Goal: Transaction & Acquisition: Purchase product/service

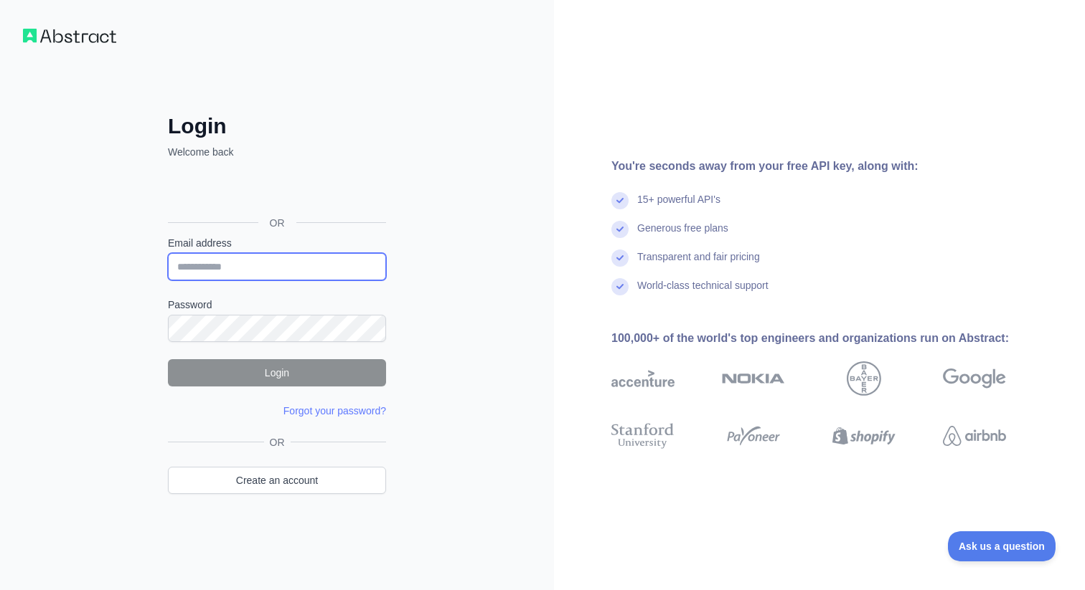
type input "**********"
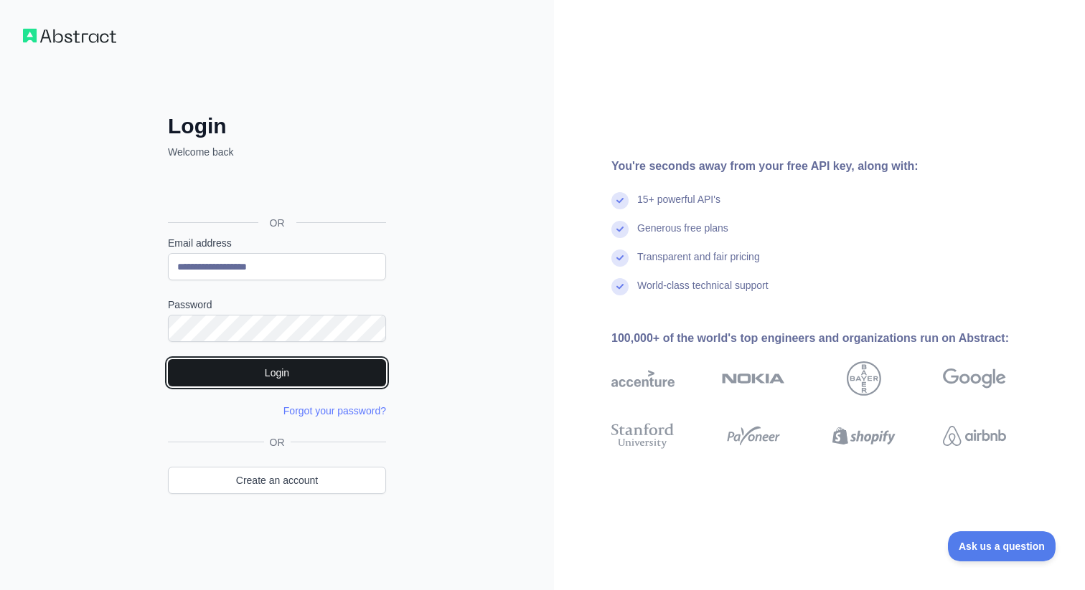
click at [204, 376] on button "Login" at bounding box center [277, 372] width 218 height 27
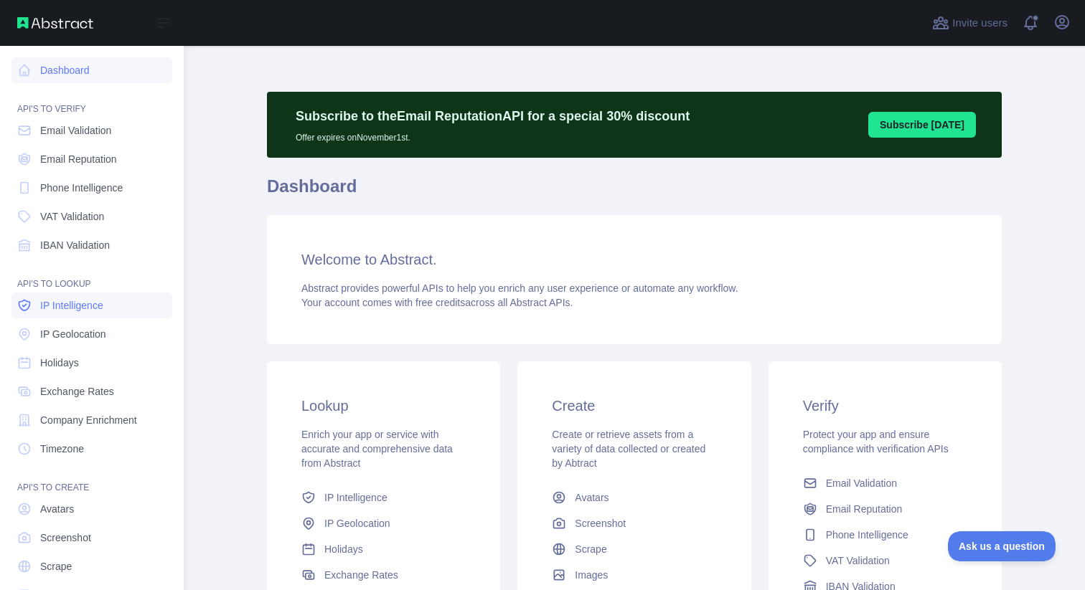
click at [96, 302] on span "IP Intelligence" at bounding box center [71, 305] width 63 height 14
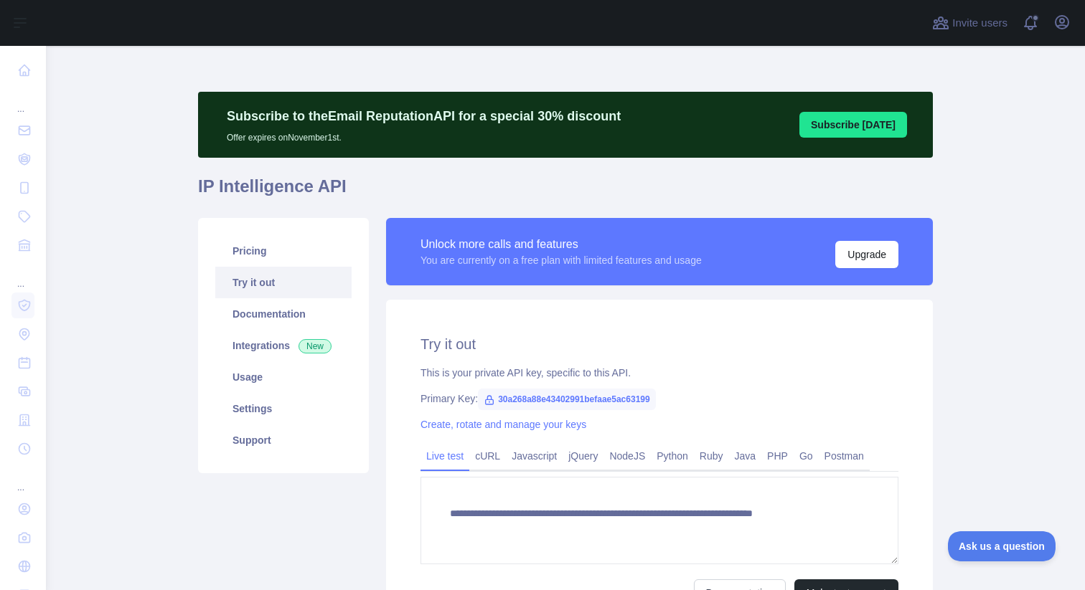
type textarea "**********"
click at [263, 255] on link "Pricing" at bounding box center [283, 251] width 136 height 32
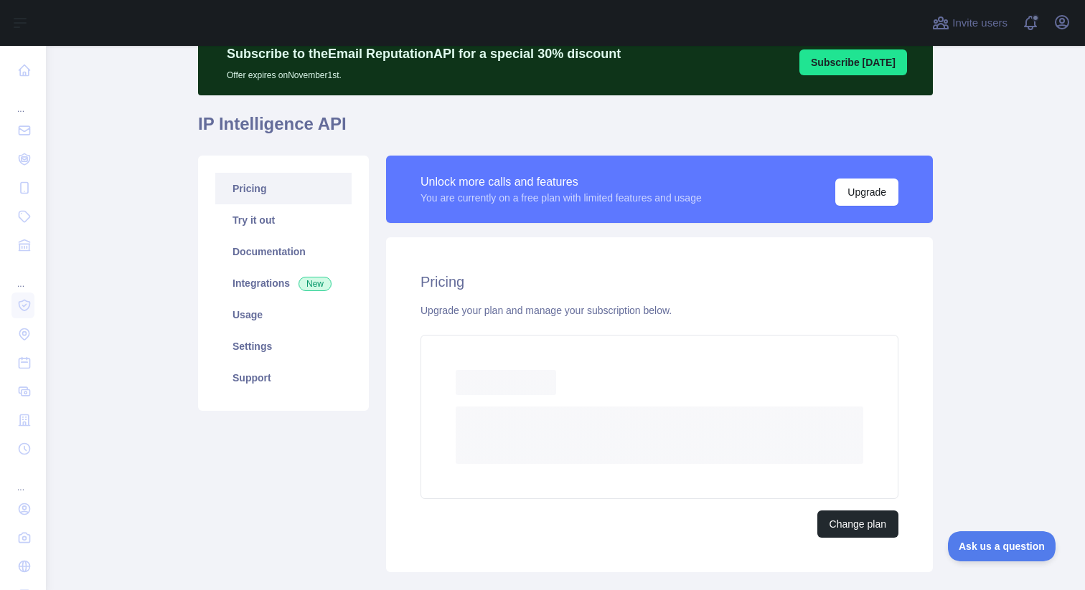
scroll to position [67, 0]
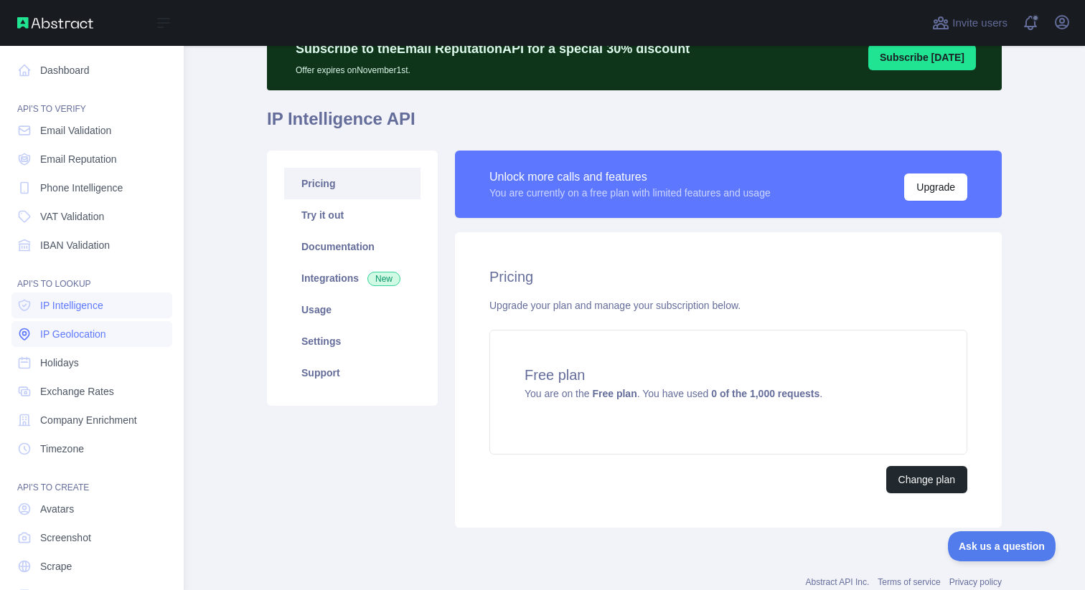
click at [97, 326] on link "IP Geolocation" at bounding box center [91, 334] width 161 height 26
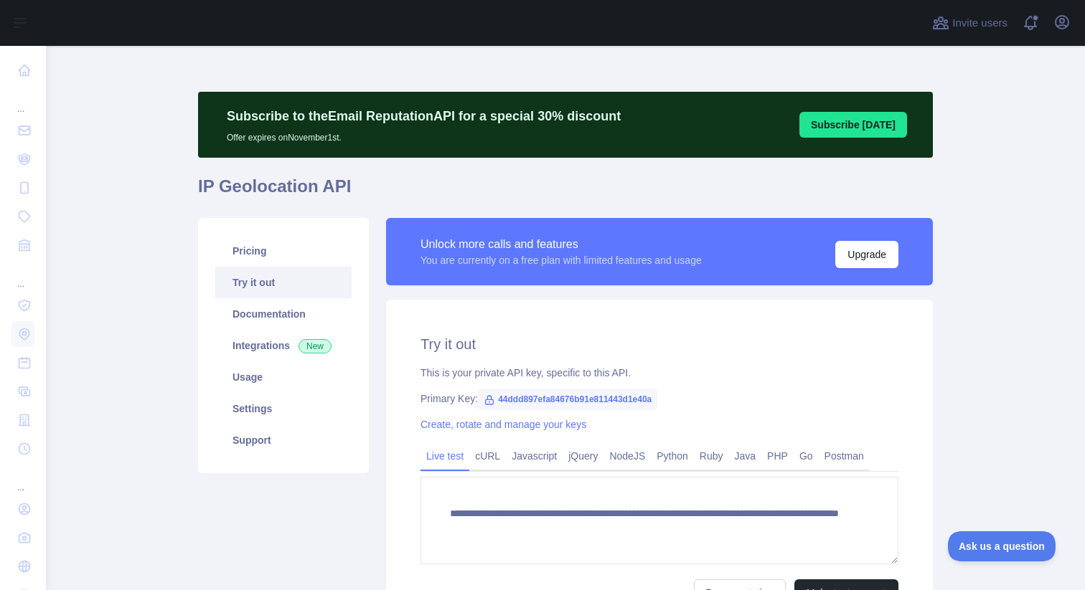
click at [297, 270] on link "Try it out" at bounding box center [283, 283] width 136 height 32
click at [292, 260] on link "Pricing" at bounding box center [283, 251] width 136 height 32
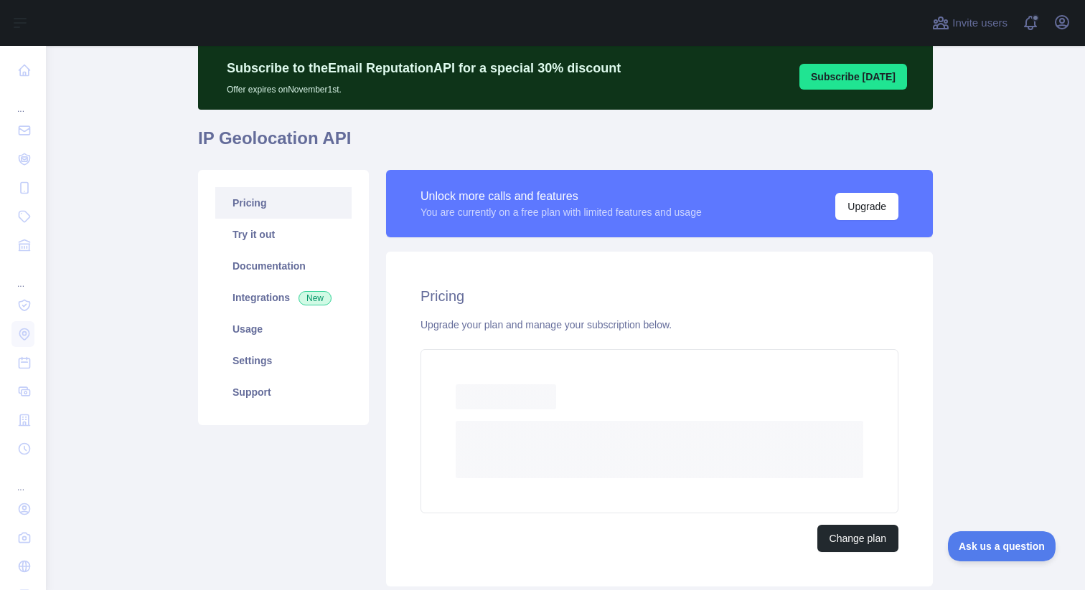
scroll to position [70, 0]
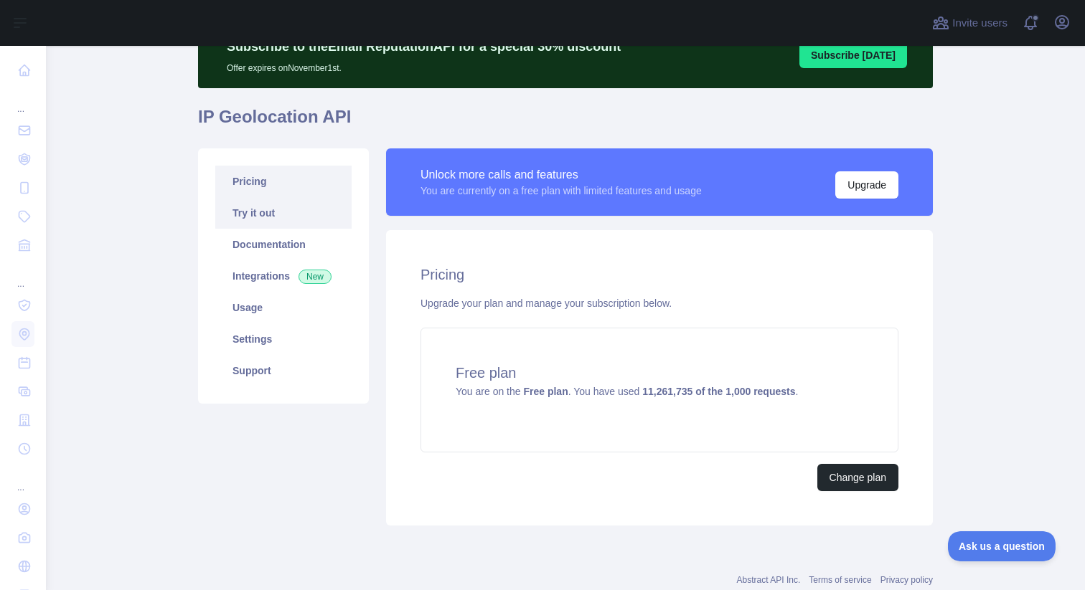
click at [294, 214] on link "Try it out" at bounding box center [283, 213] width 136 height 32
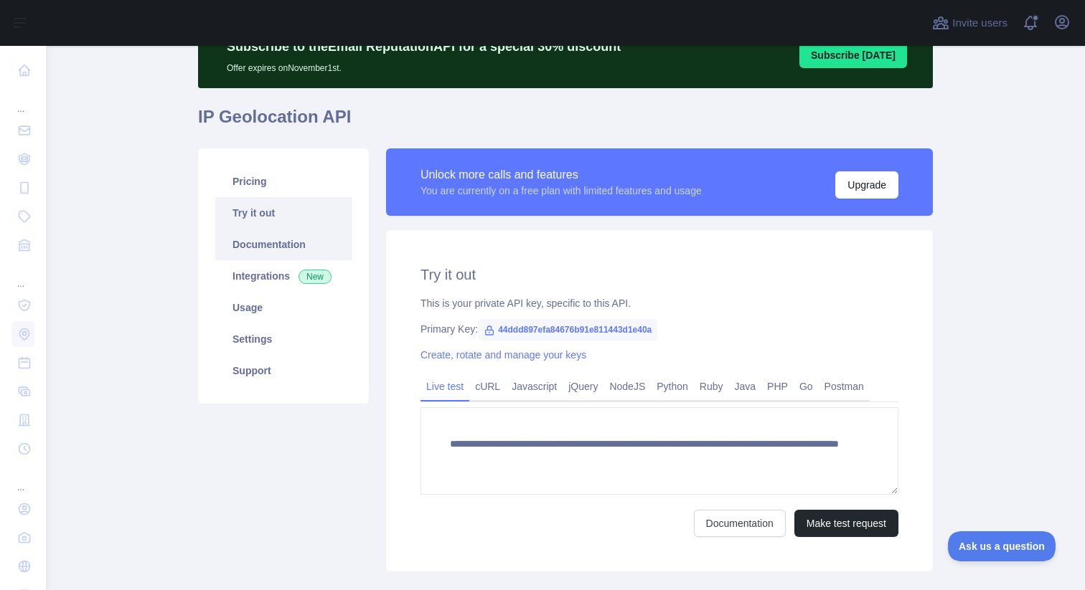
click at [281, 250] on link "Documentation" at bounding box center [283, 245] width 136 height 32
click at [268, 301] on link "Usage" at bounding box center [283, 308] width 136 height 32
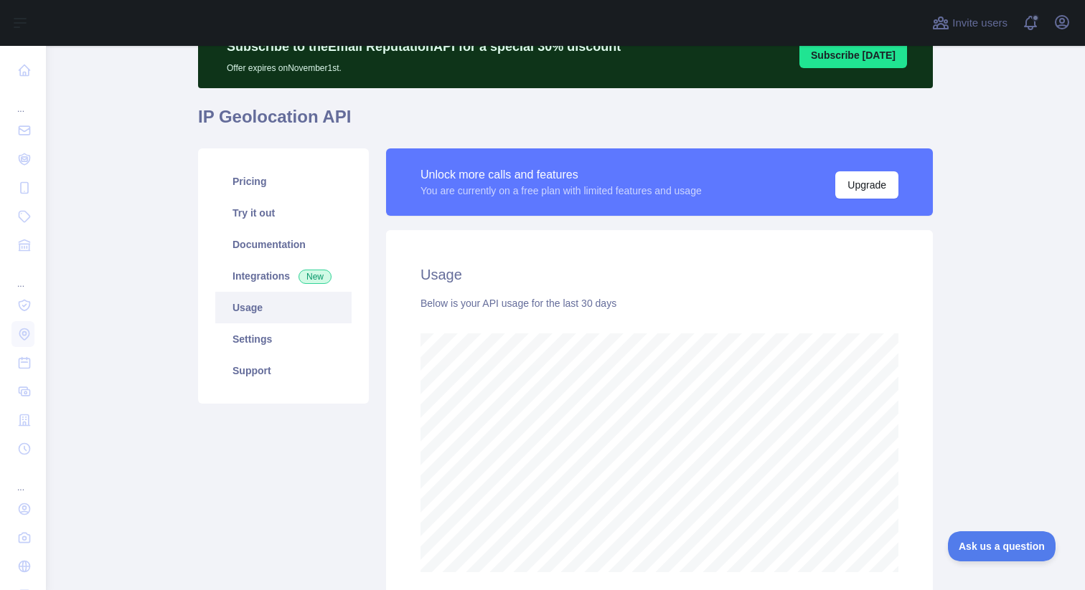
scroll to position [545, 1028]
click at [273, 245] on link "Documentation" at bounding box center [283, 245] width 136 height 32
click at [262, 198] on link "Try it out" at bounding box center [283, 213] width 136 height 32
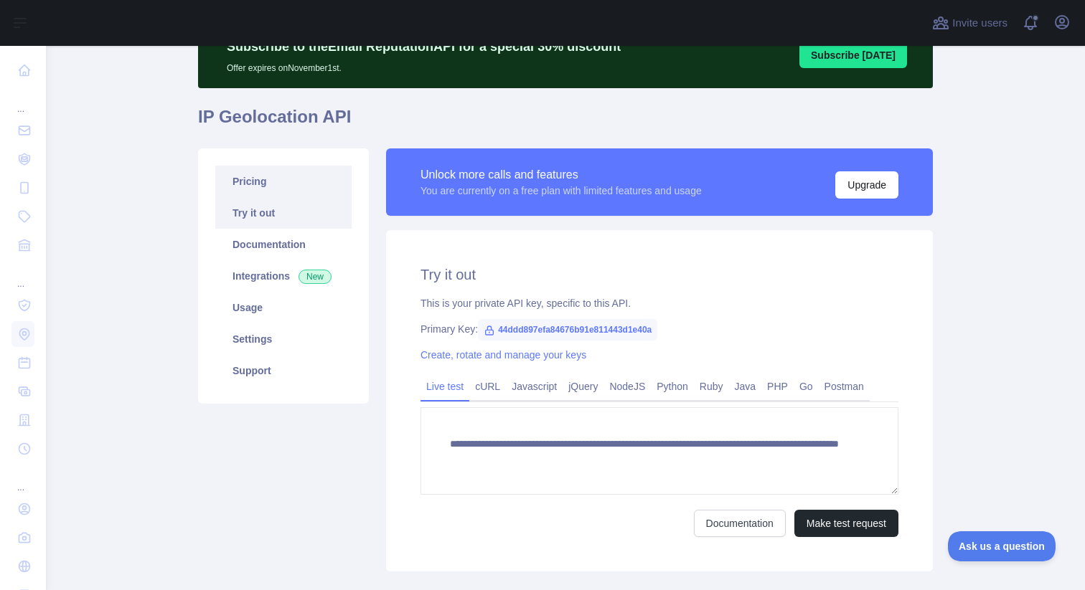
click at [262, 182] on link "Pricing" at bounding box center [283, 182] width 136 height 32
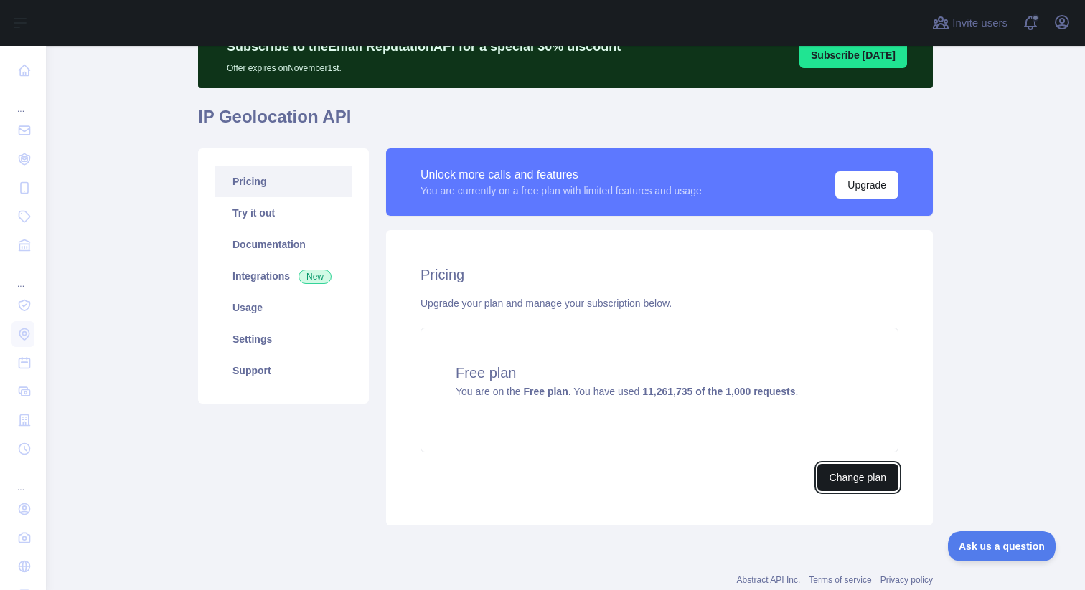
click at [847, 484] on button "Change plan" at bounding box center [857, 477] width 81 height 27
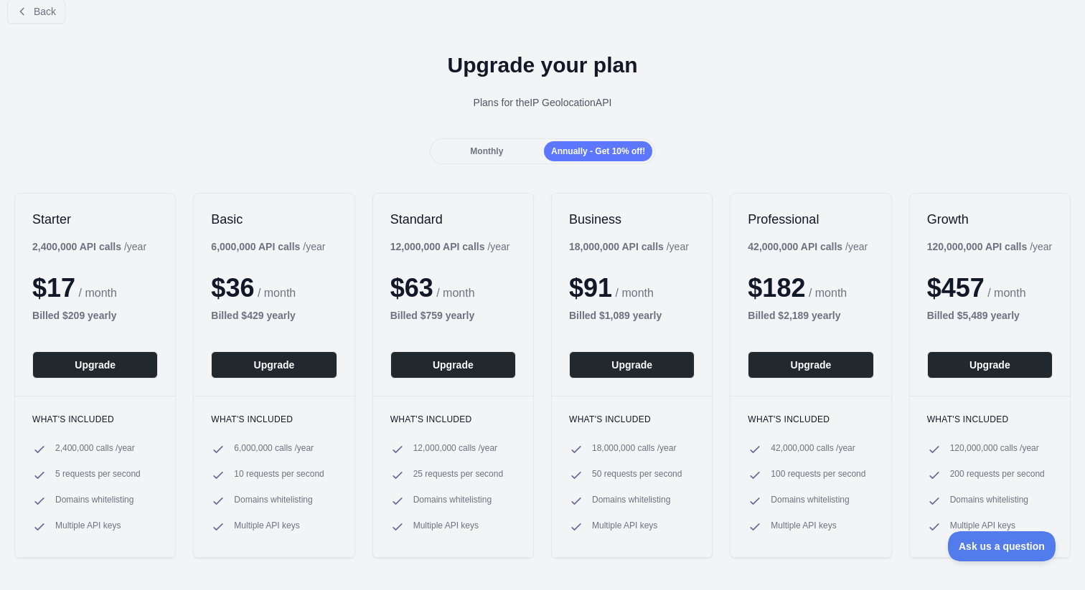
scroll to position [19, 0]
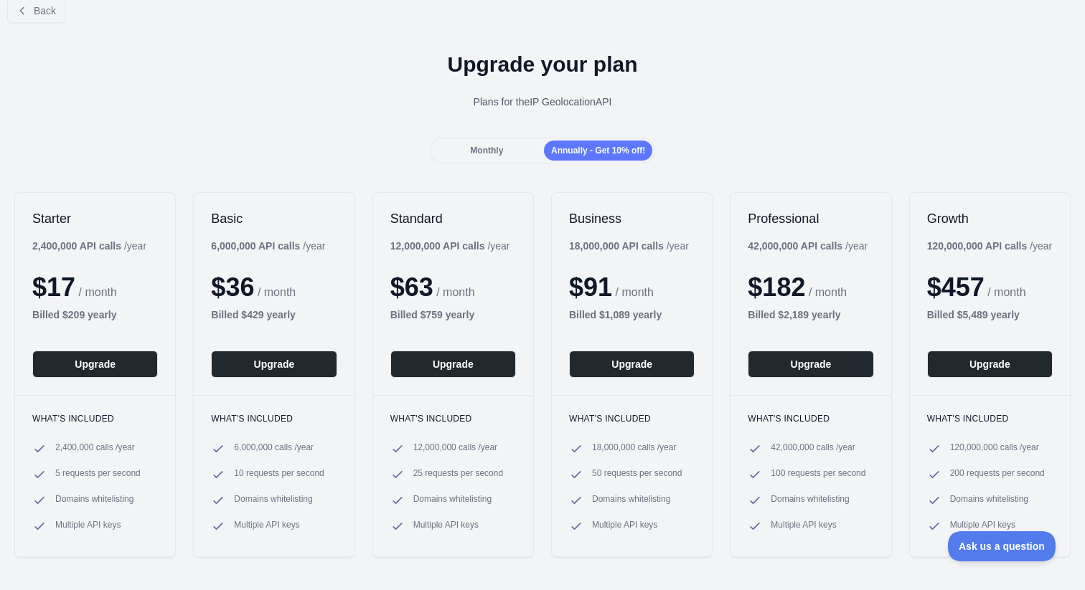
click at [494, 148] on span "Monthly" at bounding box center [486, 151] width 33 height 10
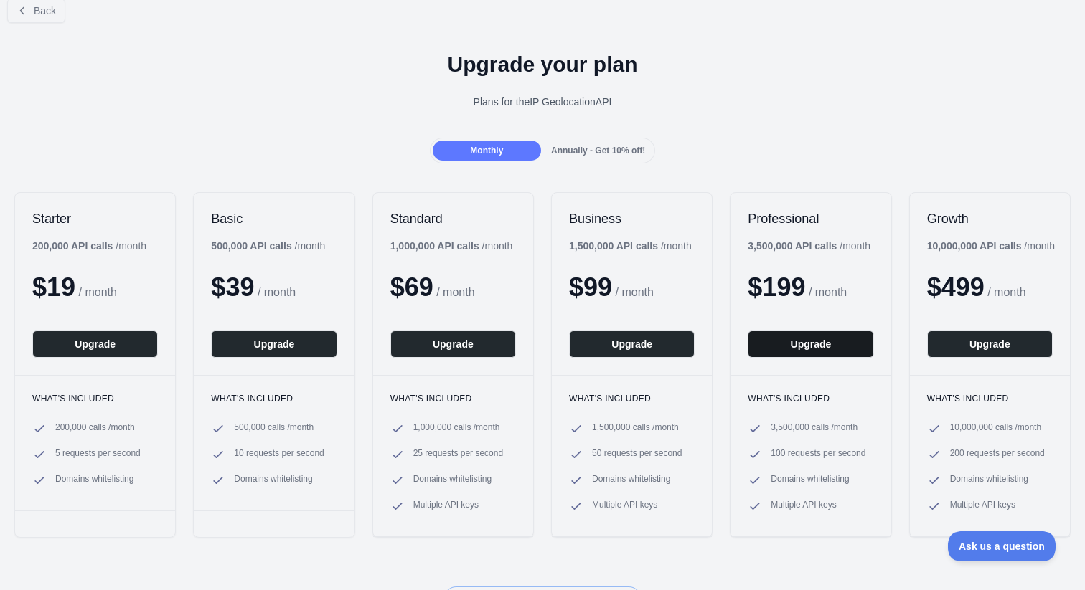
click at [837, 347] on button "Upgrade" at bounding box center [811, 344] width 126 height 27
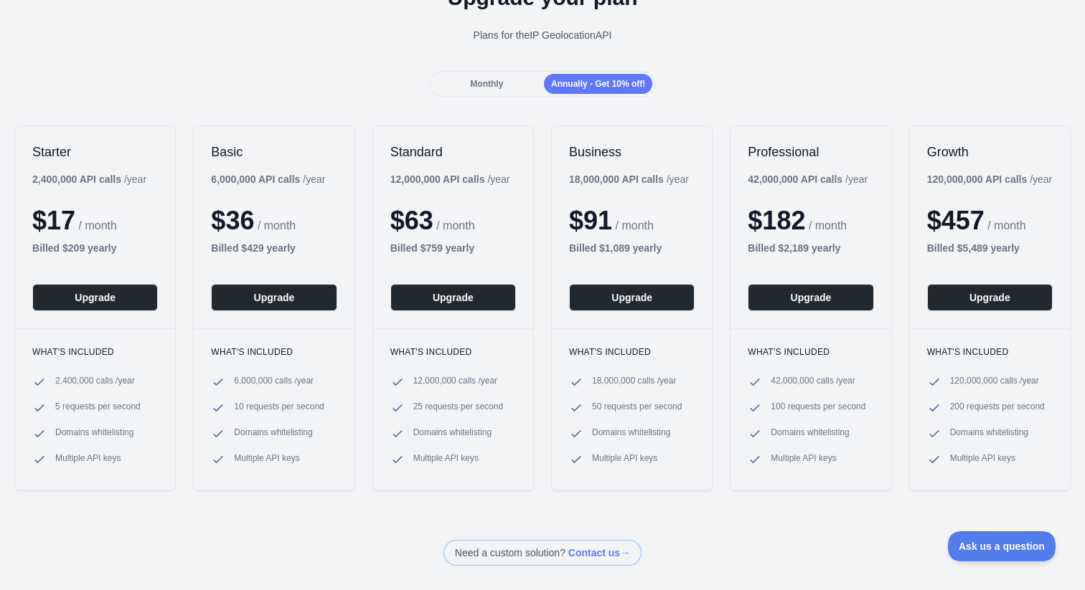
scroll to position [85, 0]
click at [504, 80] on div "Monthly" at bounding box center [487, 85] width 108 height 20
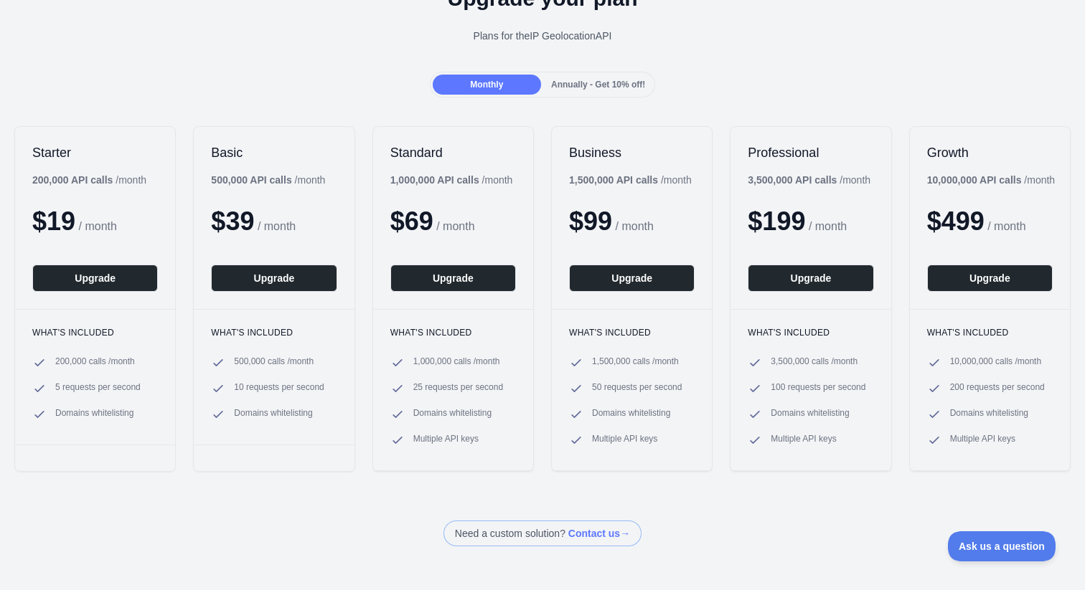
click at [583, 78] on div "Annually - Get 10% off!" at bounding box center [598, 85] width 108 height 20
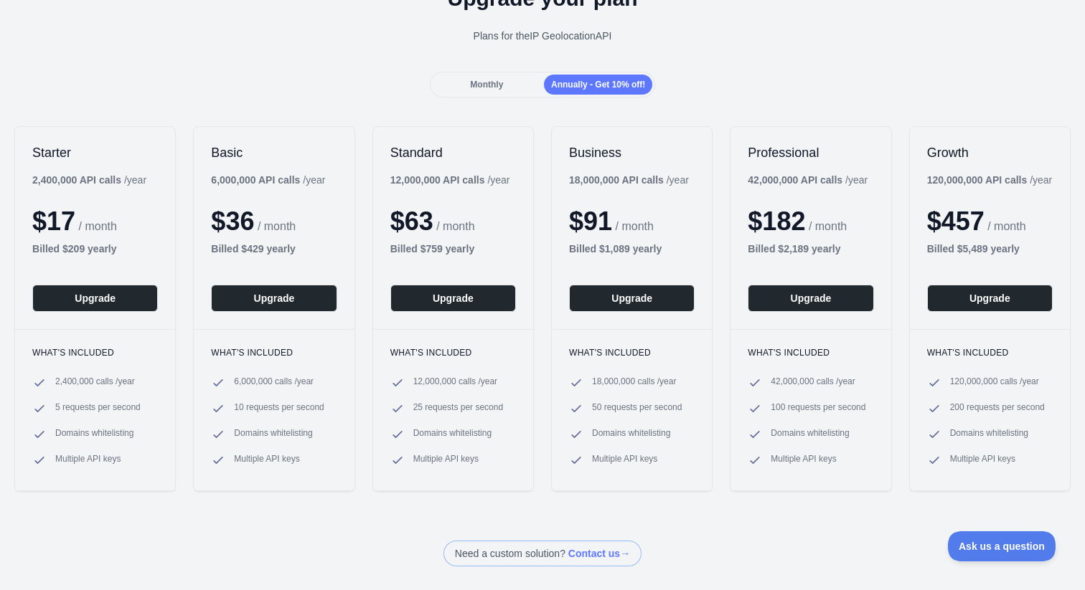
click at [477, 84] on span "Monthly" at bounding box center [486, 85] width 33 height 10
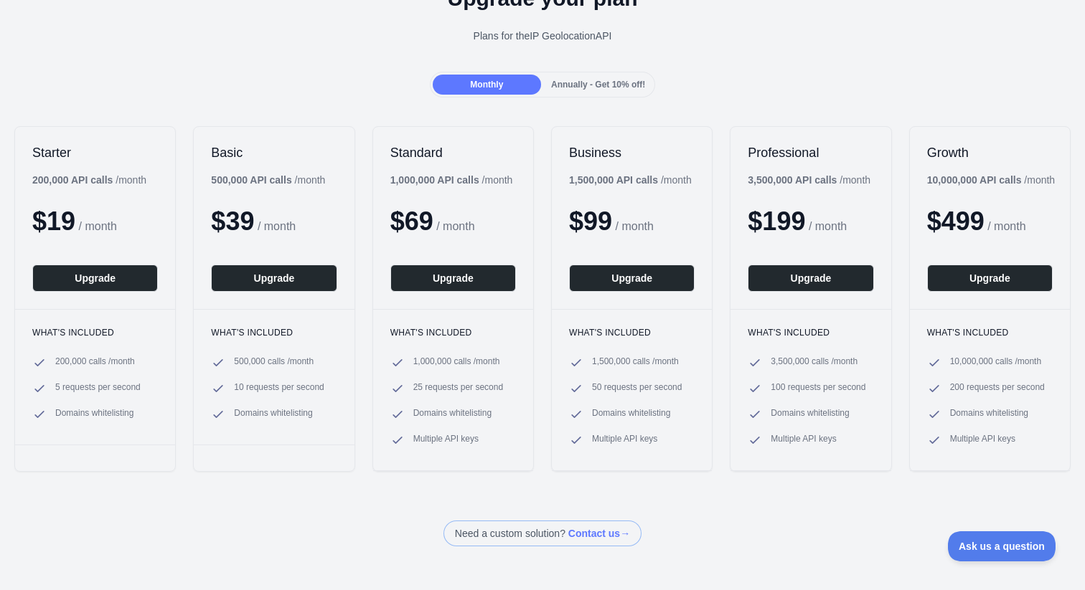
click at [618, 81] on span "Annually - Get 10% off!" at bounding box center [598, 85] width 94 height 10
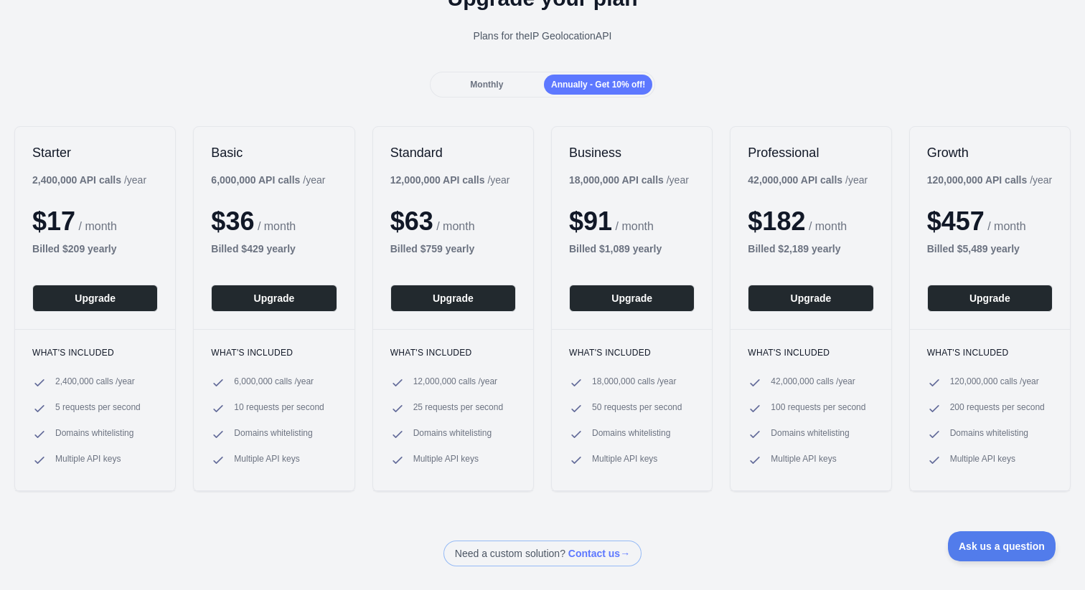
click at [486, 87] on span "Monthly" at bounding box center [486, 85] width 33 height 10
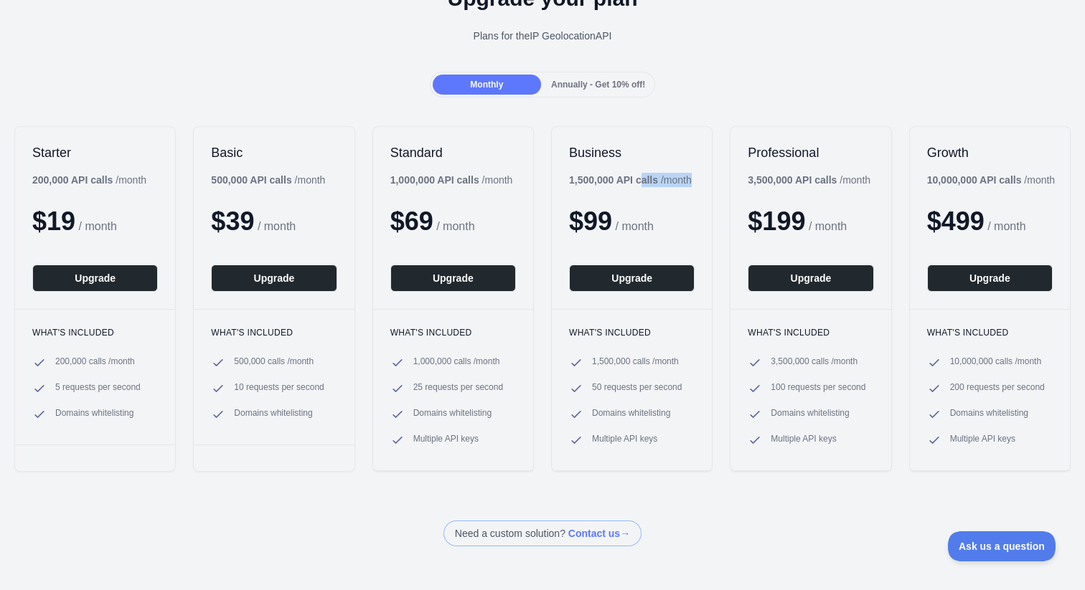
drag, startPoint x: 562, startPoint y: 179, endPoint x: 642, endPoint y: 180, distance: 79.6
click at [642, 180] on div "Business 1,500,000 API calls / month $ 99 / month Upgrade" at bounding box center [632, 218] width 160 height 182
click at [569, 181] on b "1,500,000 API calls" at bounding box center [613, 179] width 89 height 11
copy div "1,500,000 API calls / month"
click at [565, 179] on div "Business 1,500,000 API calls / month $ 99 / month Upgrade" at bounding box center [632, 218] width 160 height 182
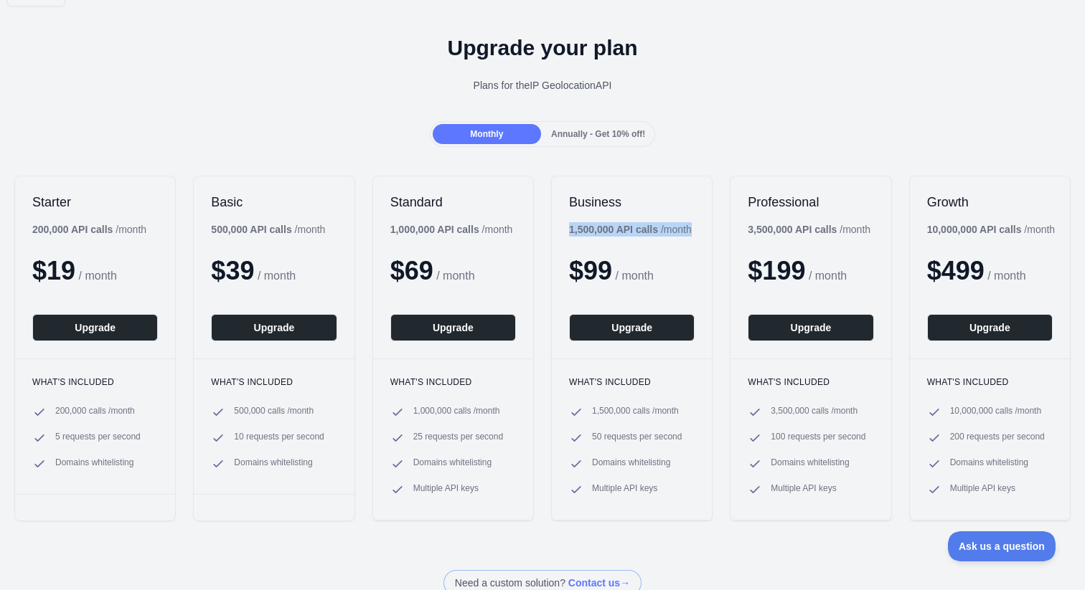
scroll to position [0, 0]
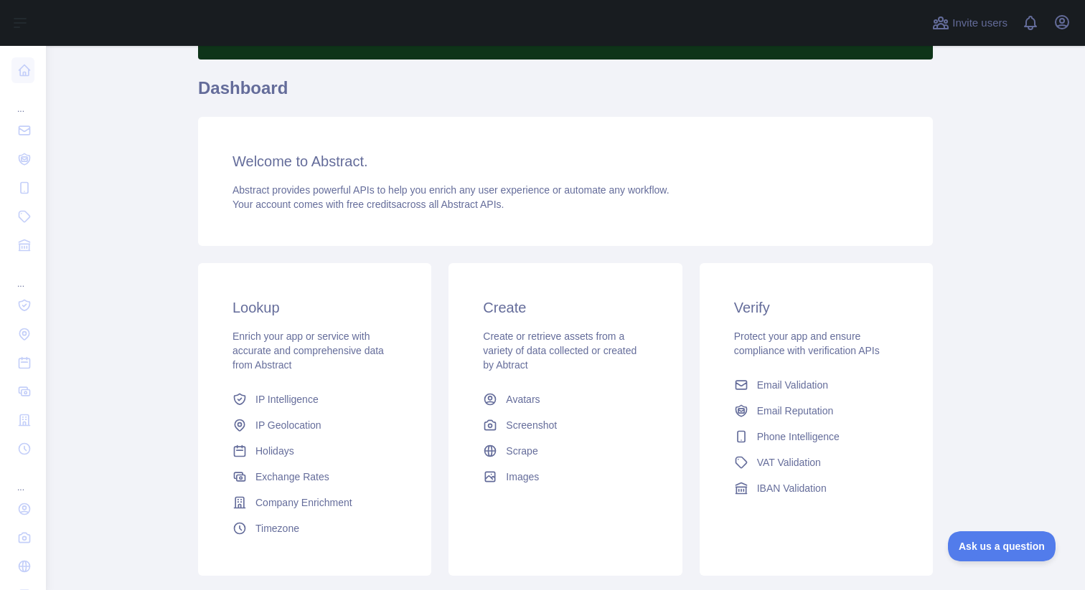
scroll to position [138, 0]
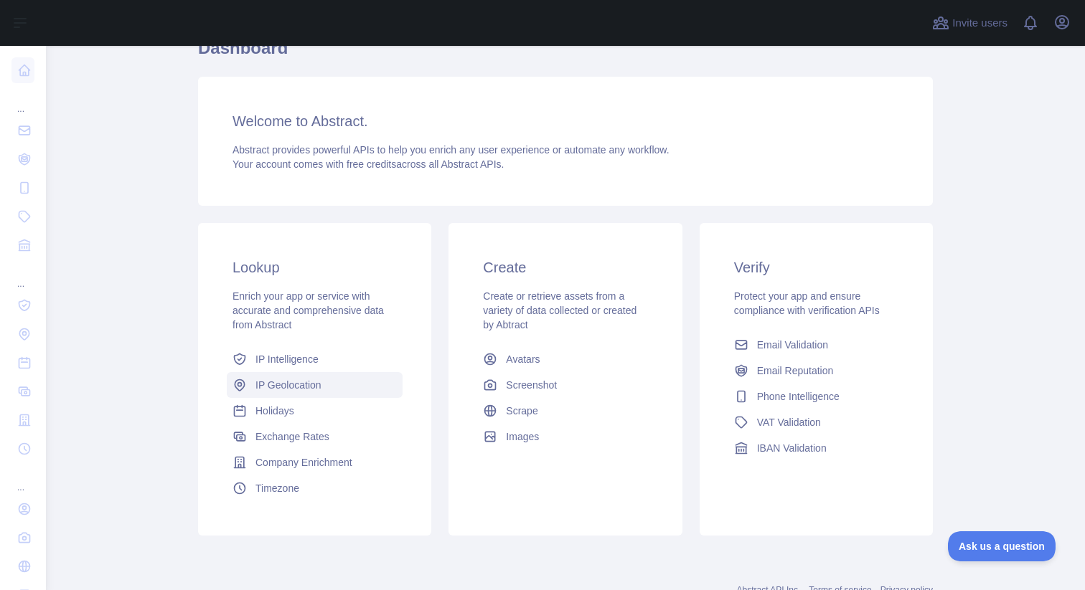
click at [288, 387] on span "IP Geolocation" at bounding box center [288, 385] width 66 height 14
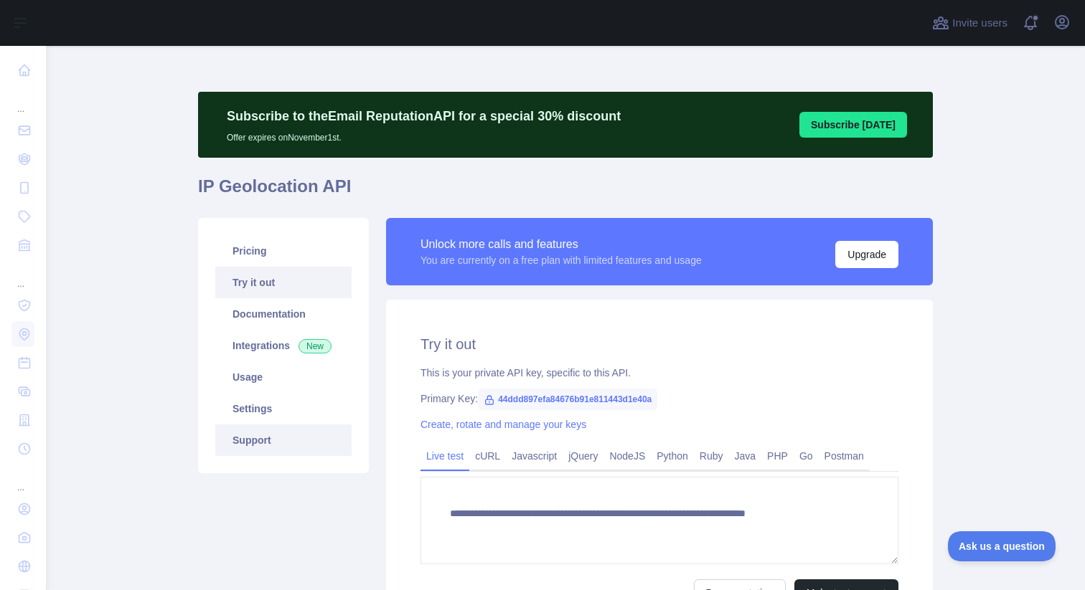
type textarea "**********"
click at [278, 388] on link "Usage" at bounding box center [283, 378] width 136 height 32
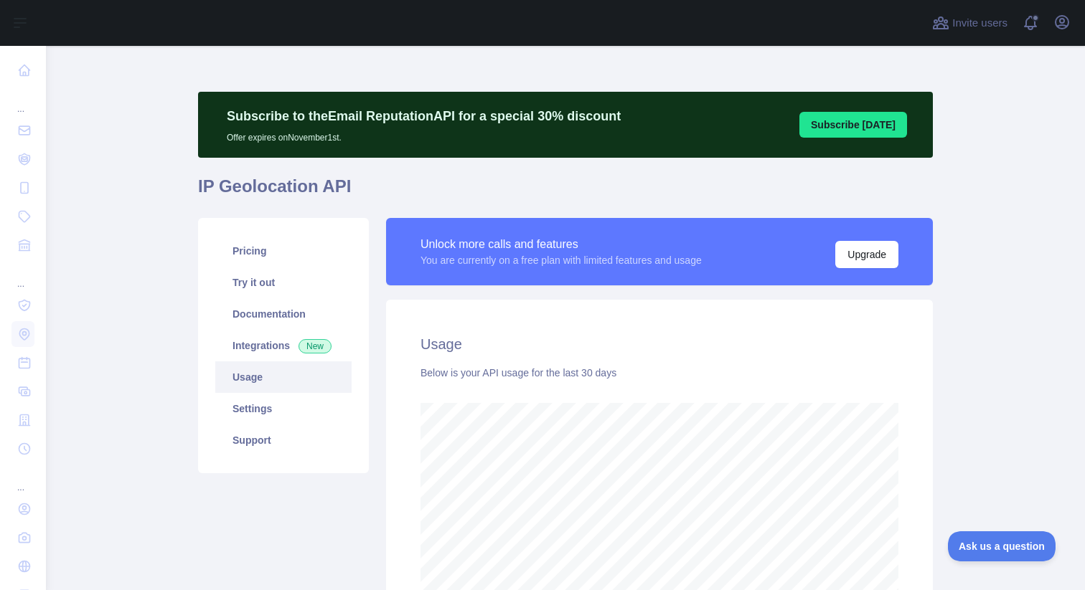
scroll to position [545, 1028]
click at [278, 408] on link "Settings" at bounding box center [283, 409] width 136 height 32
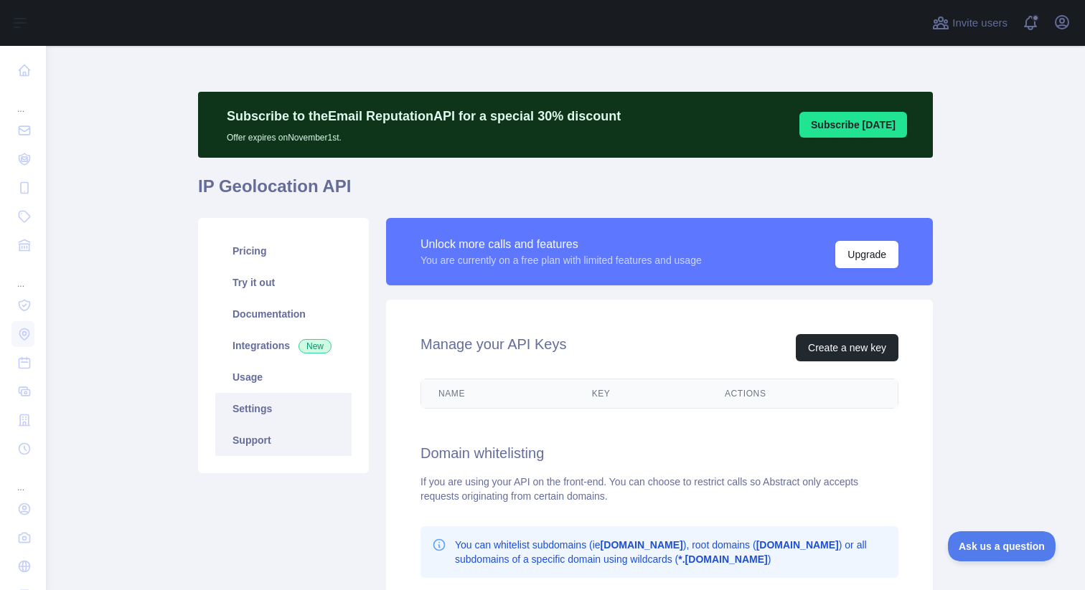
click at [278, 446] on link "Support" at bounding box center [283, 441] width 136 height 32
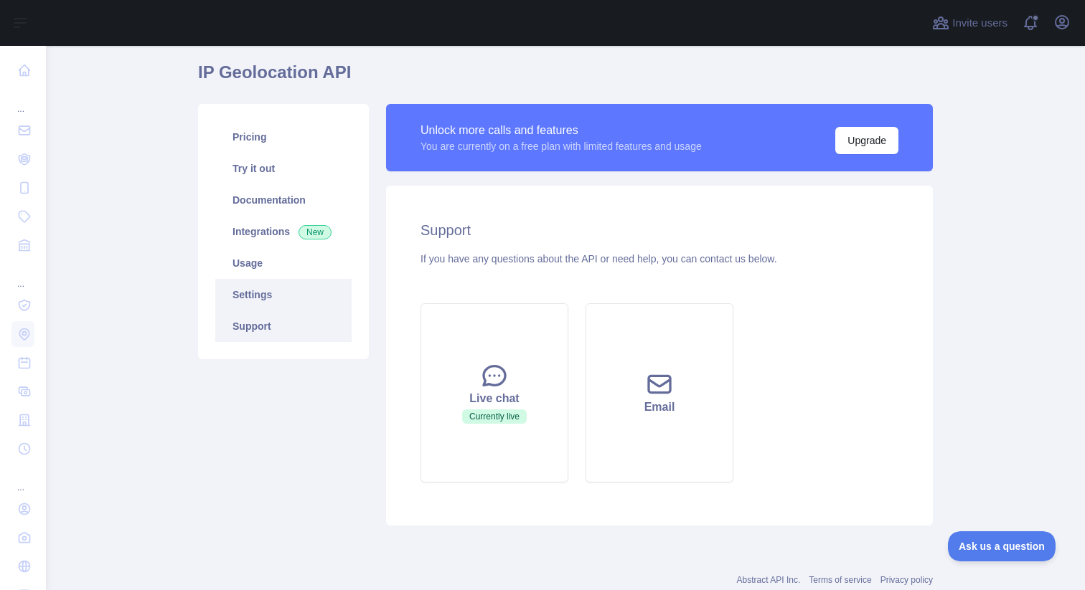
scroll to position [136, 0]
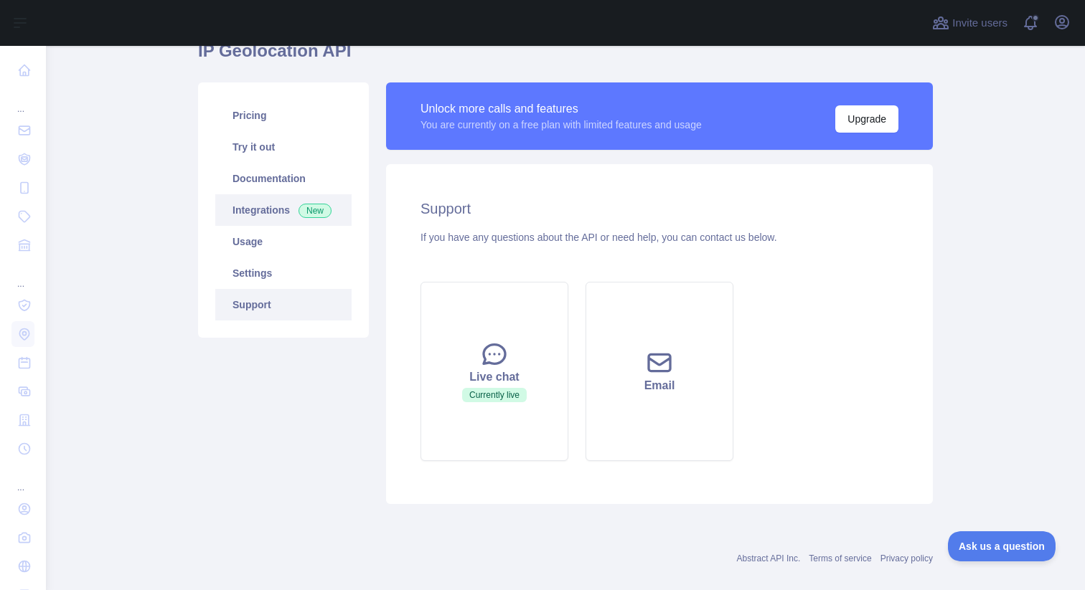
click at [263, 202] on link "Integrations New" at bounding box center [283, 210] width 136 height 32
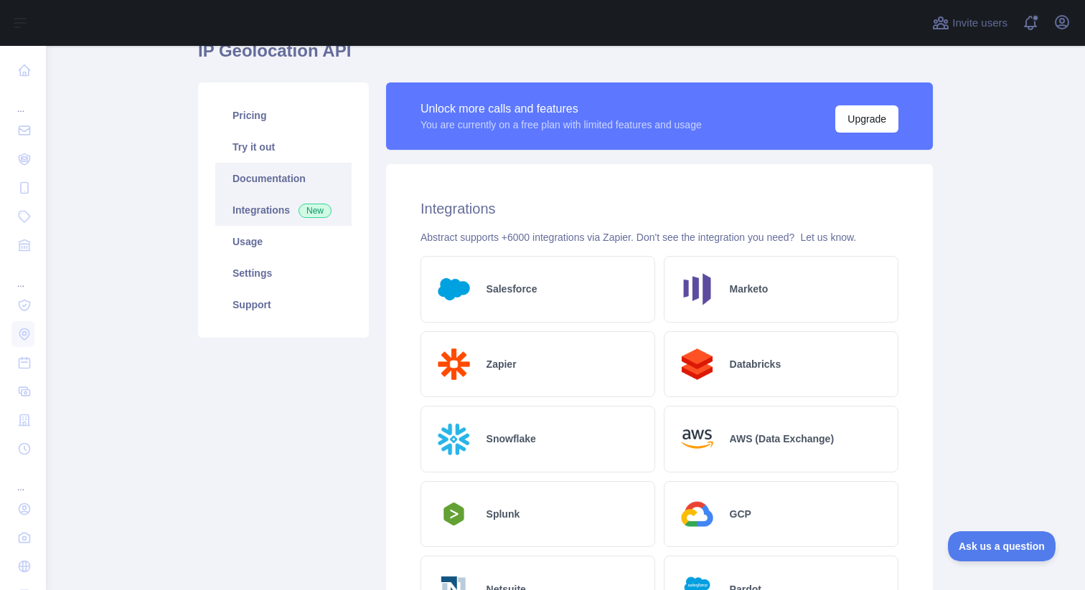
click at [266, 167] on link "Documentation" at bounding box center [283, 179] width 136 height 32
click at [270, 161] on link "Try it out" at bounding box center [283, 147] width 136 height 32
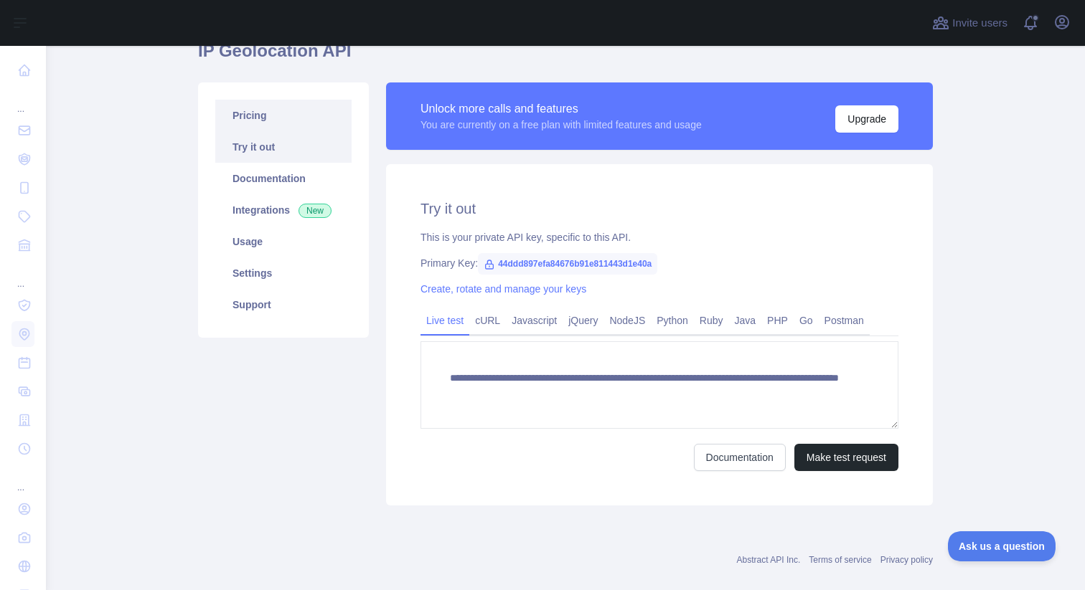
click at [271, 117] on link "Pricing" at bounding box center [283, 116] width 136 height 32
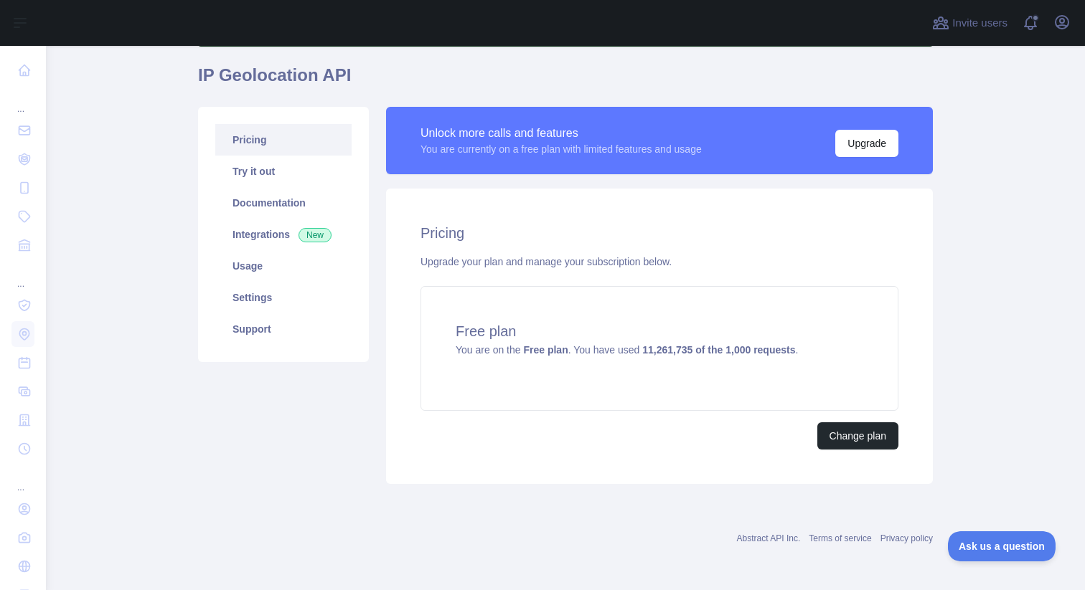
scroll to position [111, 0]
click at [832, 432] on button "Change plan" at bounding box center [857, 436] width 81 height 27
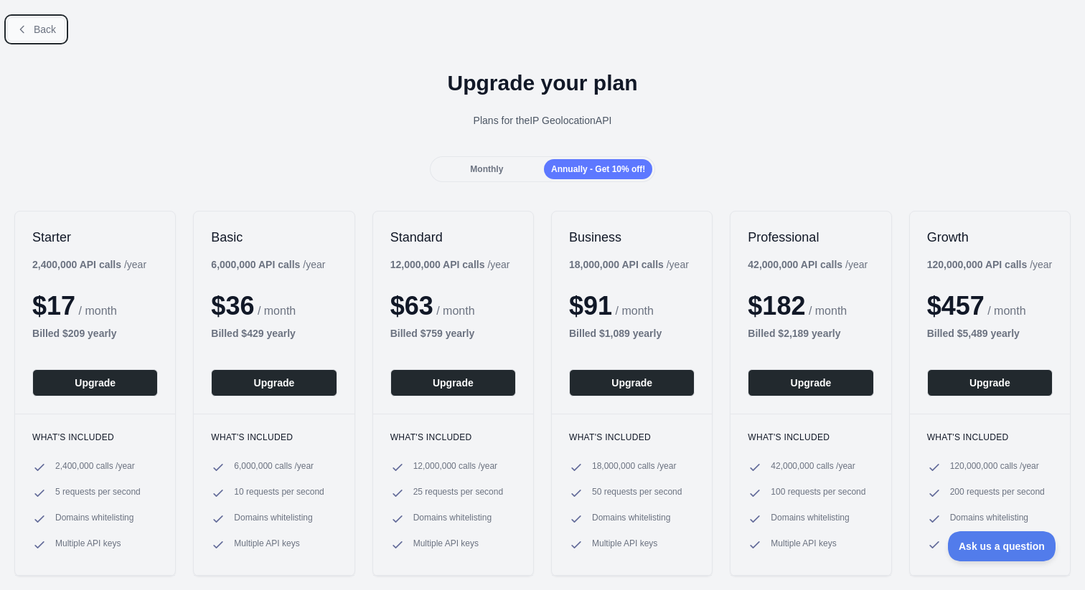
click at [24, 26] on icon at bounding box center [22, 29] width 11 height 11
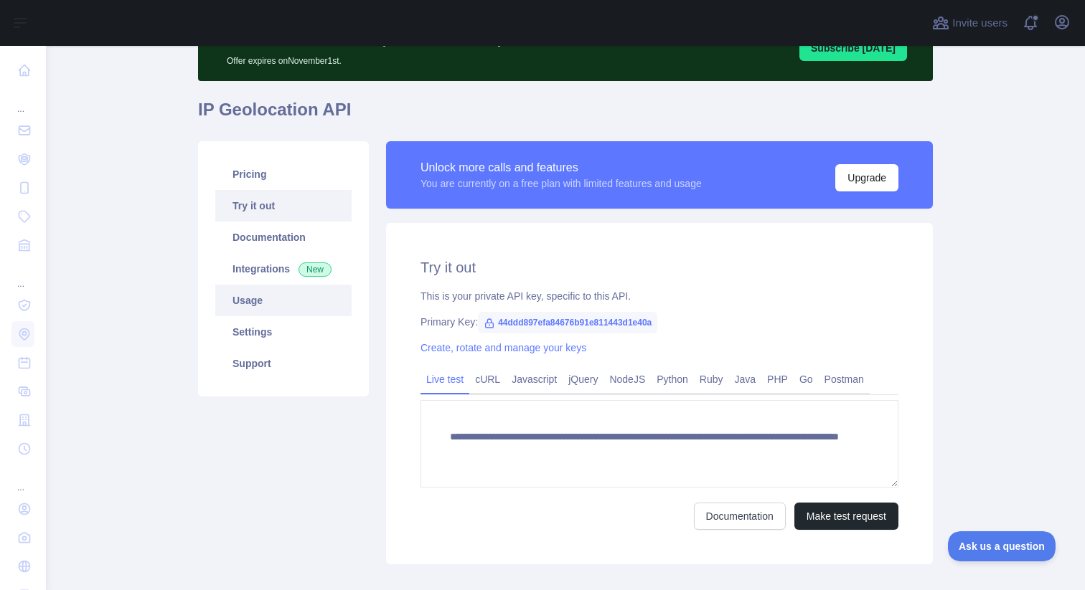
scroll to position [99, 0]
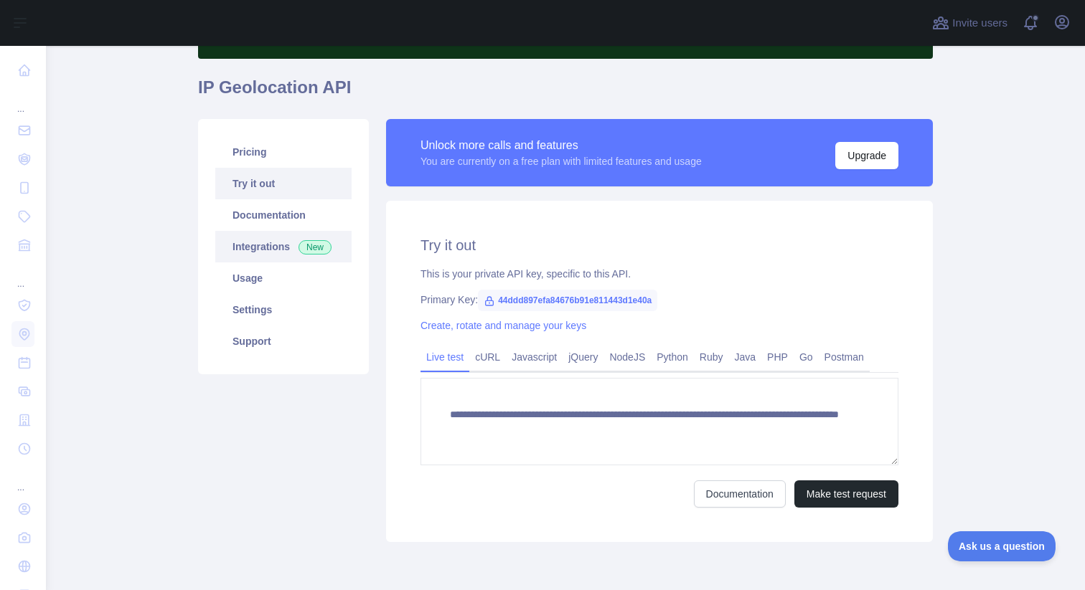
click at [298, 248] on span "New" at bounding box center [314, 247] width 33 height 14
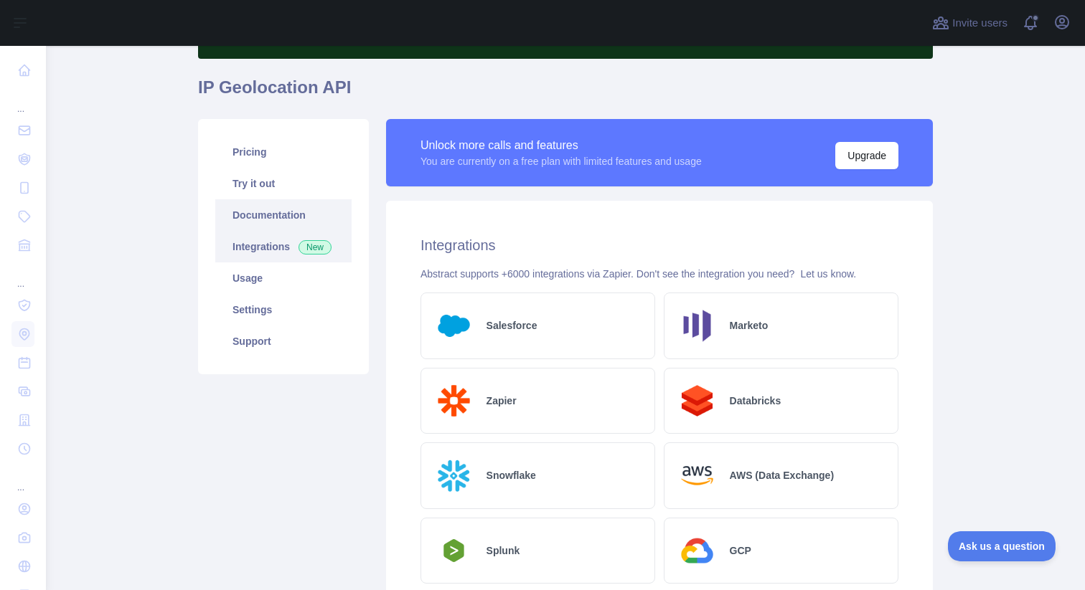
click at [281, 220] on link "Documentation" at bounding box center [283, 215] width 136 height 32
click at [269, 163] on link "Pricing" at bounding box center [283, 152] width 136 height 32
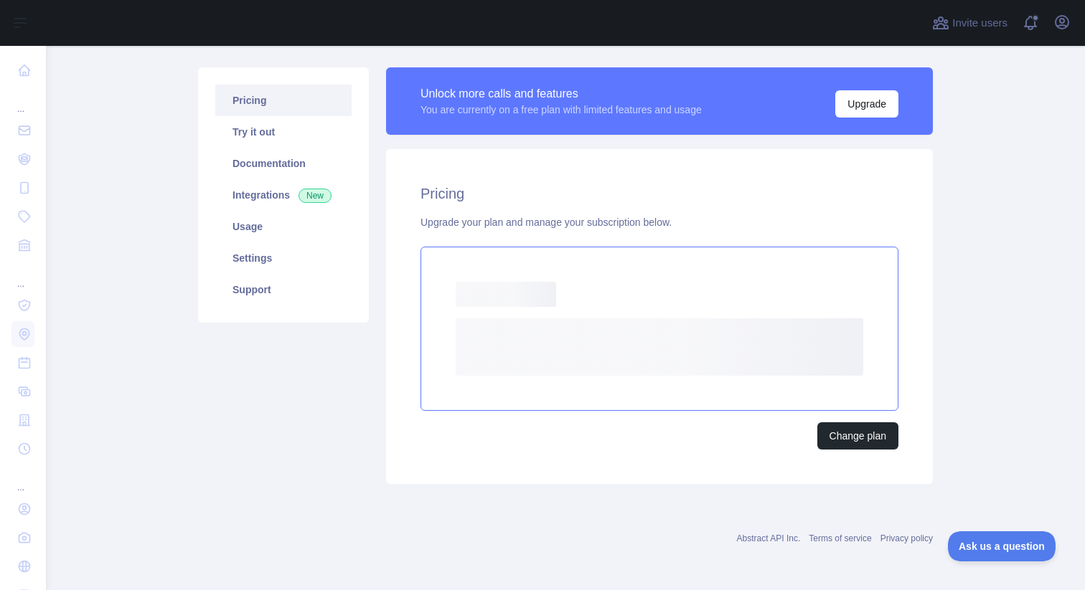
scroll to position [111, 0]
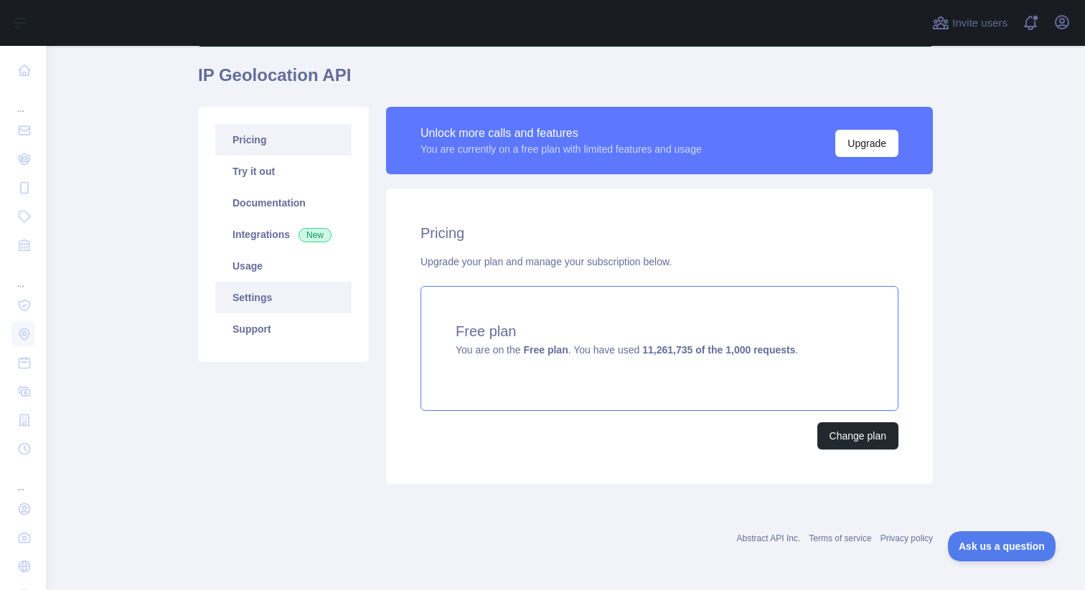
click at [329, 284] on link "Settings" at bounding box center [283, 298] width 136 height 32
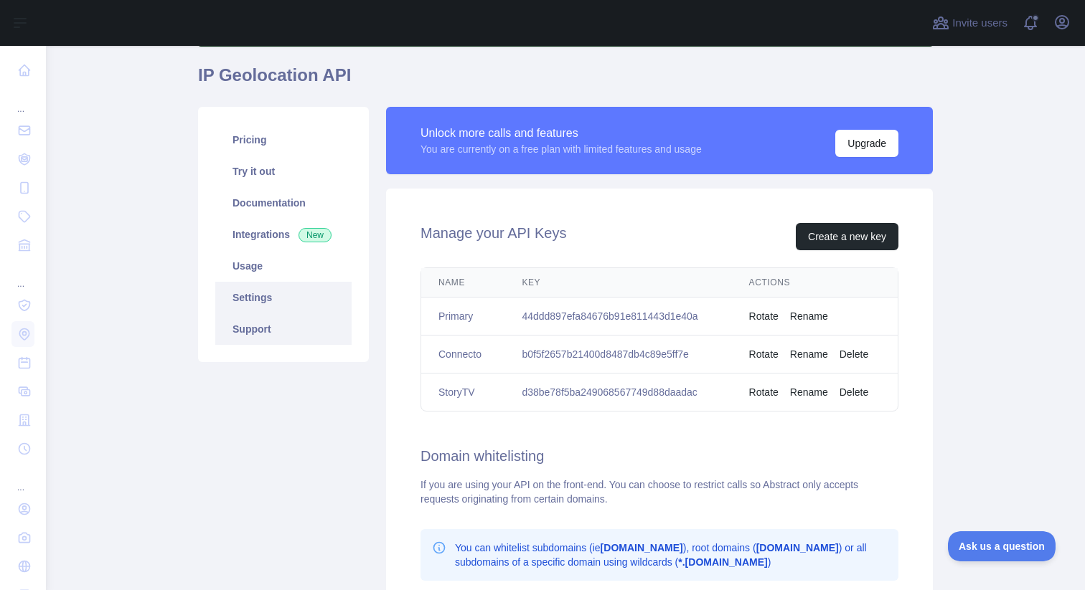
click at [250, 320] on link "Support" at bounding box center [283, 330] width 136 height 32
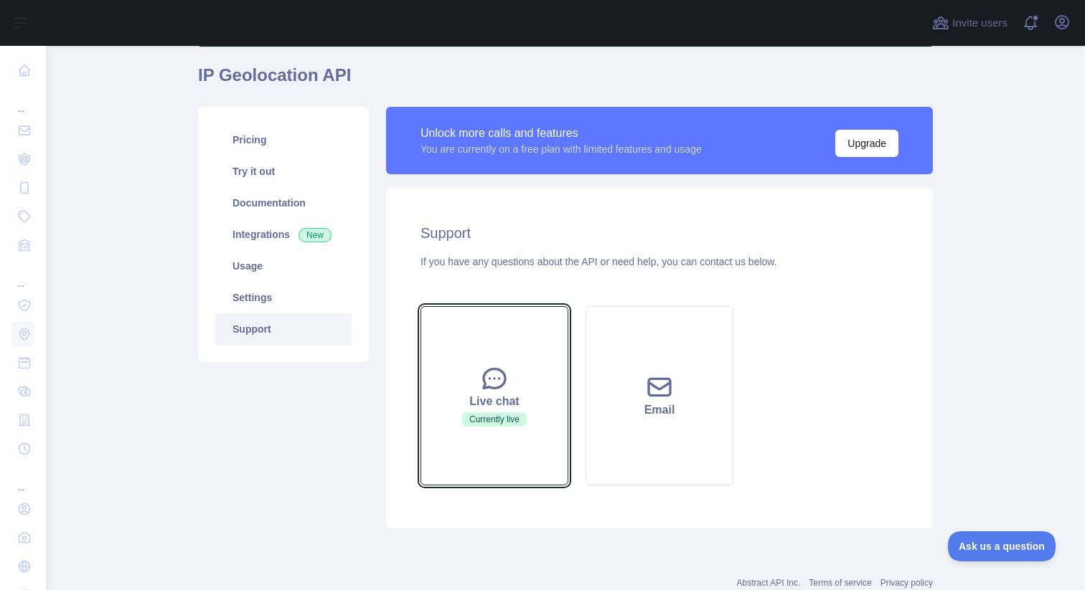
click at [504, 391] on button "Live chat Currently live" at bounding box center [494, 395] width 148 height 179
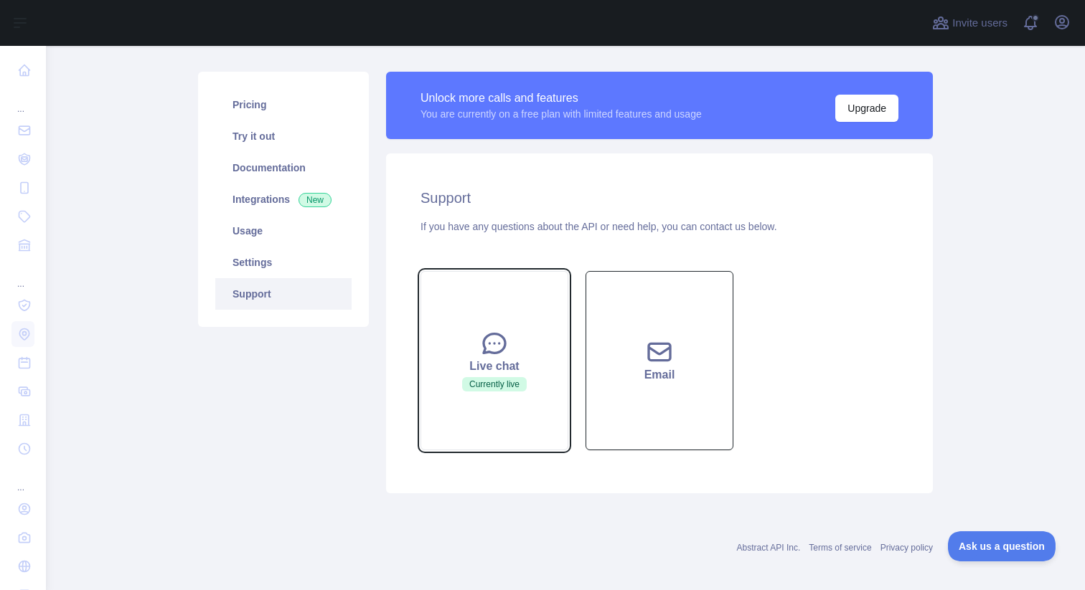
scroll to position [156, 0]
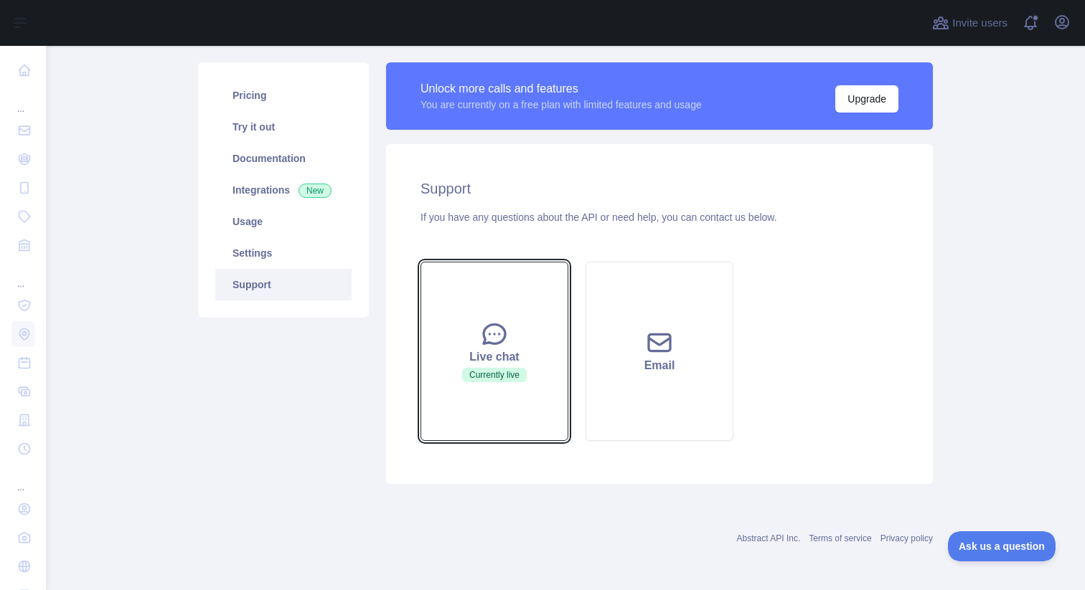
click at [446, 371] on button "Live chat Currently live" at bounding box center [494, 351] width 148 height 179
click at [526, 344] on button "Live chat Currently live" at bounding box center [494, 351] width 148 height 179
click at [489, 317] on button "Live chat Currently live" at bounding box center [494, 351] width 148 height 179
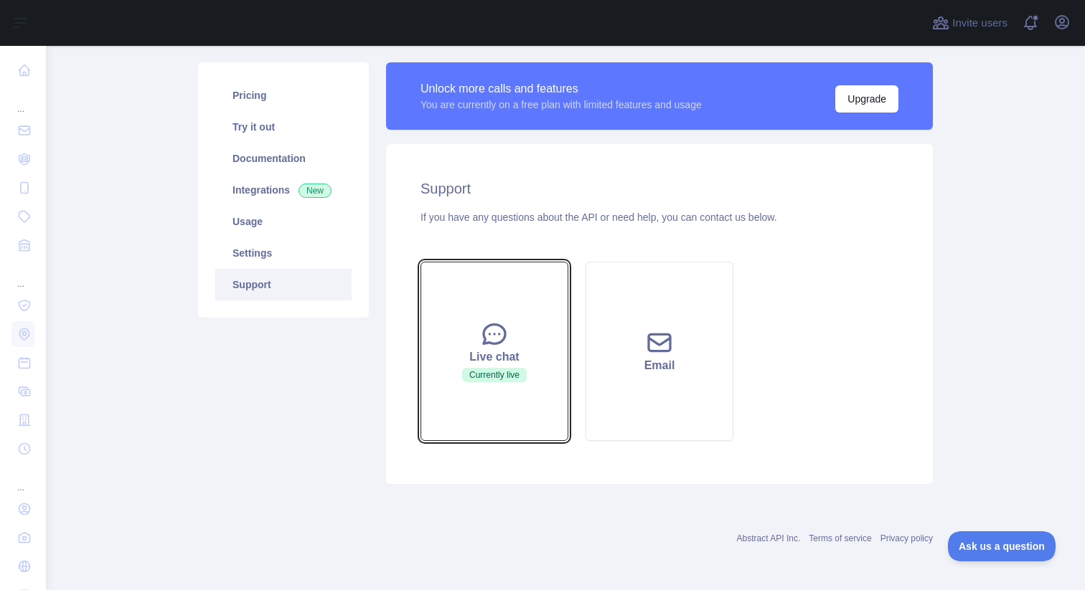
click at [489, 317] on button "Live chat Currently live" at bounding box center [494, 351] width 148 height 179
click at [496, 317] on button "Live chat Currently live" at bounding box center [494, 351] width 148 height 179
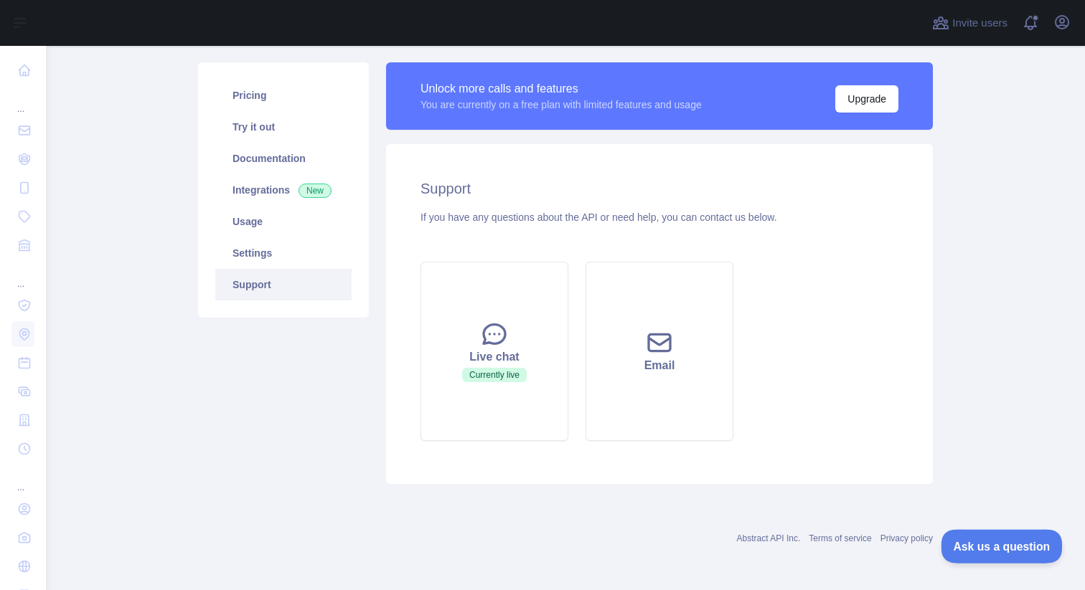
click at [984, 551] on button "Ask us a question" at bounding box center [995, 544] width 108 height 30
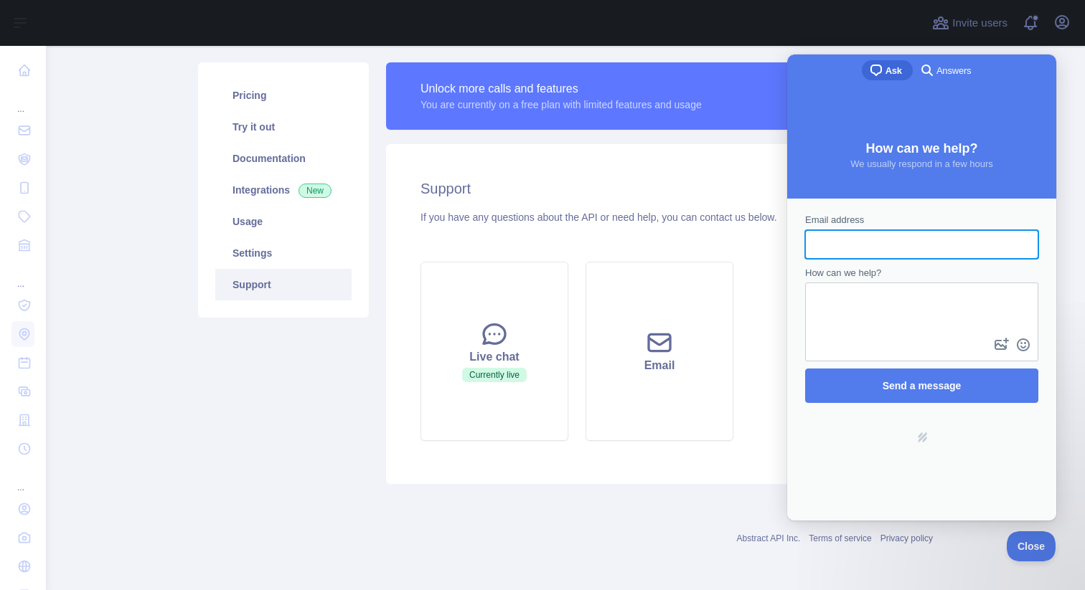
scroll to position [0, 0]
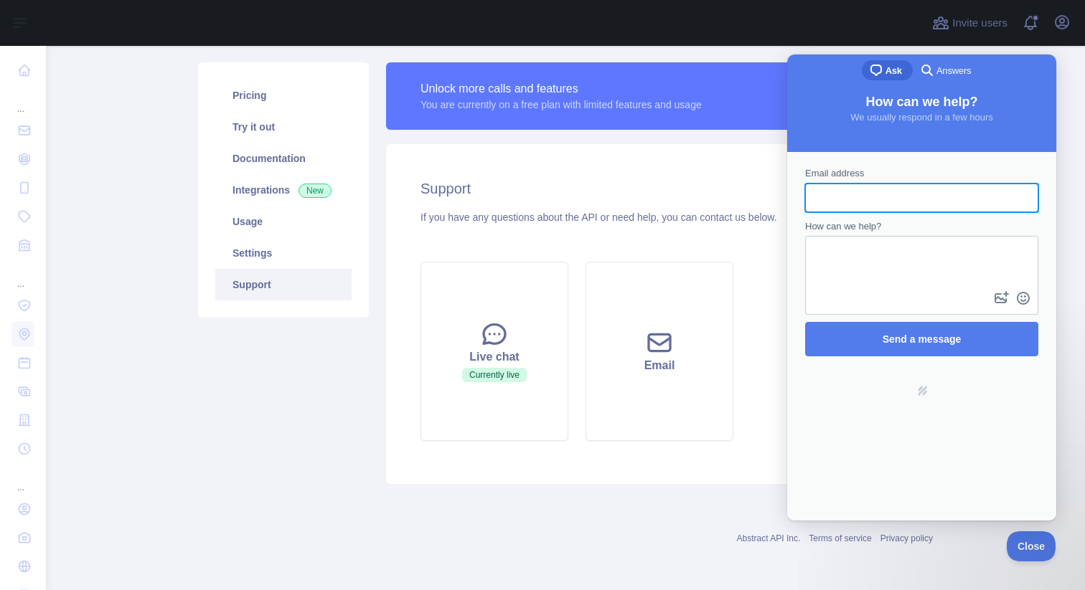
click at [860, 197] on input "Email address" at bounding box center [921, 198] width 210 height 26
type input "**********"
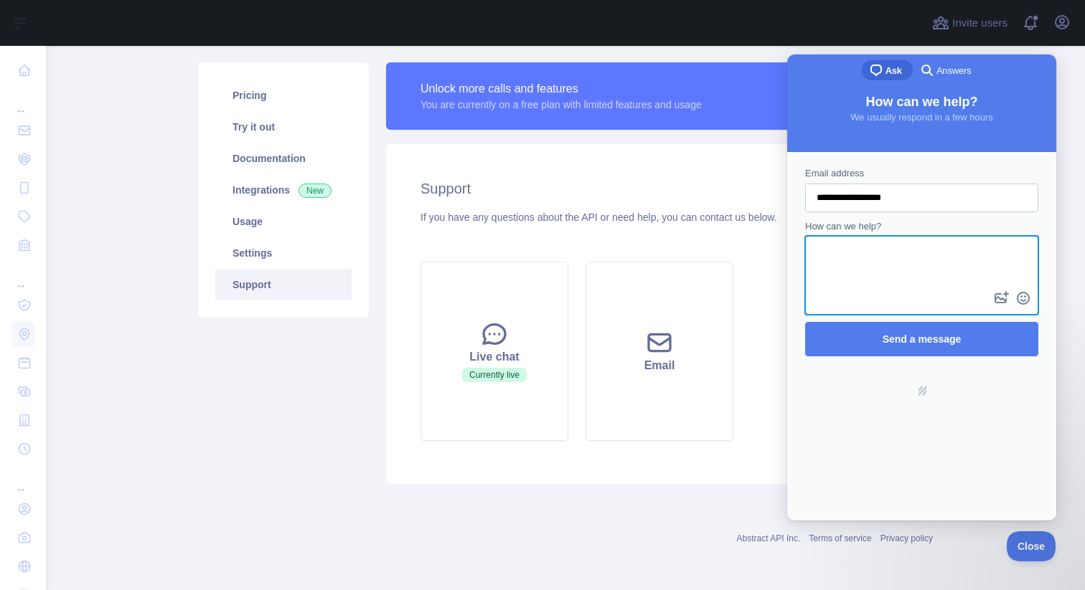
click at [904, 252] on textarea "How can we help?" at bounding box center [921, 262] width 230 height 51
type textarea "*"
type textarea "**********"
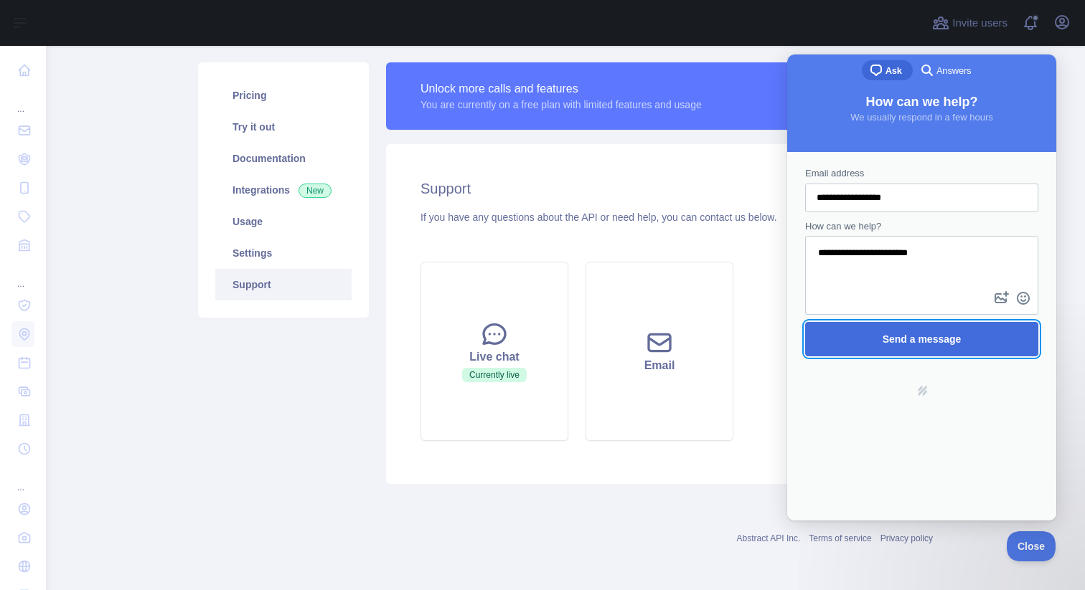
click at [931, 324] on span "Send a message" at bounding box center [922, 339] width 202 height 33
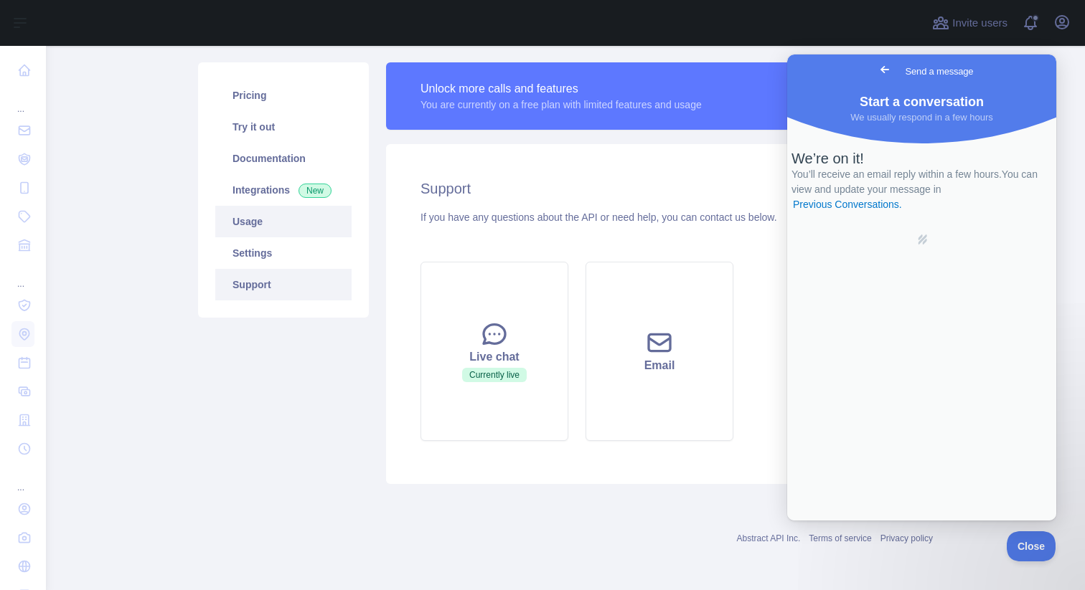
click at [278, 220] on link "Usage" at bounding box center [283, 222] width 136 height 32
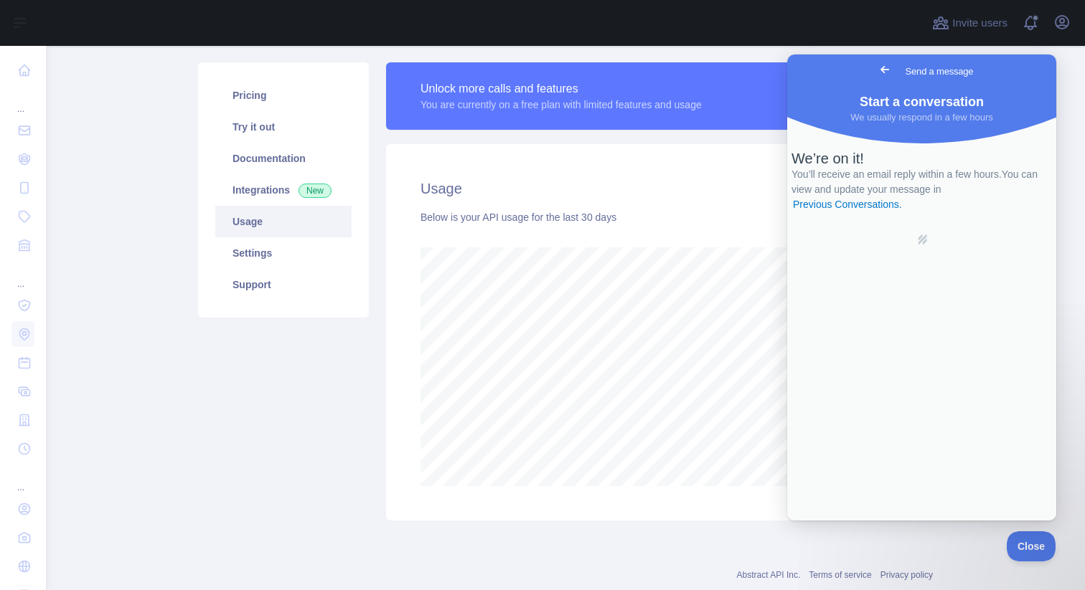
scroll to position [545, 1028]
click at [1025, 536] on button "Close" at bounding box center [1027, 544] width 49 height 30
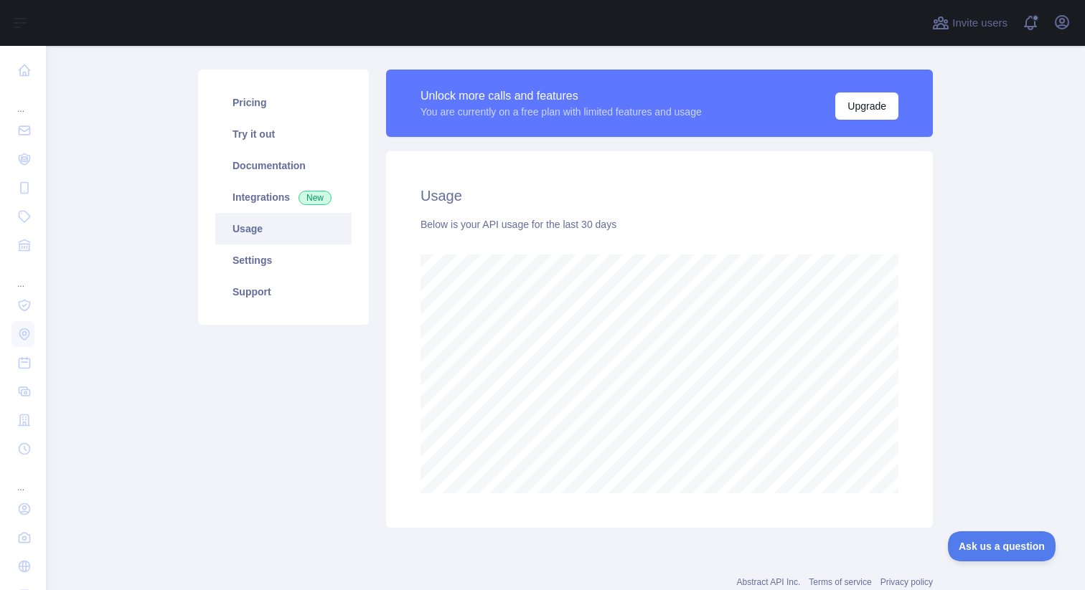
scroll to position [185, 0]
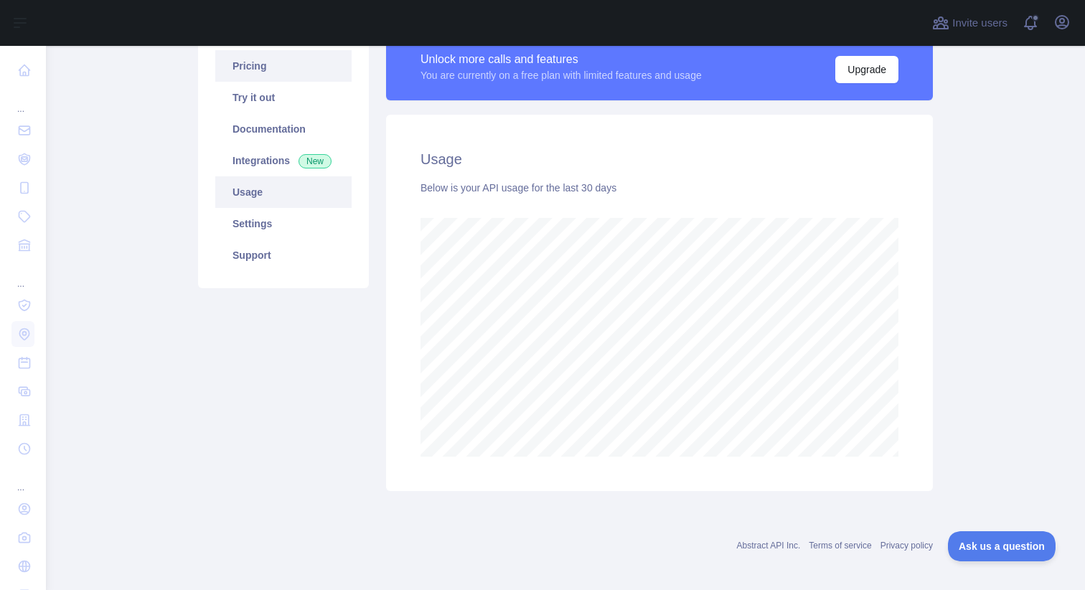
click at [277, 77] on link "Pricing" at bounding box center [283, 66] width 136 height 32
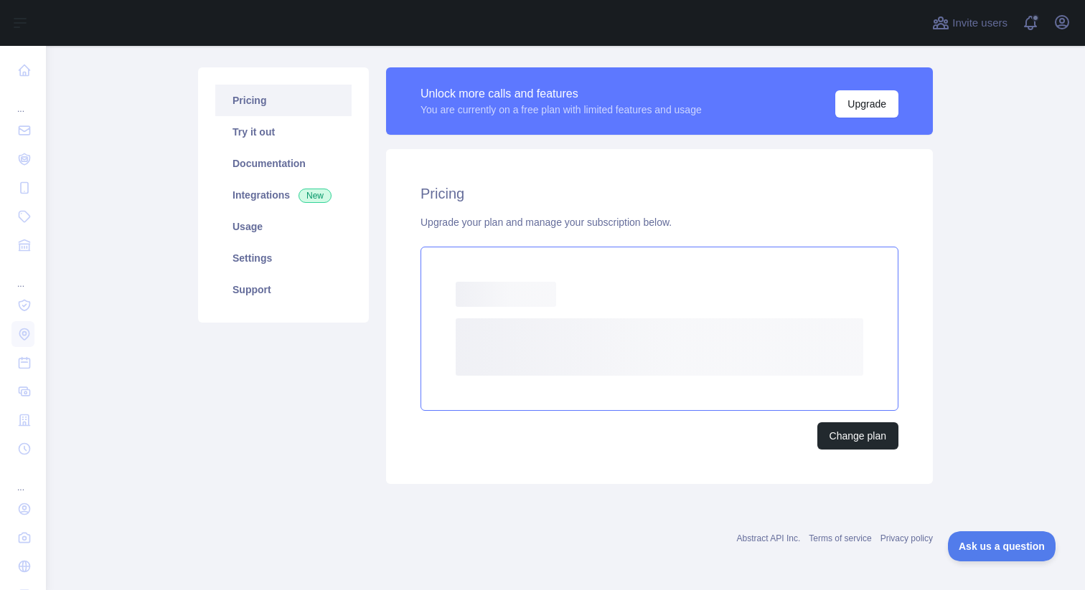
scroll to position [111, 0]
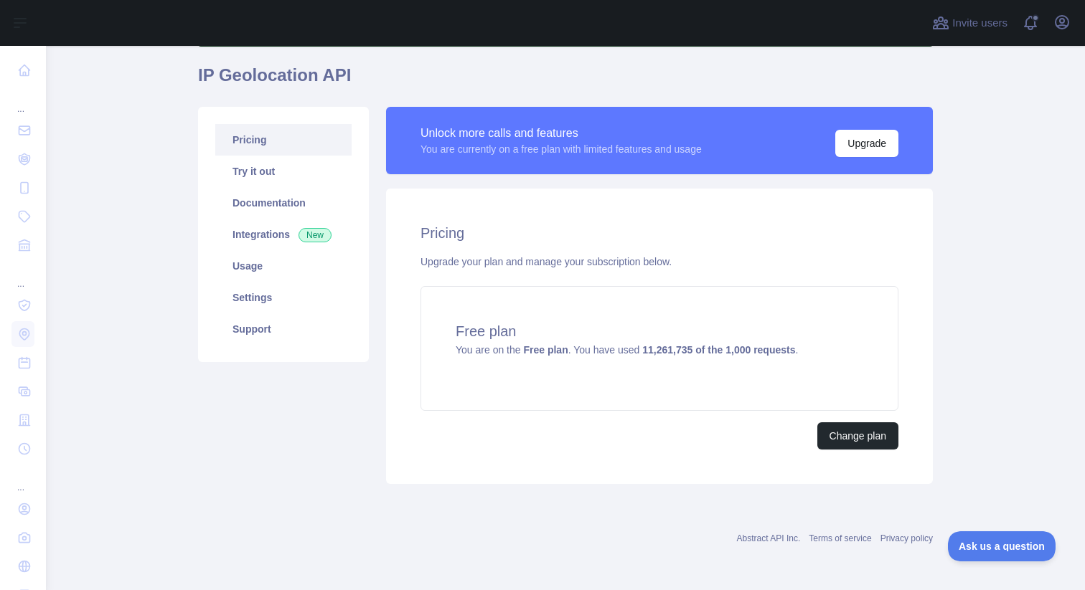
click at [250, 441] on div "Pricing Try it out Documentation Integrations New Usage Settings Support" at bounding box center [283, 295] width 188 height 377
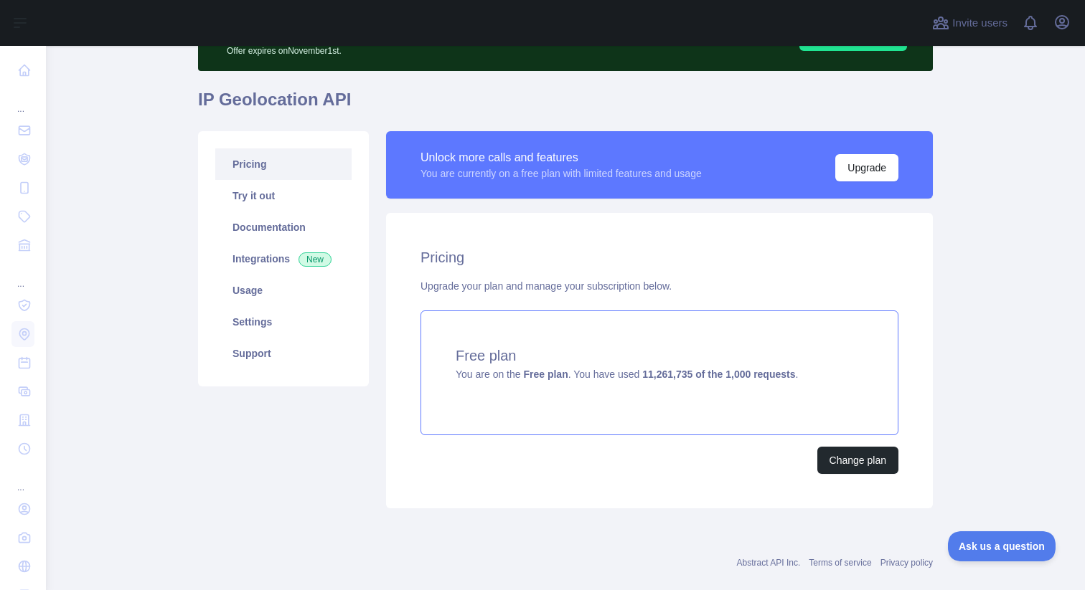
scroll to position [111, 0]
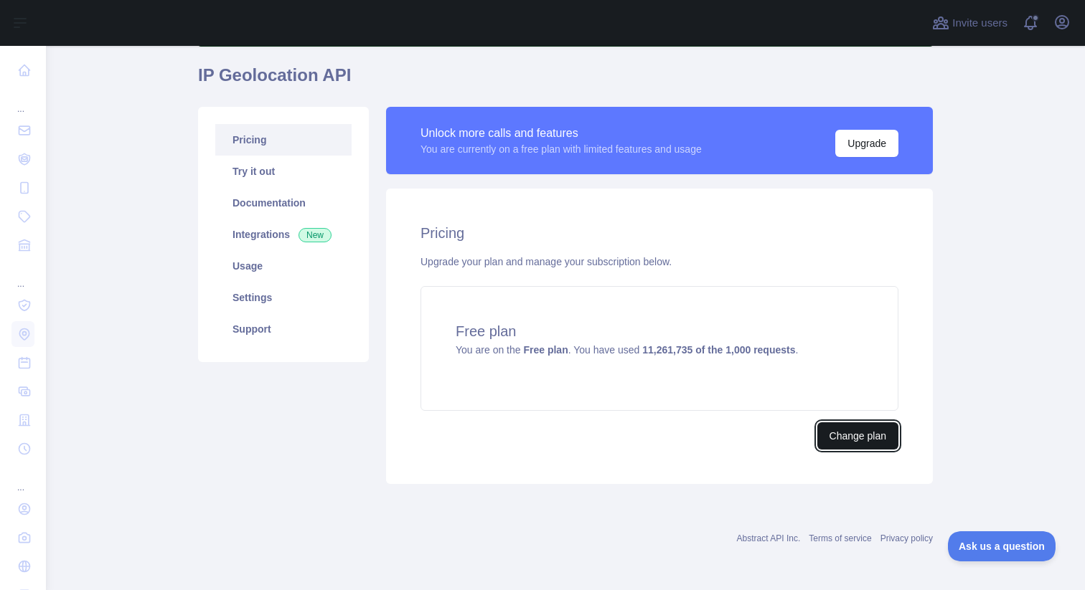
click at [860, 444] on button "Change plan" at bounding box center [857, 436] width 81 height 27
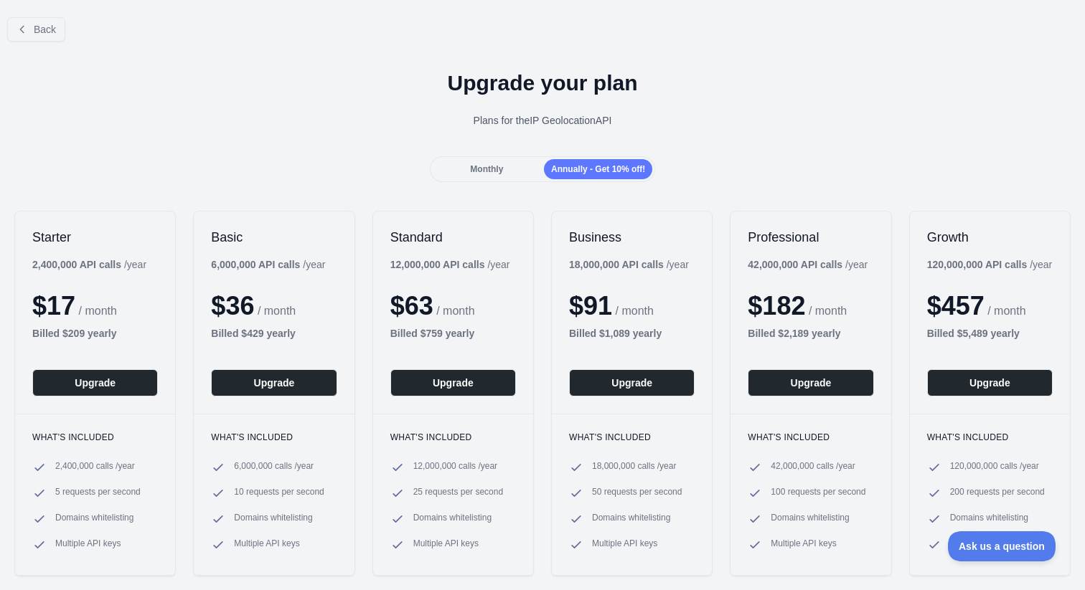
click at [480, 166] on span "Monthly" at bounding box center [486, 169] width 33 height 10
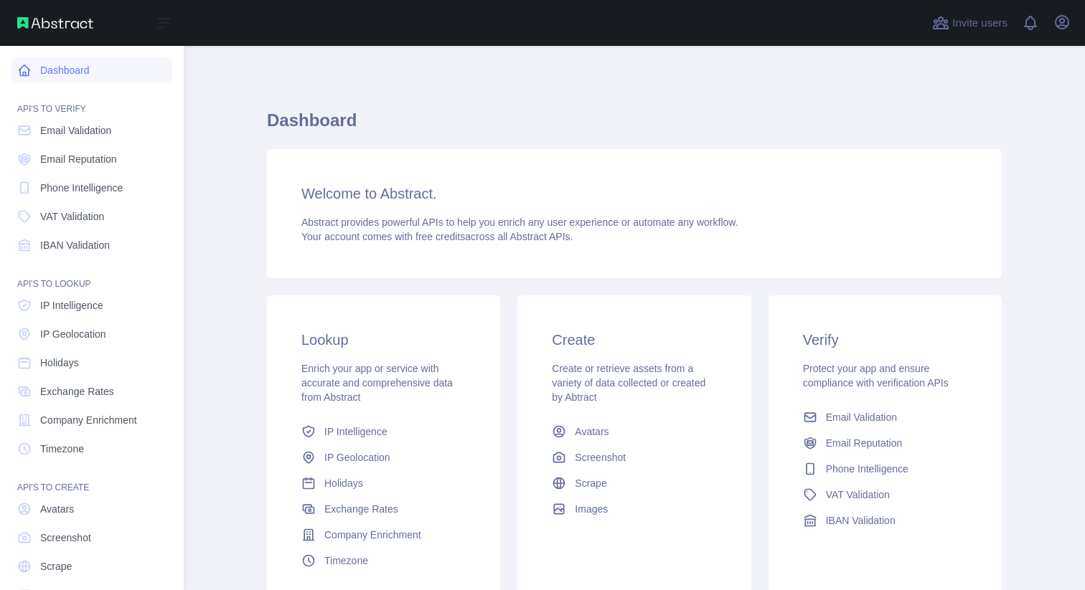
click at [31, 64] on icon at bounding box center [24, 70] width 14 height 14
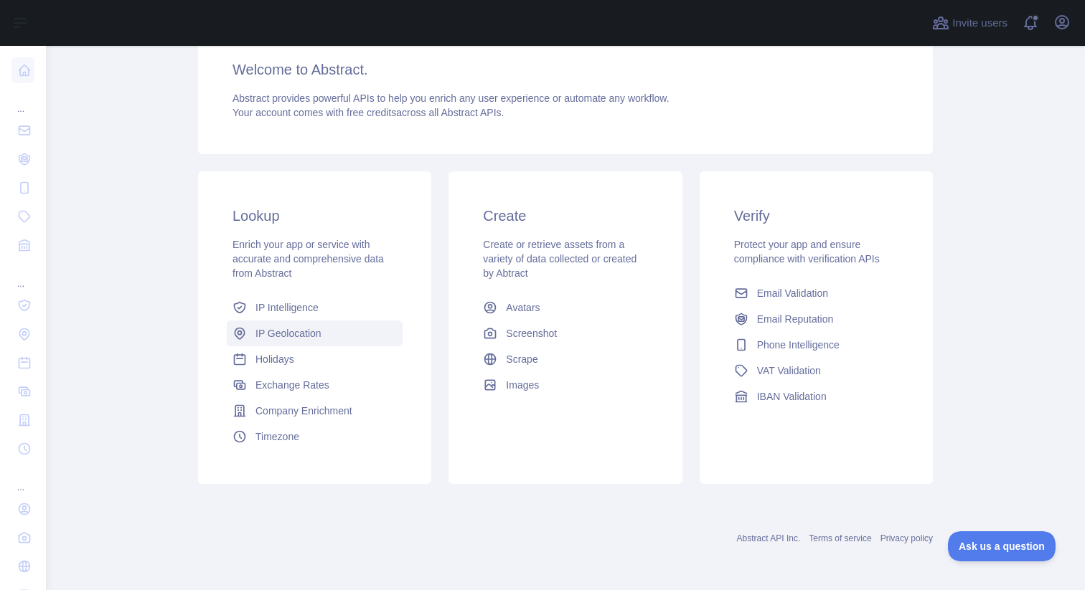
click at [283, 331] on span "IP Geolocation" at bounding box center [288, 333] width 66 height 14
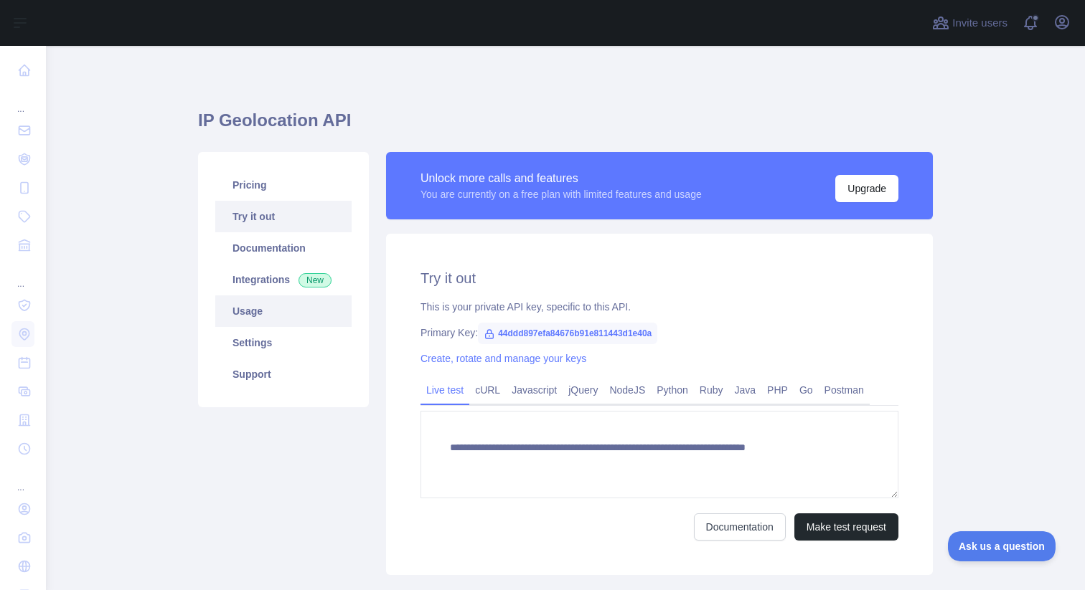
type textarea "**********"
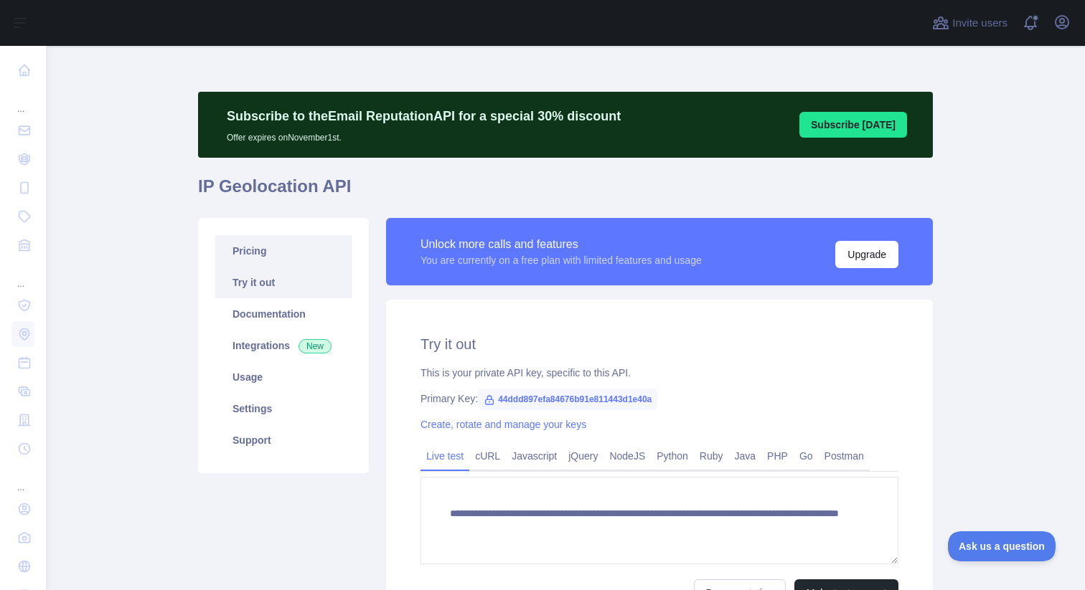
click at [292, 262] on link "Pricing" at bounding box center [283, 251] width 136 height 32
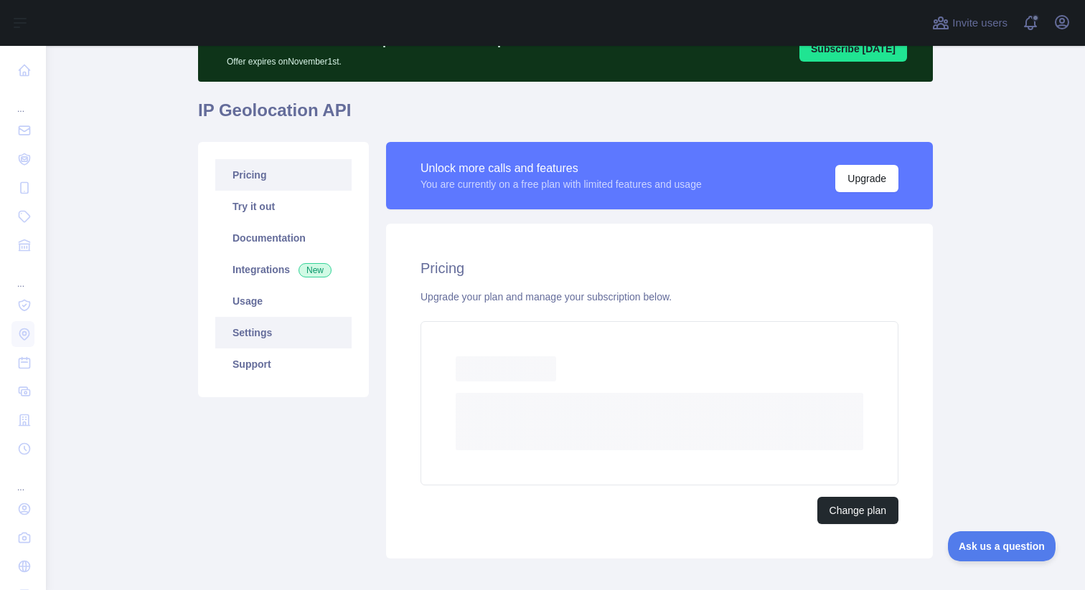
scroll to position [83, 0]
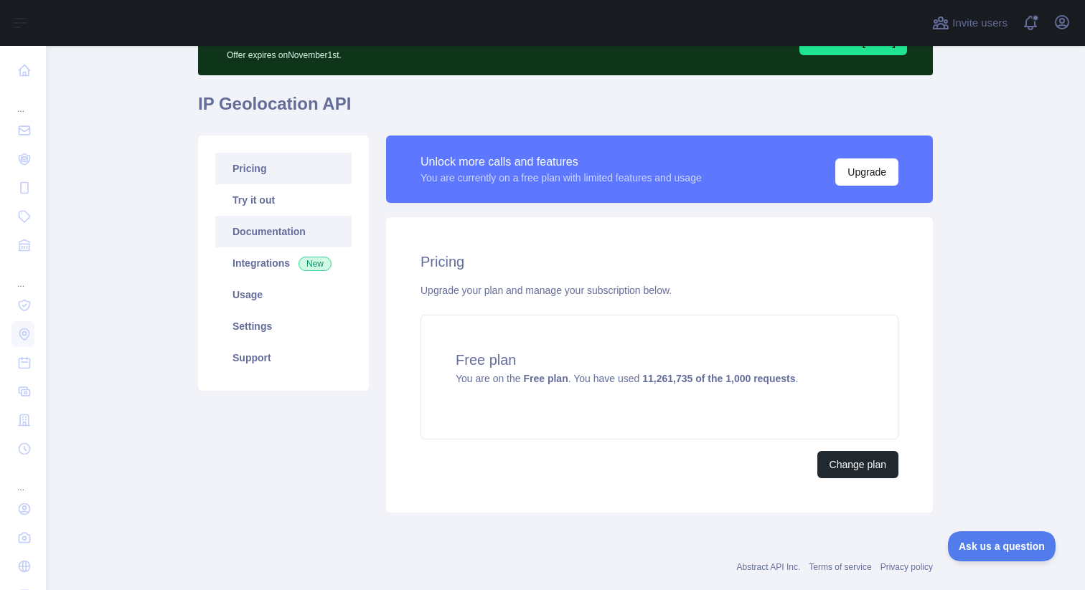
click at [268, 233] on link "Documentation" at bounding box center [283, 232] width 136 height 32
click at [263, 270] on link "Integrations New" at bounding box center [283, 264] width 136 height 32
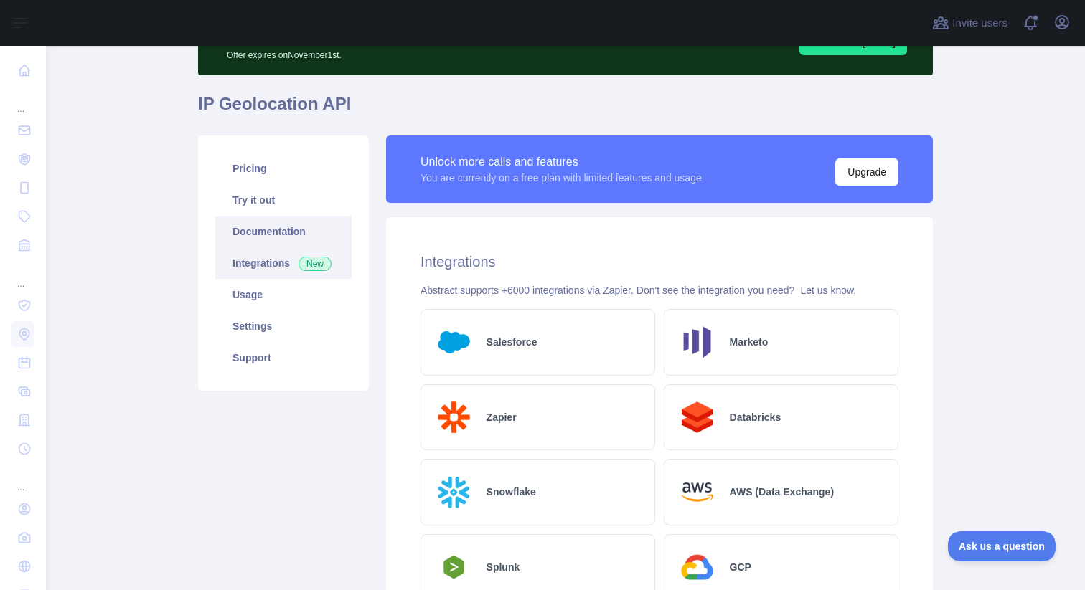
click at [258, 237] on link "Documentation" at bounding box center [283, 232] width 136 height 32
click at [285, 204] on link "Try it out" at bounding box center [283, 200] width 136 height 32
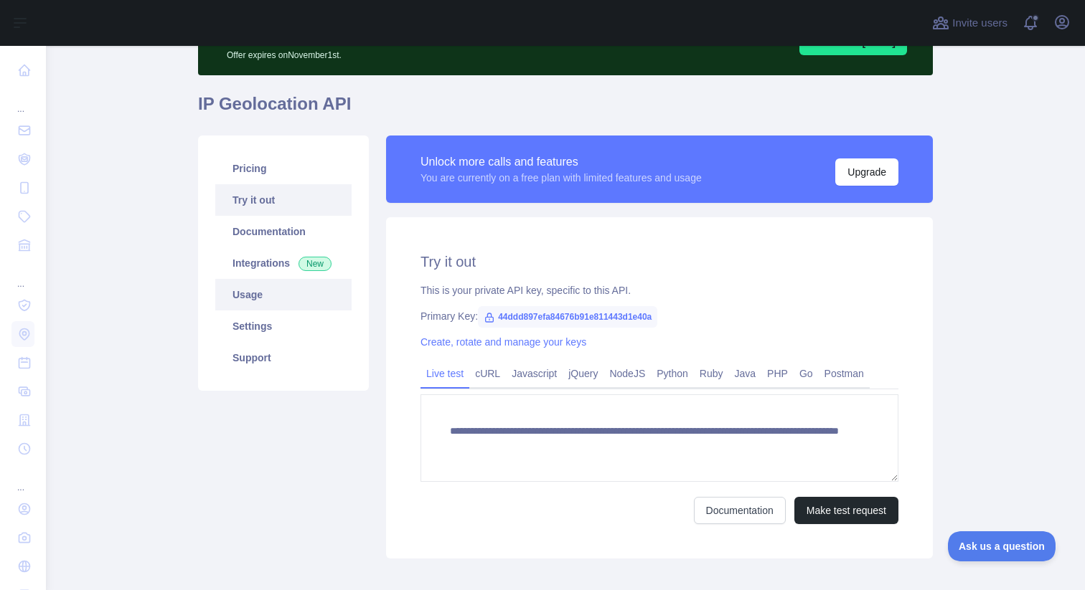
click at [281, 303] on link "Usage" at bounding box center [283, 295] width 136 height 32
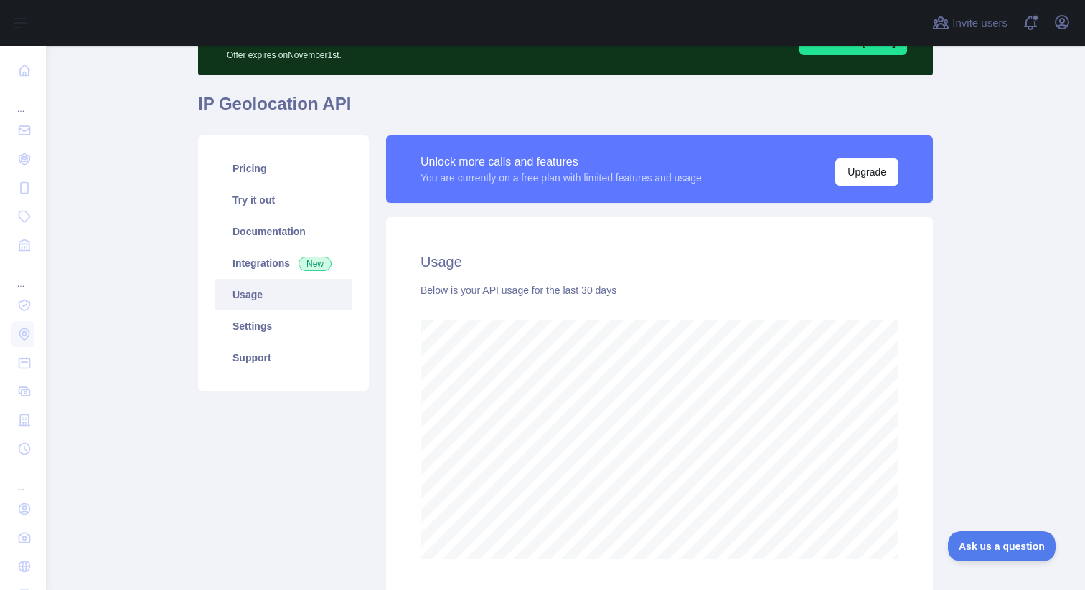
scroll to position [545, 1028]
click at [293, 316] on link "Settings" at bounding box center [283, 327] width 136 height 32
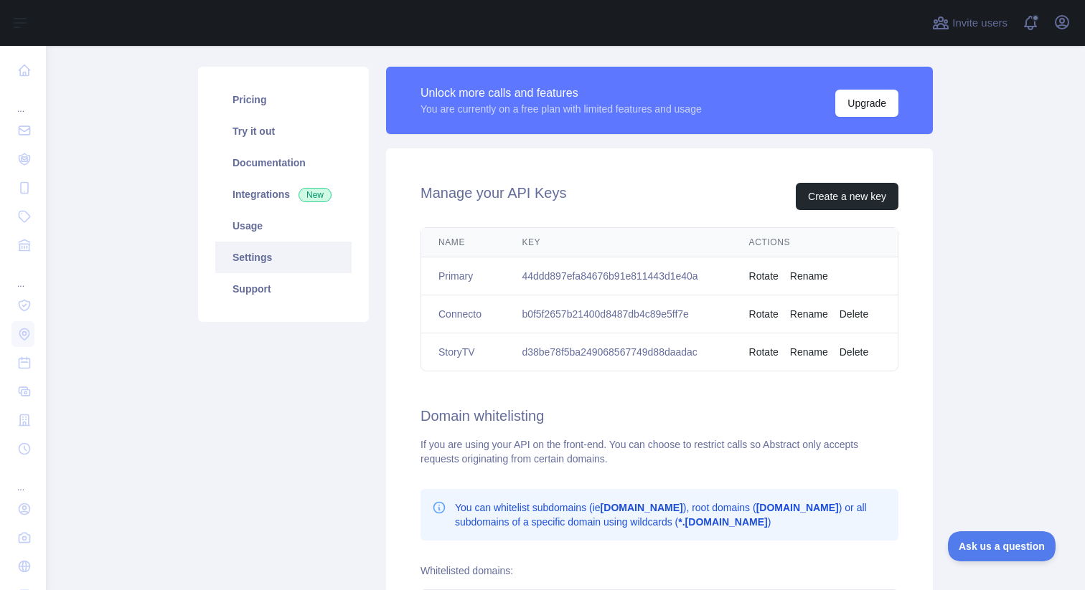
scroll to position [153, 0]
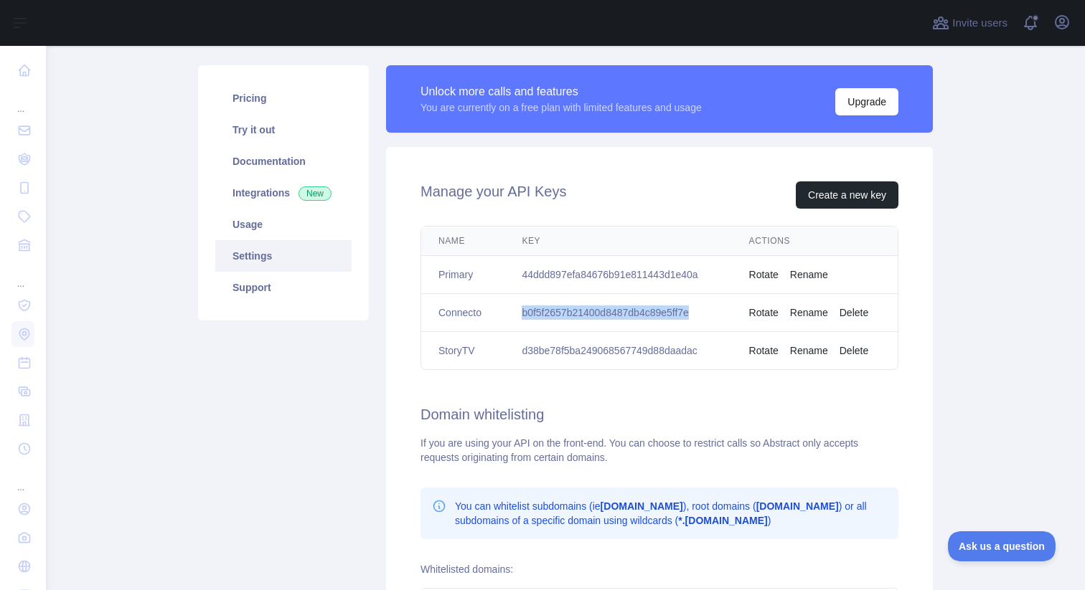
drag, startPoint x: 510, startPoint y: 308, endPoint x: 737, endPoint y: 307, distance: 226.7
click at [737, 307] on tr "Connecto b0f5f2657b21400d8487db4c89e5ff7e Rotate Rename Delete" at bounding box center [659, 313] width 476 height 38
click at [540, 281] on td "44ddd897efa84676b91e811443d1e40a" at bounding box center [617, 275] width 227 height 38
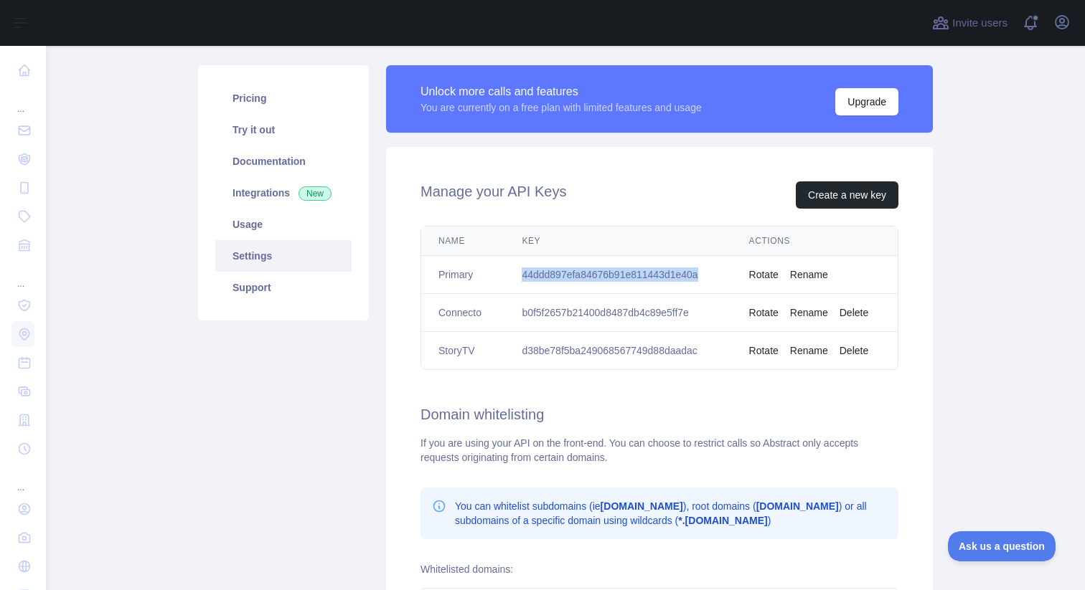
drag, startPoint x: 505, startPoint y: 281, endPoint x: 717, endPoint y: 281, distance: 212.4
click at [717, 281] on td "44ddd897efa84676b91e811443d1e40a" at bounding box center [617, 275] width 227 height 38
click at [568, 294] on td "b0f5f2657b21400d8487db4c89e5ff7e" at bounding box center [617, 313] width 227 height 38
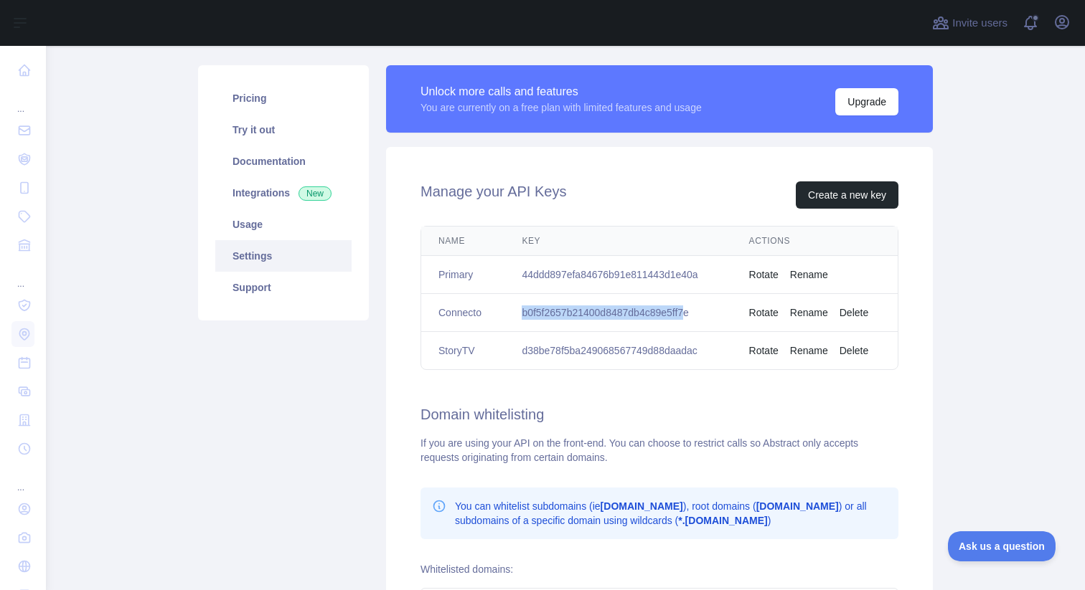
drag, startPoint x: 495, startPoint y: 316, endPoint x: 696, endPoint y: 310, distance: 201.0
click at [696, 310] on tr "Connecto b0f5f2657b21400d8487db4c89e5ff7e Rotate Rename Delete" at bounding box center [659, 313] width 476 height 38
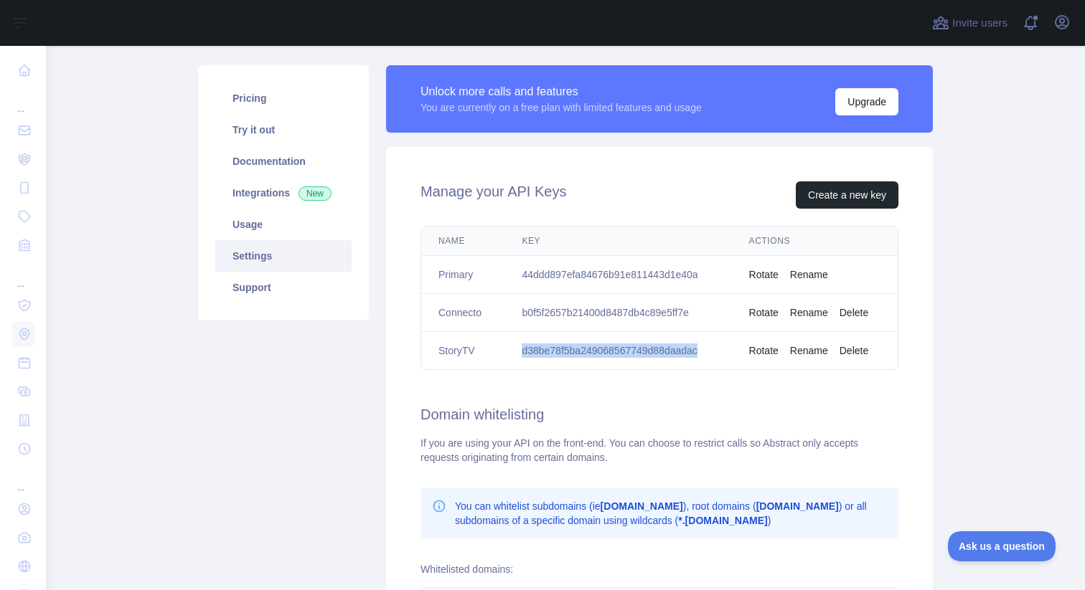
drag, startPoint x: 504, startPoint y: 354, endPoint x: 724, endPoint y: 354, distance: 220.3
click at [724, 354] on td "d38be78f5ba249068567749d88daadac" at bounding box center [617, 351] width 227 height 38
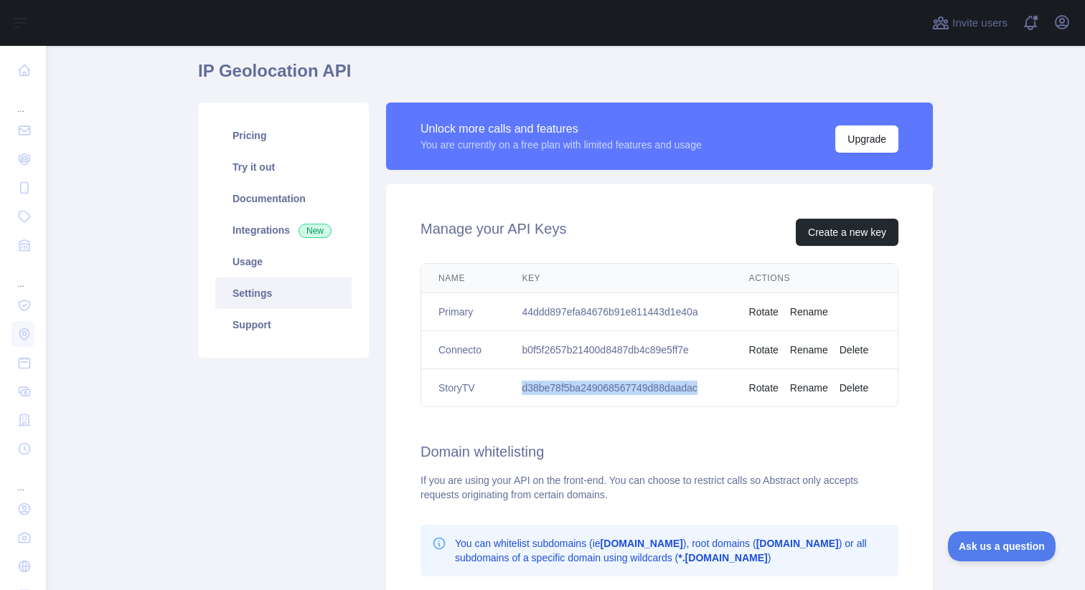
scroll to position [104, 0]
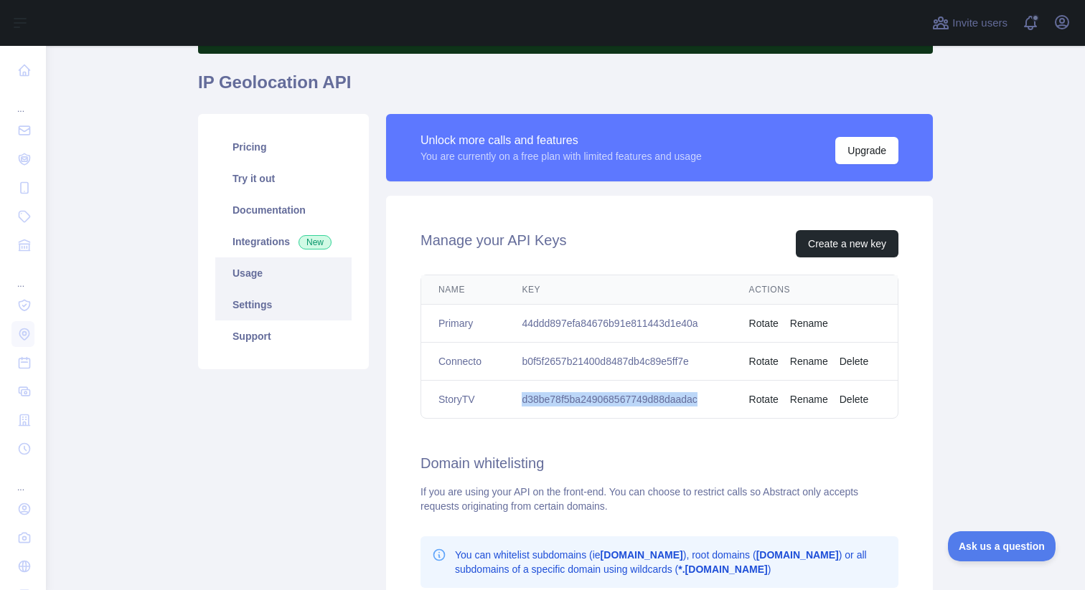
click at [270, 270] on link "Usage" at bounding box center [283, 274] width 136 height 32
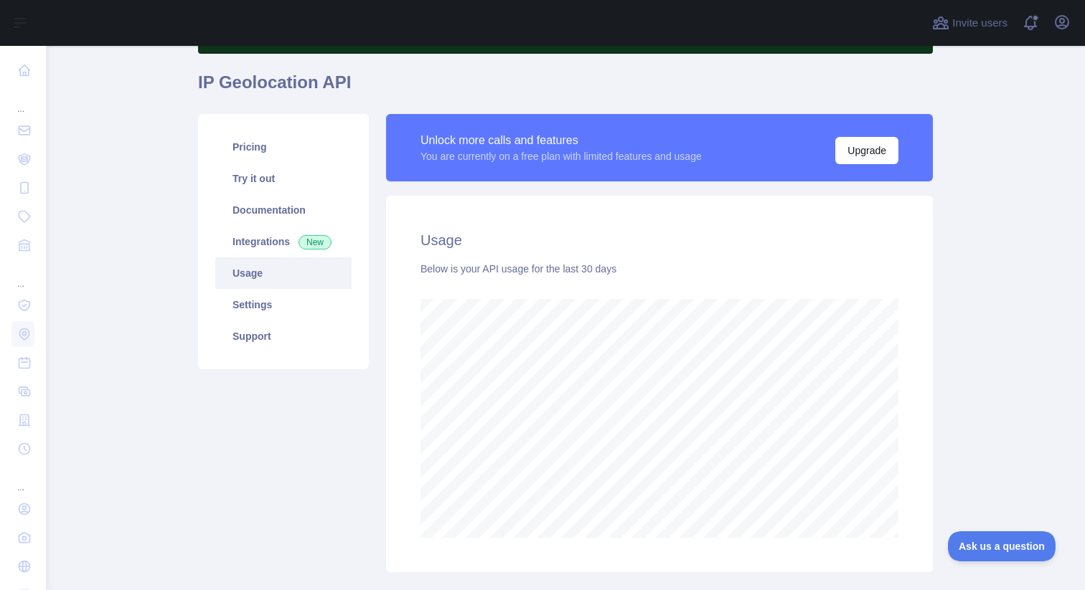
scroll to position [545, 1028]
click at [283, 212] on link "Documentation" at bounding box center [283, 210] width 136 height 32
click at [276, 170] on link "Try it out" at bounding box center [283, 179] width 136 height 32
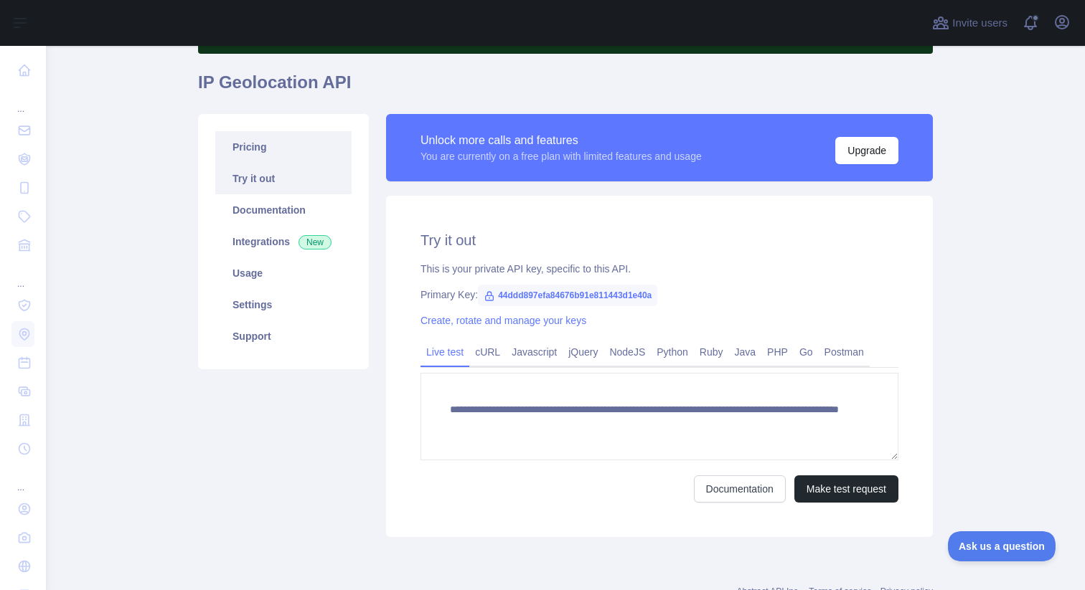
click at [271, 153] on link "Pricing" at bounding box center [283, 147] width 136 height 32
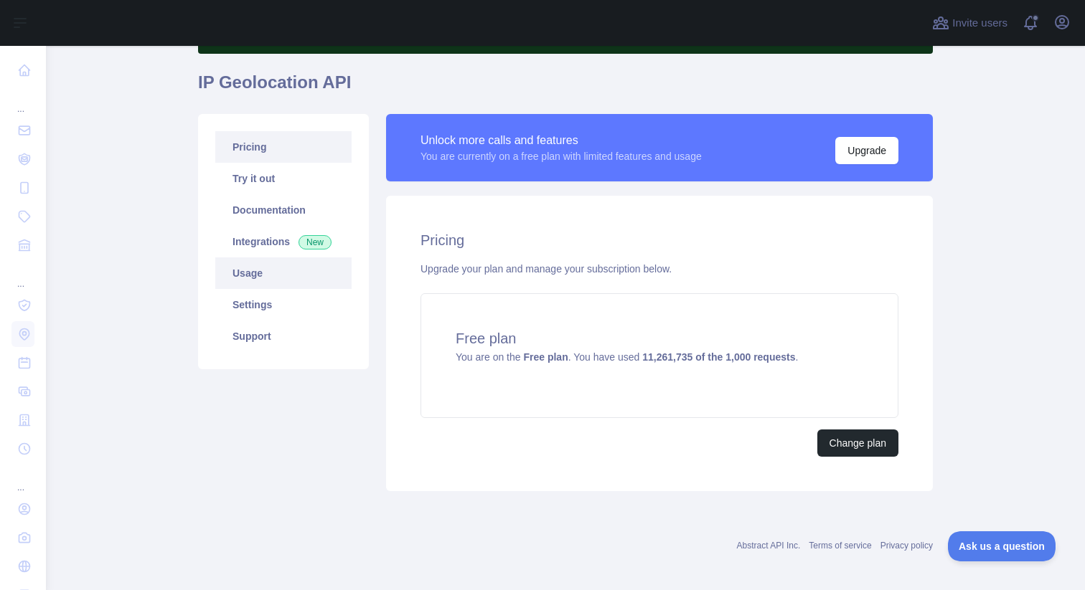
click at [314, 281] on link "Usage" at bounding box center [283, 274] width 136 height 32
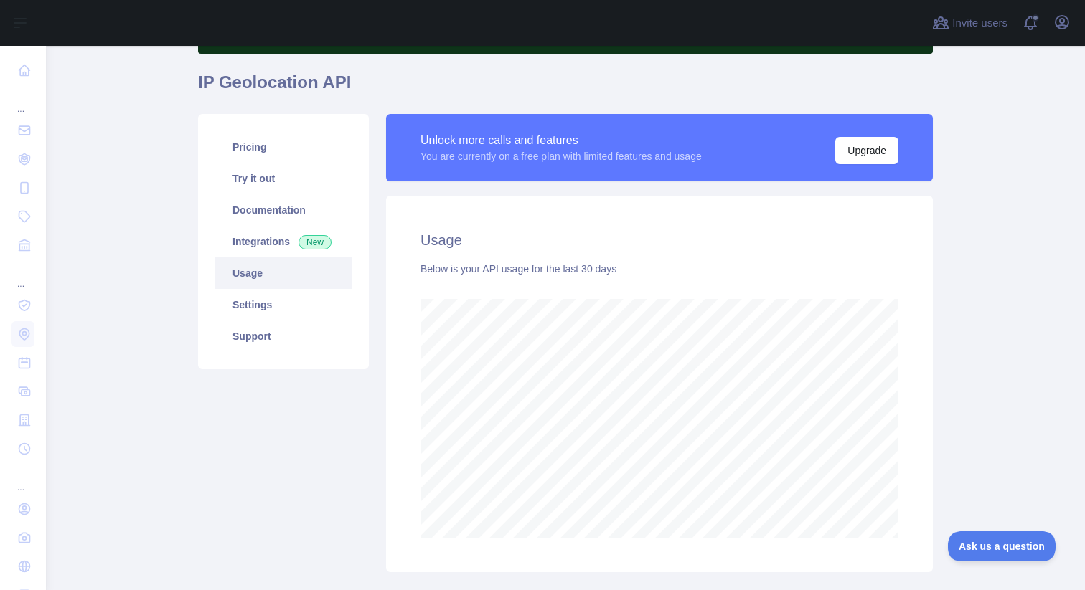
scroll to position [545, 1028]
click at [269, 205] on link "Documentation" at bounding box center [283, 210] width 136 height 32
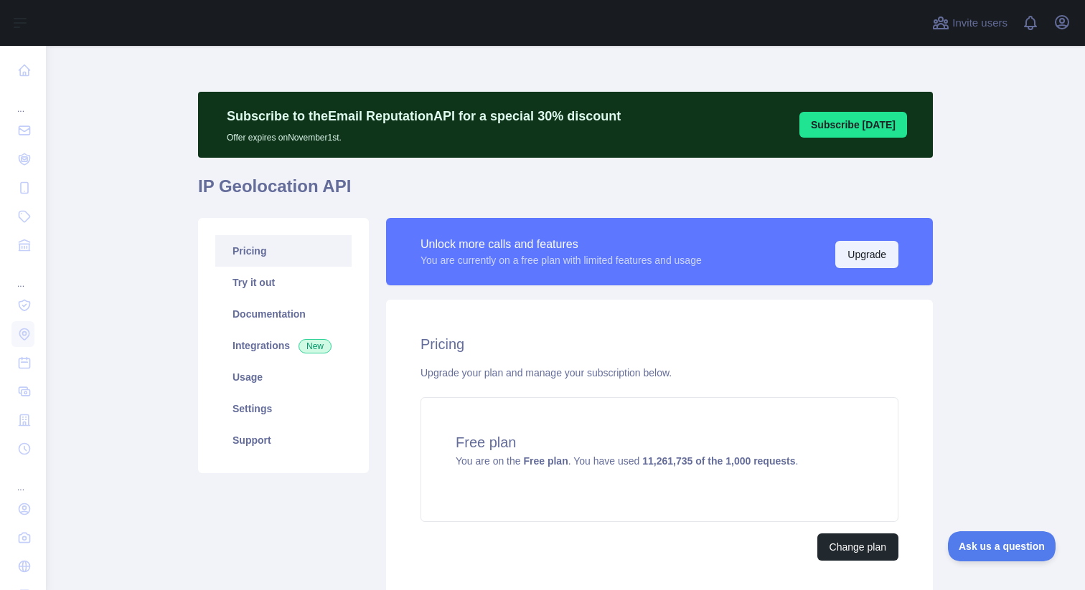
click at [849, 259] on button "Upgrade" at bounding box center [866, 254] width 63 height 27
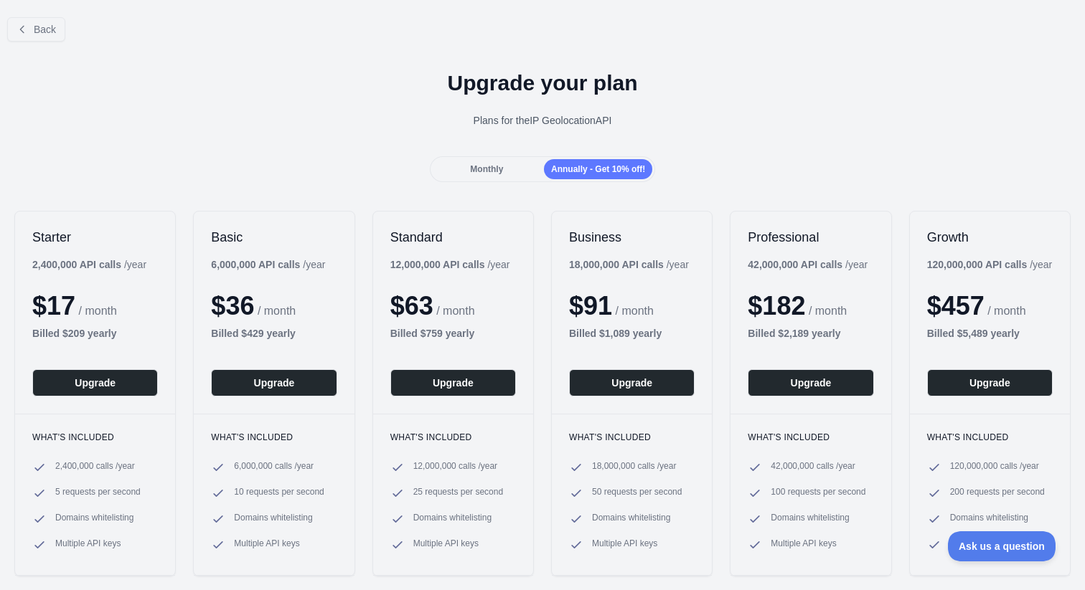
click at [498, 176] on div "Monthly" at bounding box center [487, 169] width 108 height 20
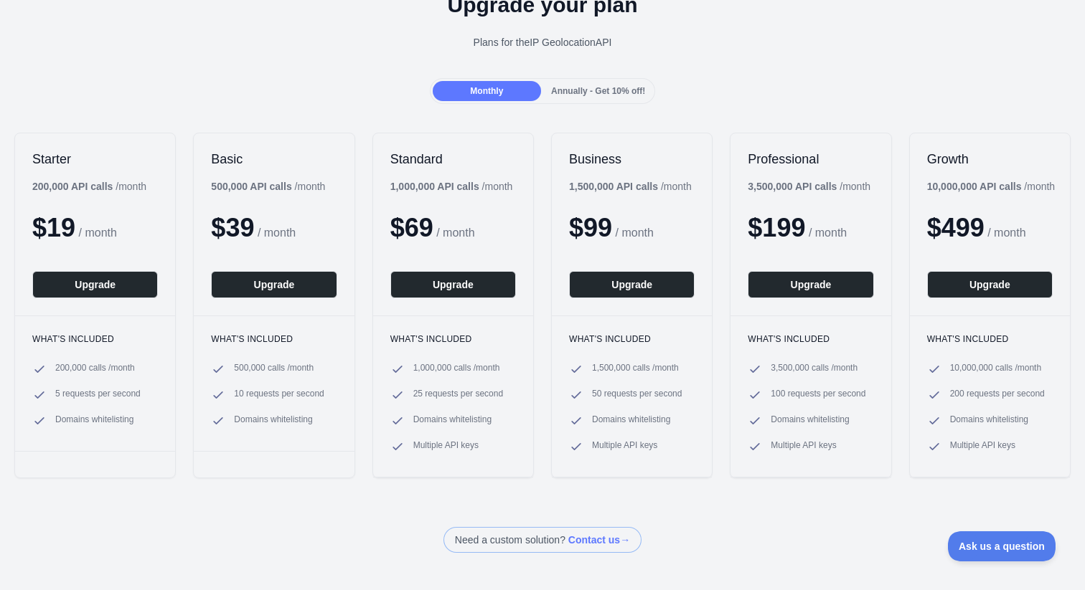
scroll to position [80, 0]
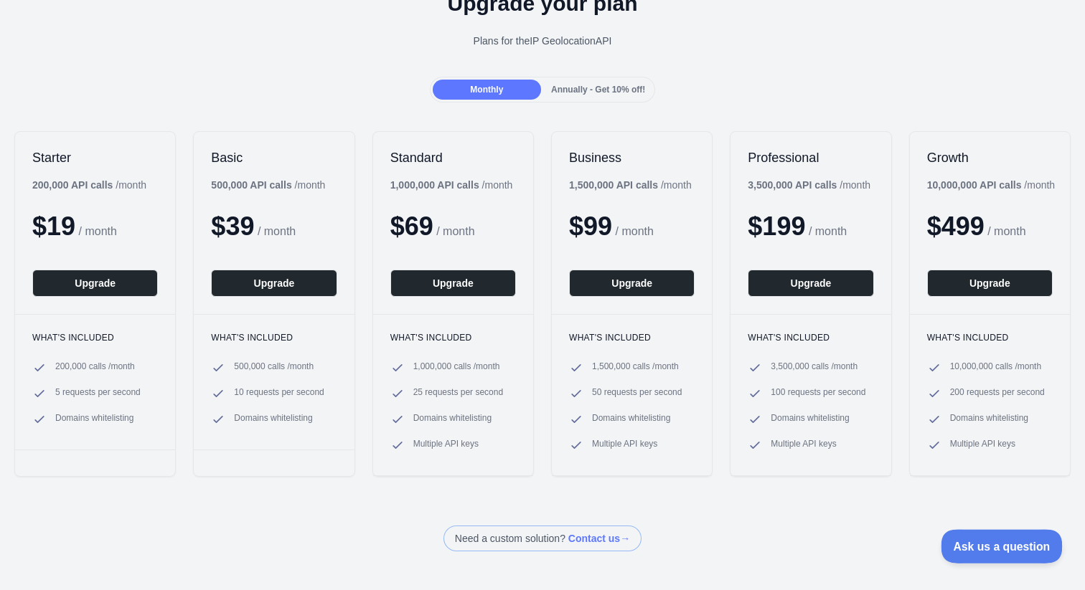
click at [994, 540] on span "Ask us a question" at bounding box center [995, 545] width 108 height 10
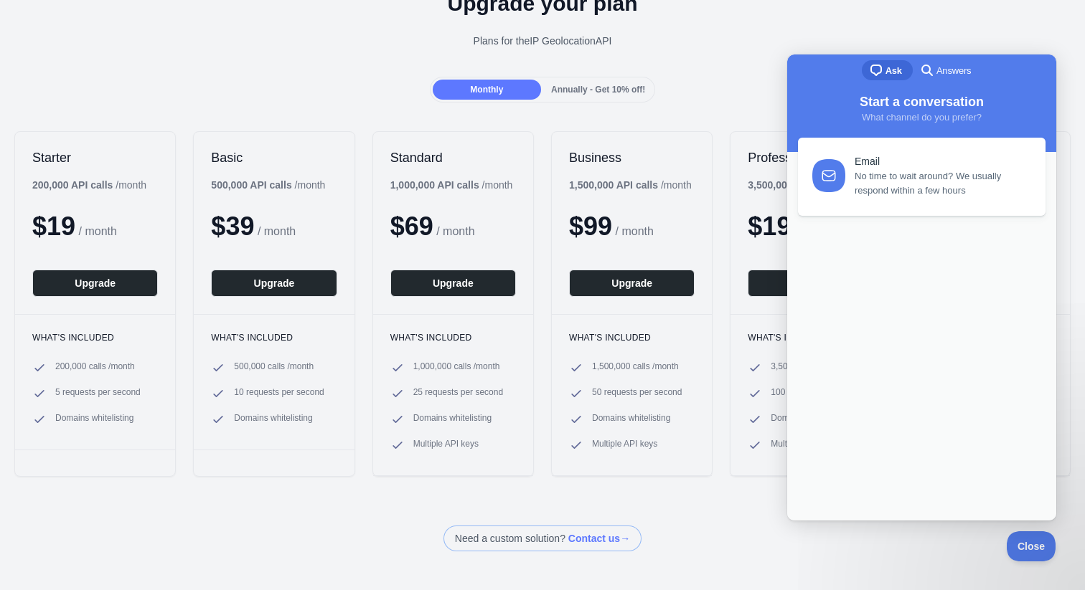
scroll to position [0, 0]
click at [912, 182] on span "No time to wait around? We usually respond within a few hours" at bounding box center [941, 180] width 174 height 29
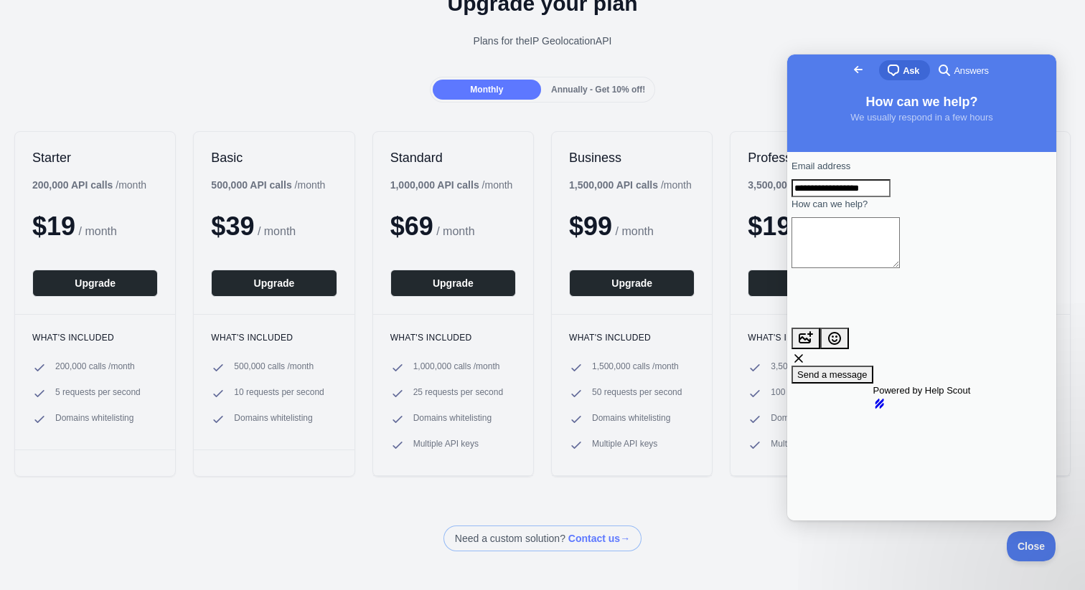
click at [849, 72] on span "Go back" at bounding box center [857, 69] width 17 height 17
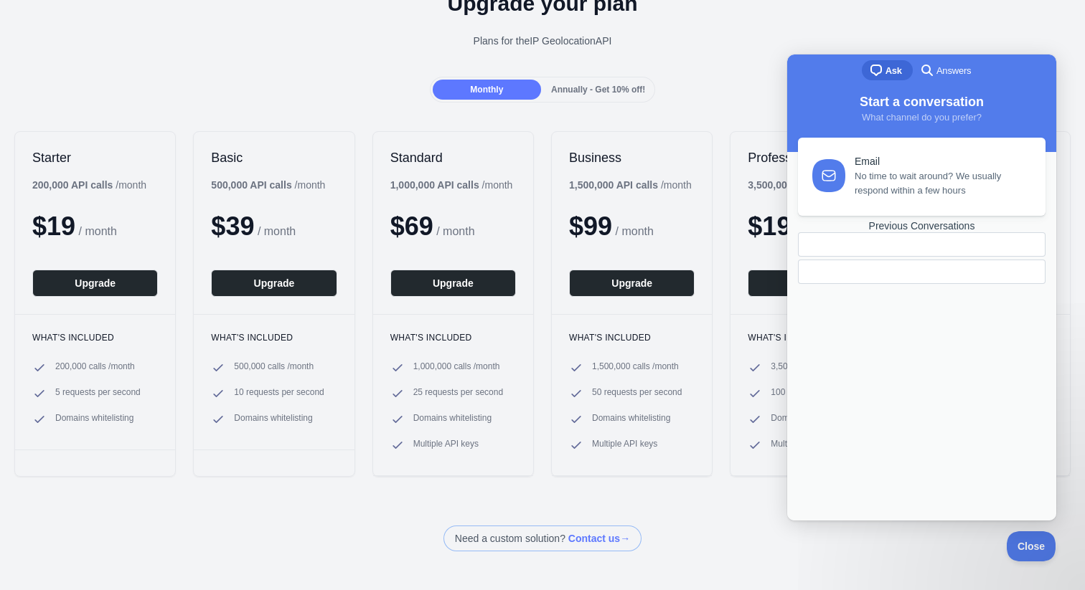
click at [929, 232] on div "Previous Conversations" at bounding box center [922, 226] width 248 height 12
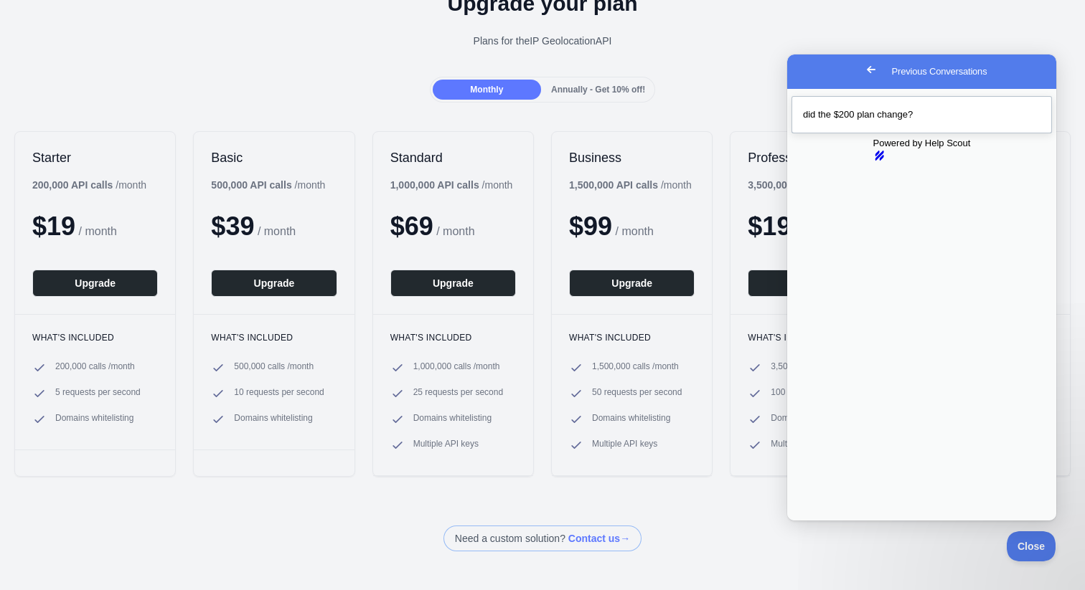
click at [862, 122] on div "did the $200 plan change?" at bounding box center [921, 115] width 237 height 14
type textarea "**********"
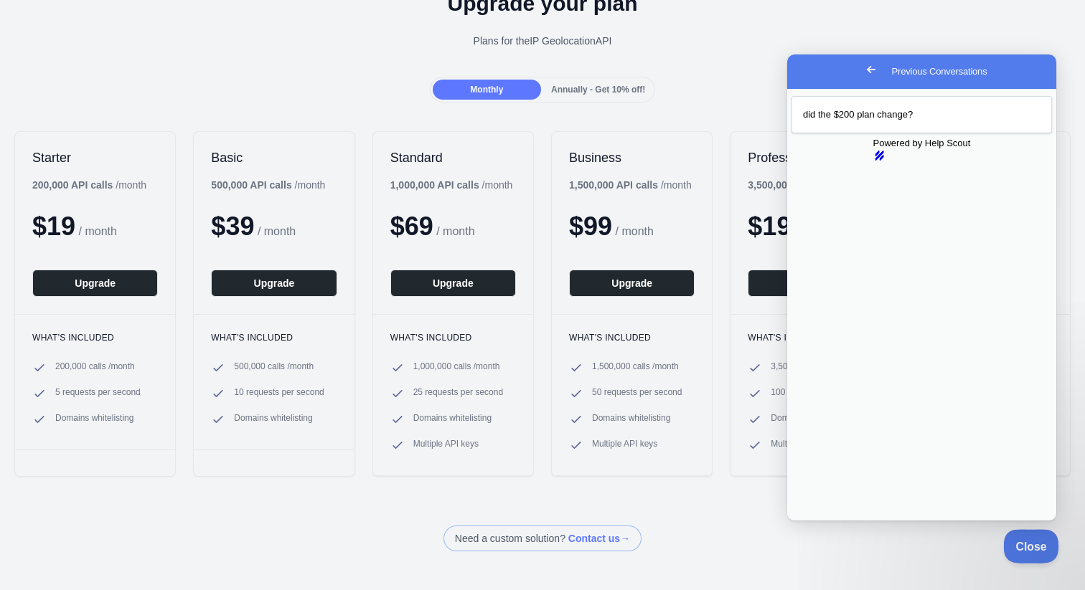
click at [1029, 548] on span "Close" at bounding box center [1027, 545] width 49 height 10
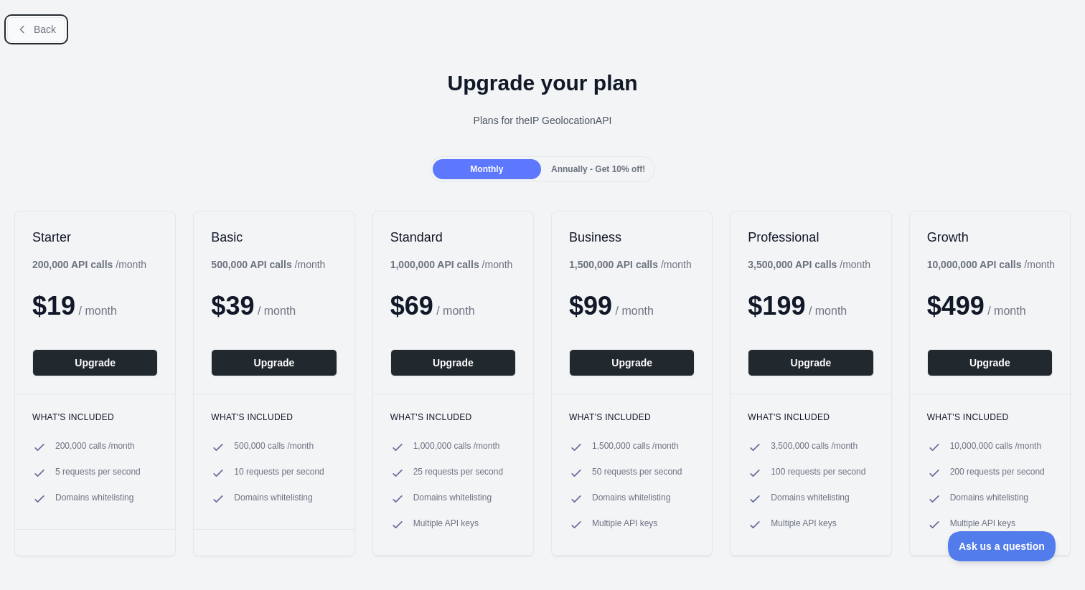
click at [32, 24] on button "Back" at bounding box center [36, 29] width 58 height 24
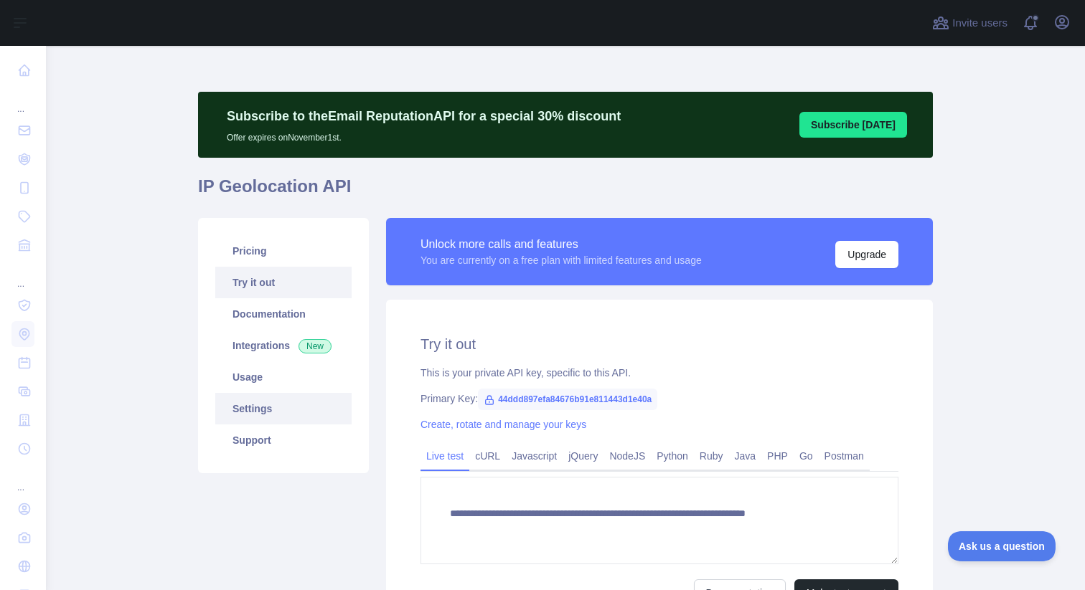
type textarea "**********"
click at [251, 380] on link "Usage" at bounding box center [283, 378] width 136 height 32
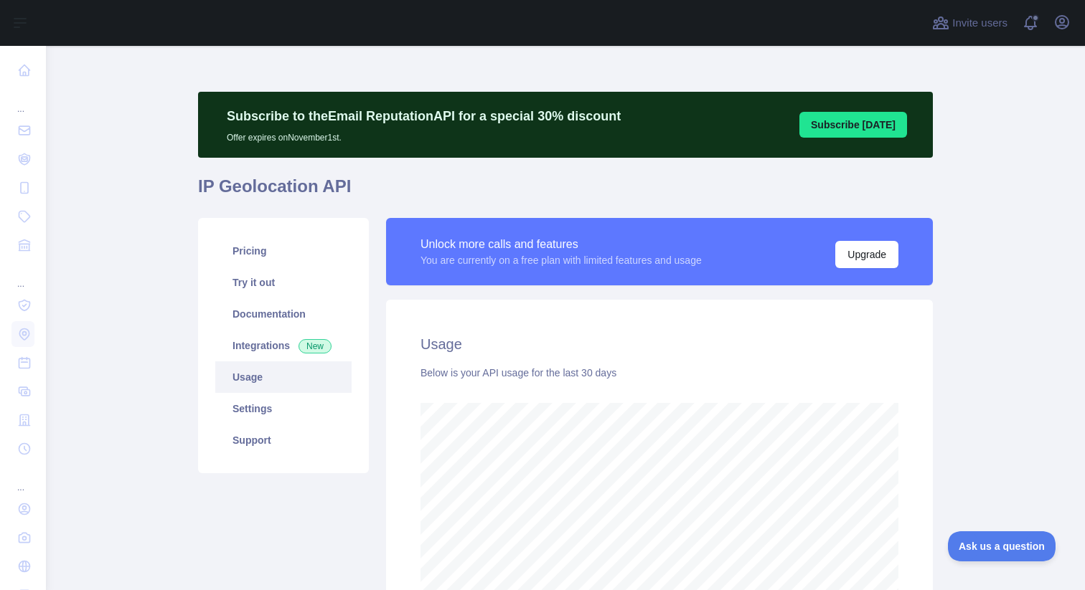
scroll to position [545, 1028]
click at [274, 420] on link "Settings" at bounding box center [283, 409] width 136 height 32
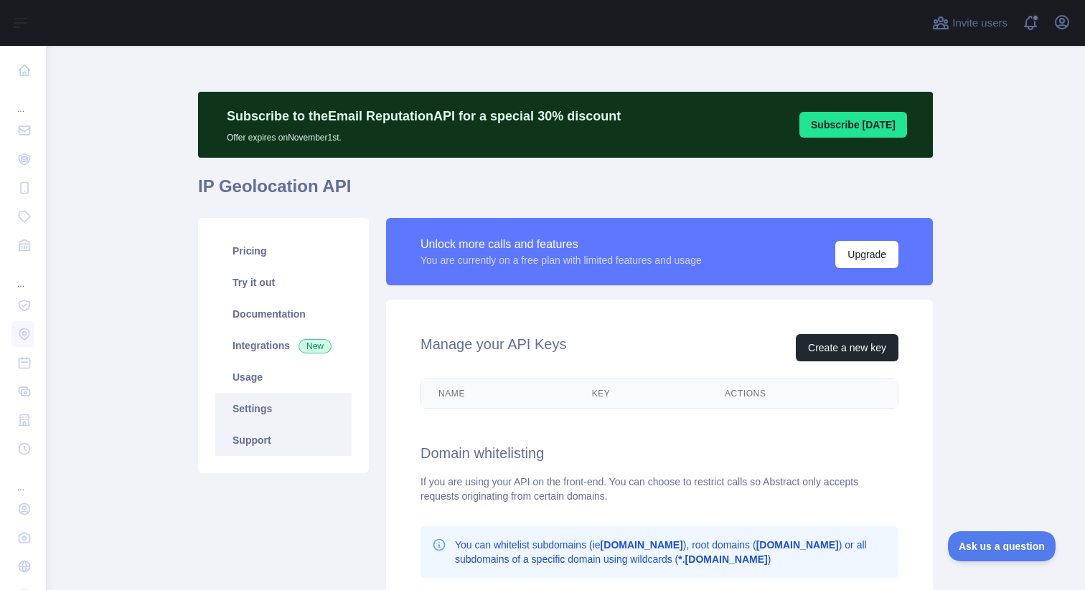
click at [273, 440] on link "Support" at bounding box center [283, 441] width 136 height 32
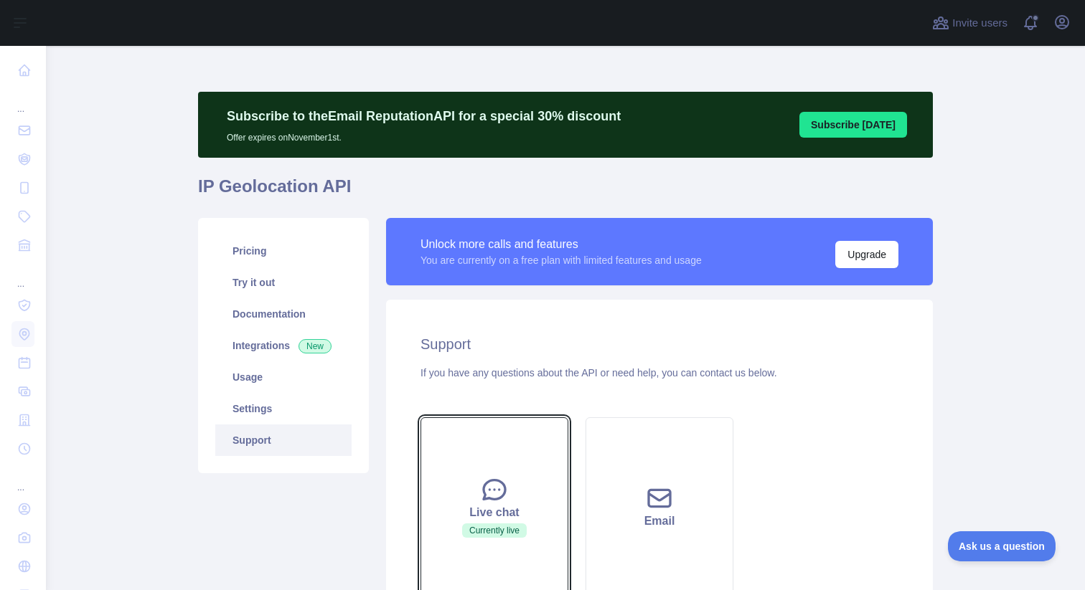
click at [490, 453] on button "Live chat Currently live" at bounding box center [494, 507] width 148 height 179
click at [490, 477] on icon at bounding box center [494, 490] width 29 height 29
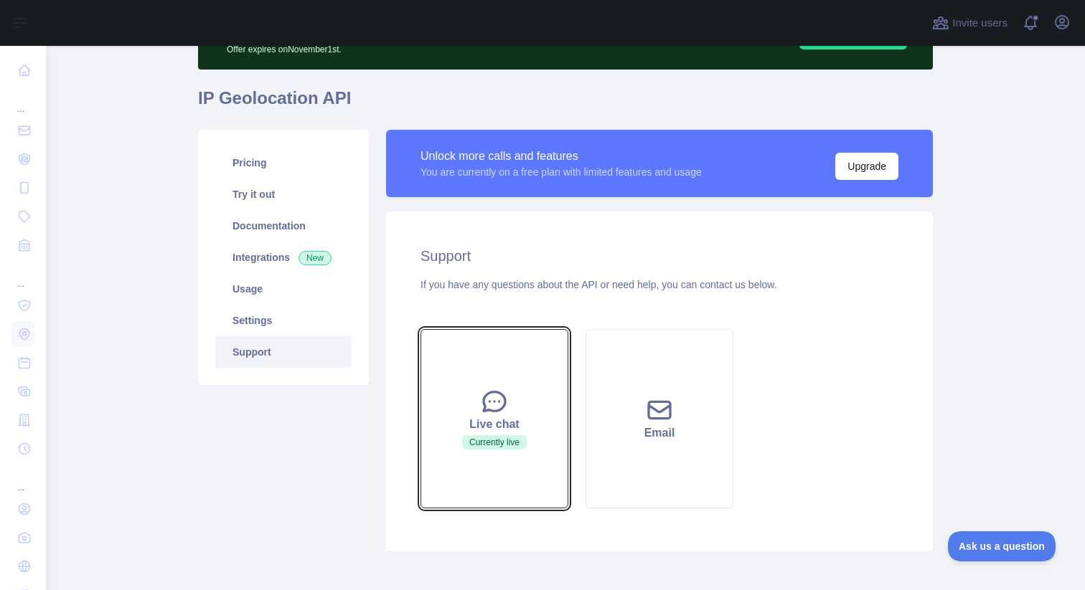
scroll to position [151, 0]
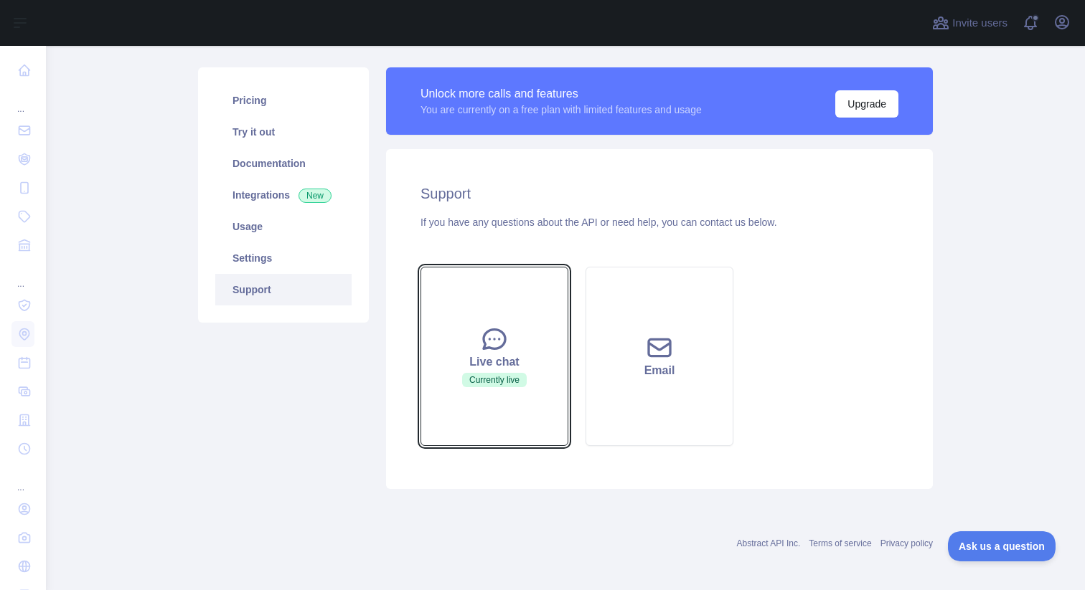
click at [494, 397] on button "Live chat Currently live" at bounding box center [494, 356] width 148 height 179
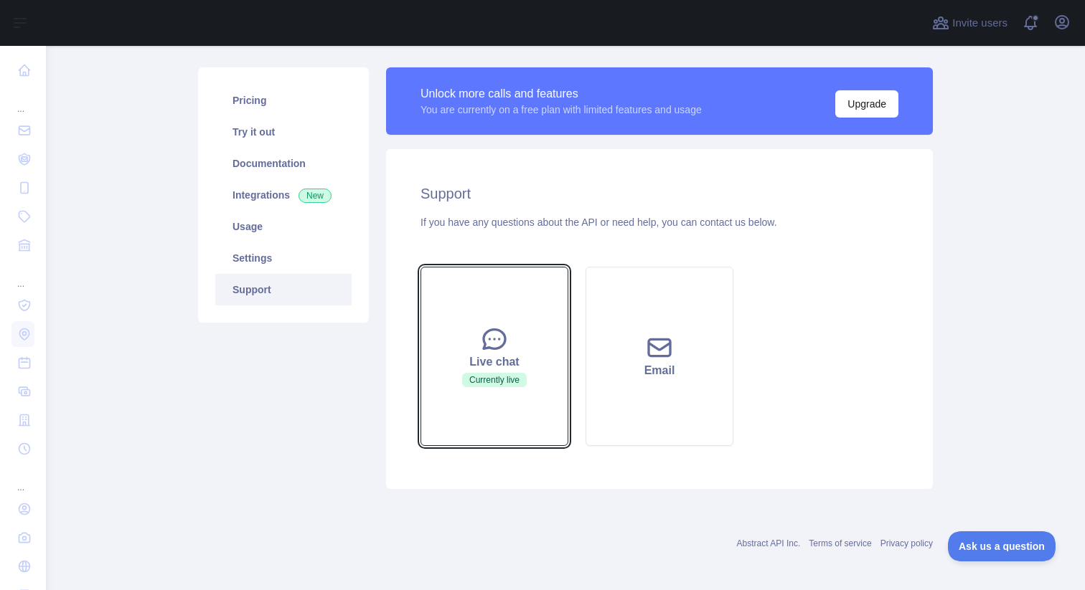
click at [494, 397] on button "Live chat Currently live" at bounding box center [494, 356] width 148 height 179
click at [486, 367] on div "Live chat" at bounding box center [494, 362] width 112 height 17
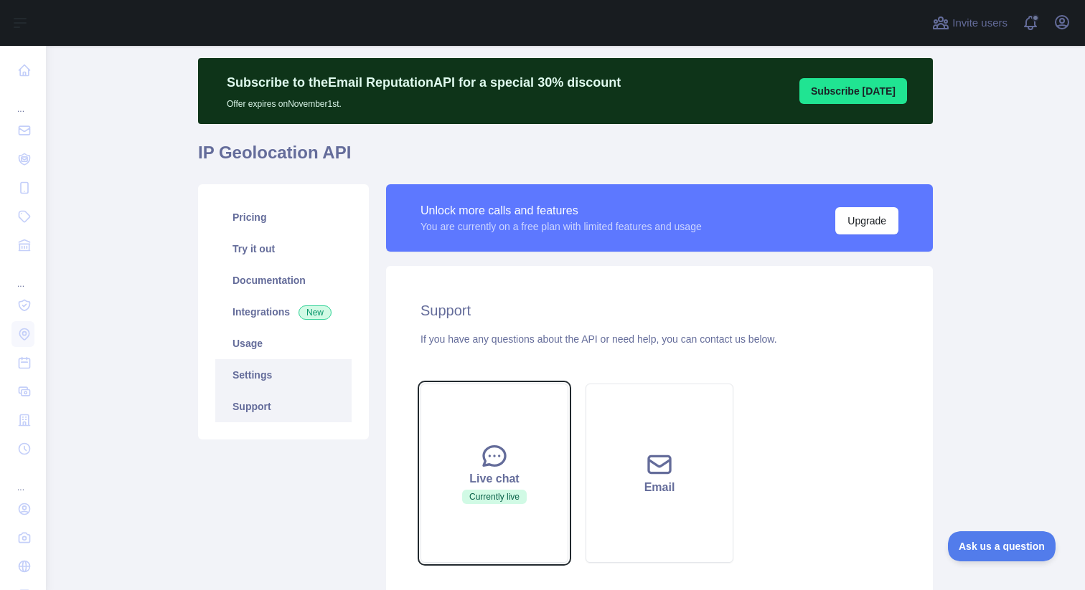
scroll to position [0, 0]
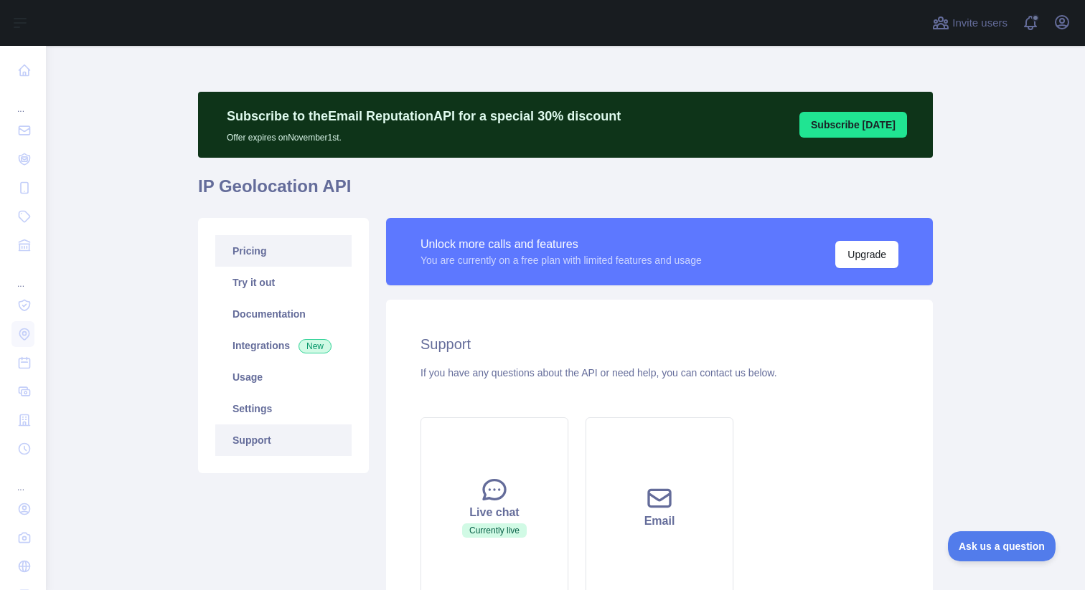
click at [255, 248] on link "Pricing" at bounding box center [283, 251] width 136 height 32
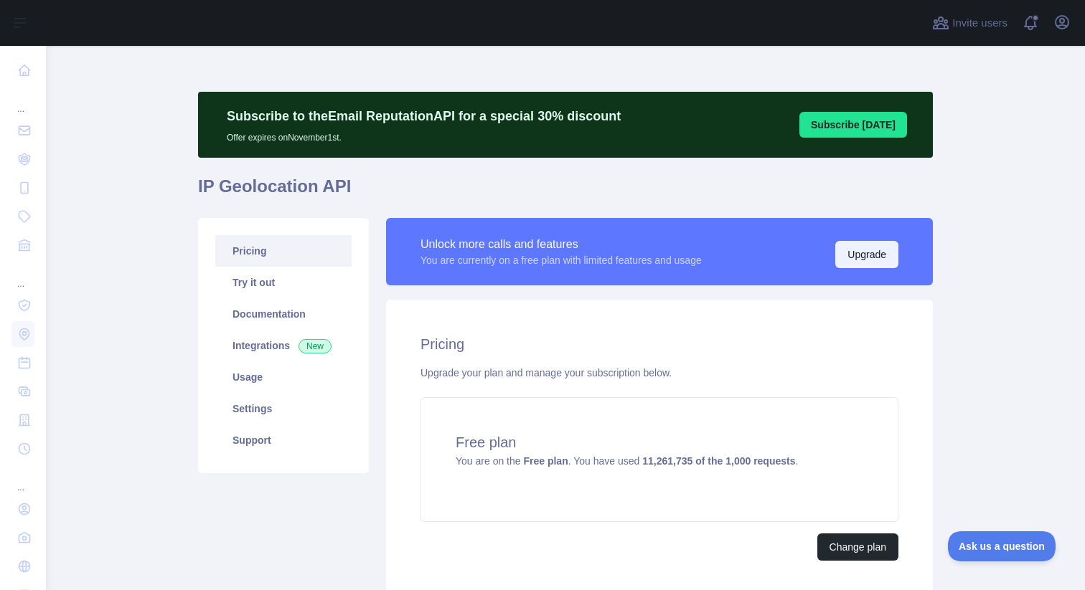
click at [841, 263] on button "Upgrade" at bounding box center [866, 254] width 63 height 27
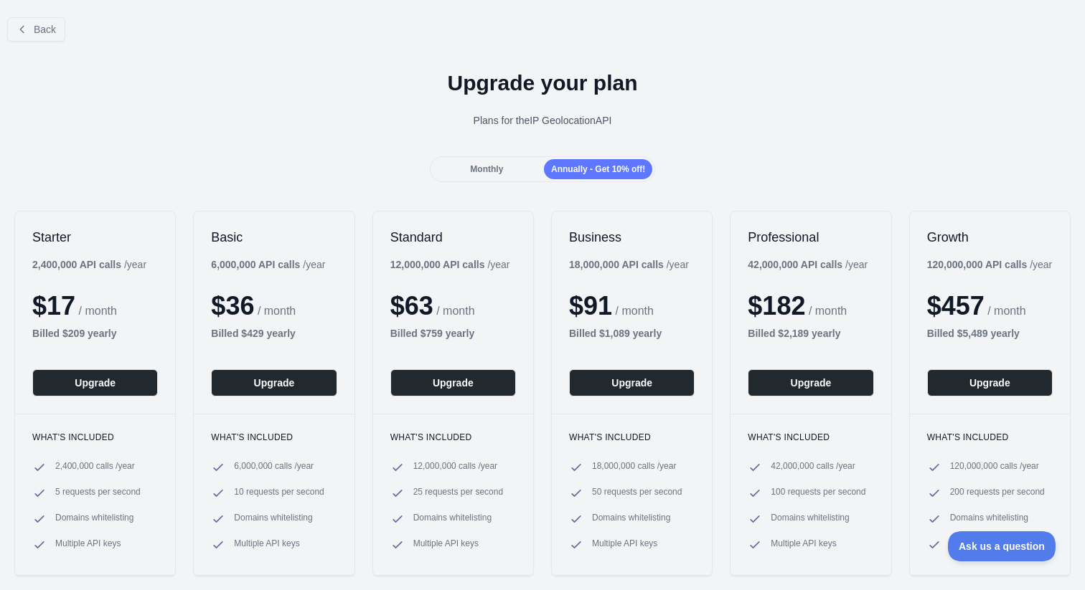
click at [481, 167] on span "Monthly" at bounding box center [486, 169] width 33 height 10
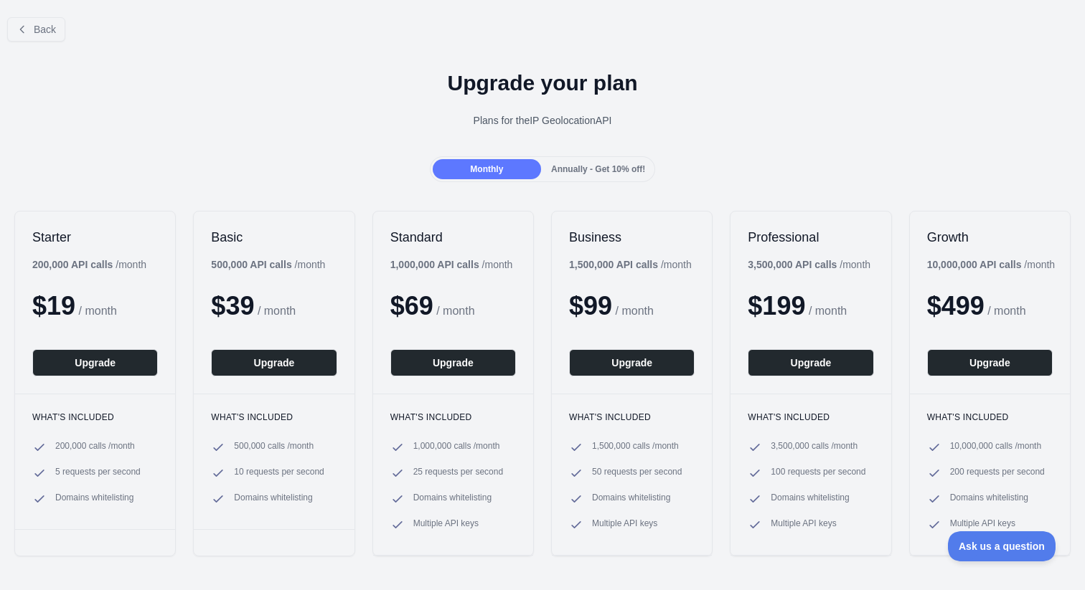
click at [572, 170] on span "Annually - Get 10% off!" at bounding box center [598, 169] width 94 height 10
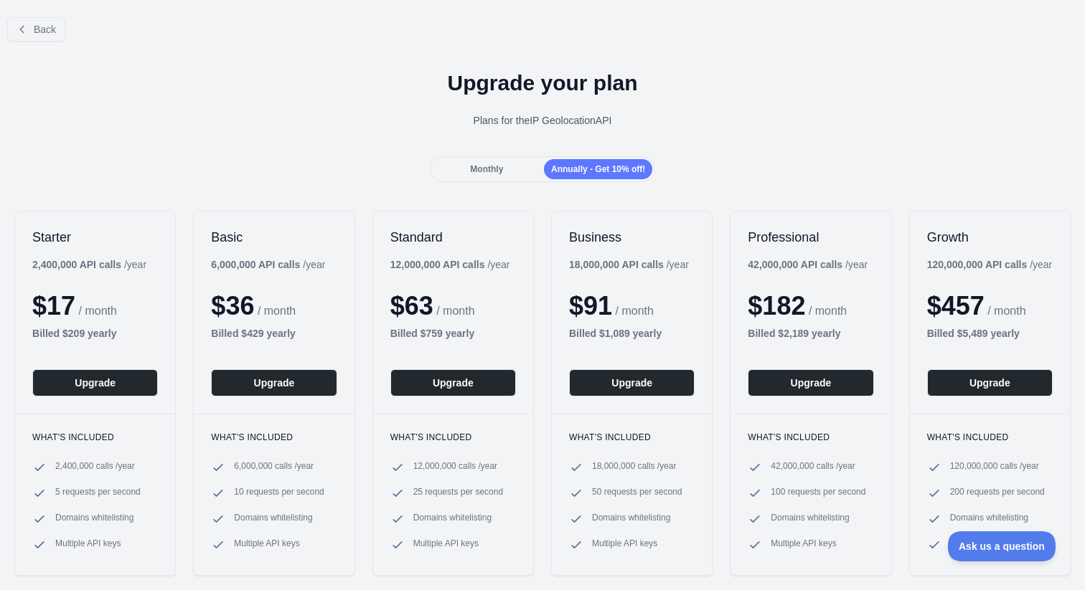
click at [497, 169] on div "Monthly" at bounding box center [487, 169] width 108 height 20
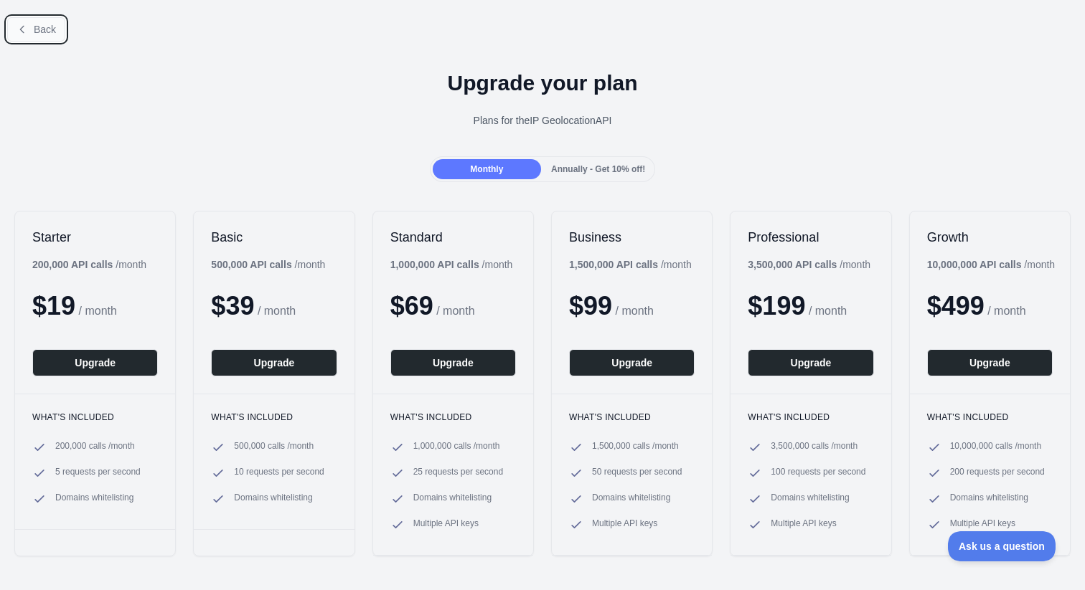
click at [39, 29] on span "Back" at bounding box center [45, 29] width 22 height 11
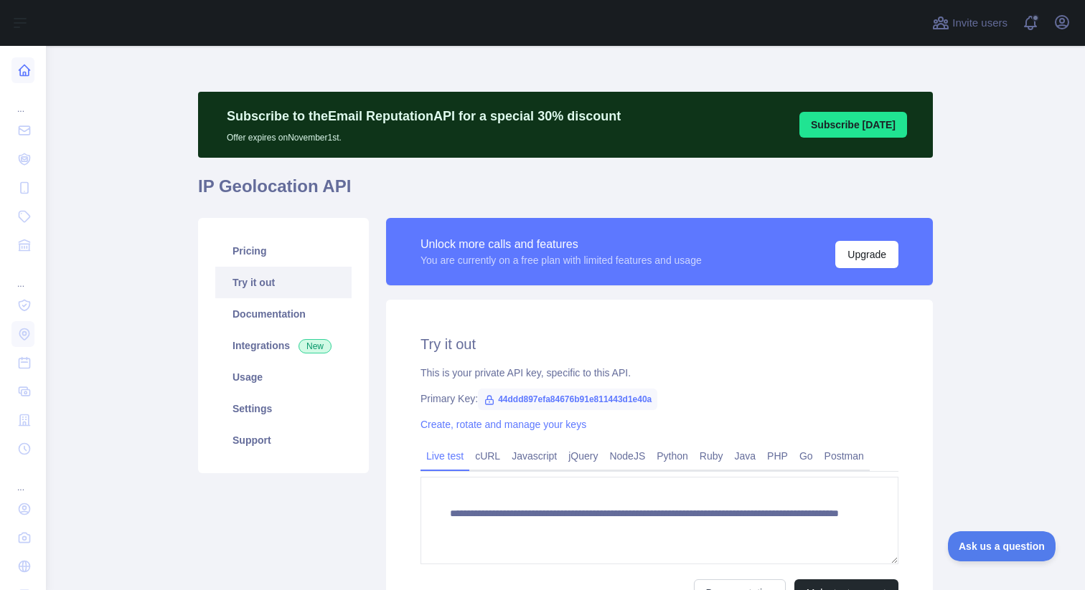
click at [27, 71] on icon at bounding box center [24, 70] width 14 height 14
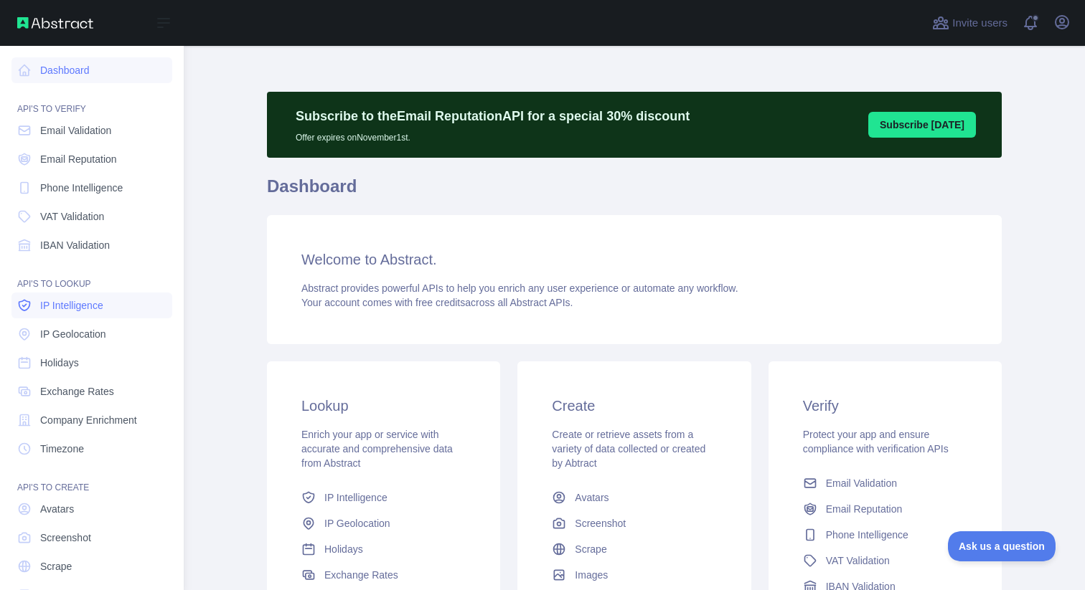
click at [83, 306] on span "IP Intelligence" at bounding box center [71, 305] width 63 height 14
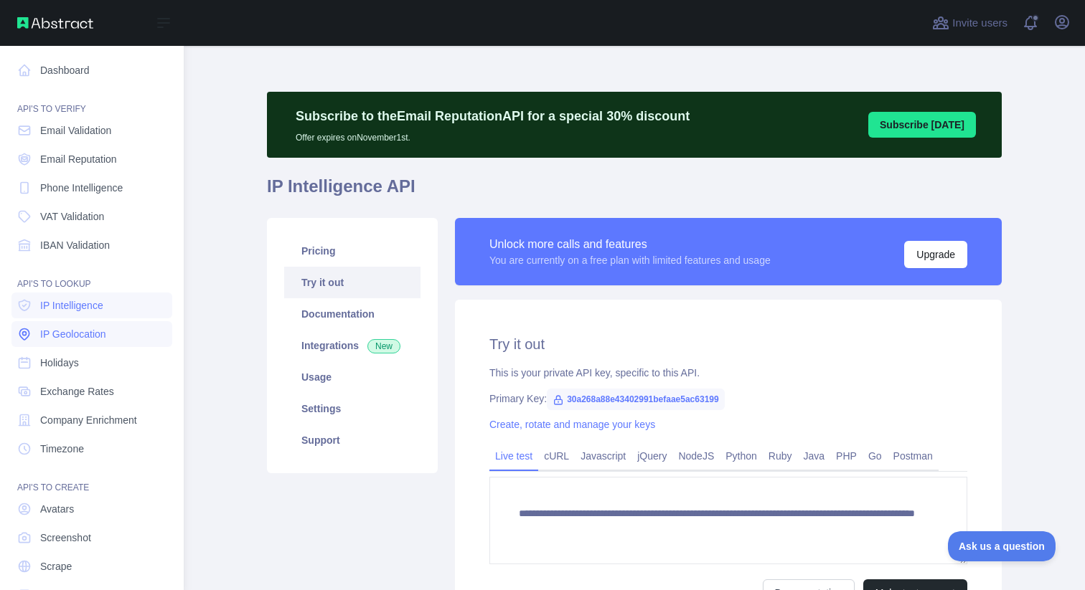
click at [79, 330] on span "IP Geolocation" at bounding box center [73, 334] width 66 height 14
click at [79, 355] on link "Holidays" at bounding box center [91, 363] width 161 height 26
click at [77, 379] on link "Exchange Rates" at bounding box center [91, 392] width 161 height 26
click at [96, 425] on span "Company Enrichment" at bounding box center [88, 420] width 97 height 14
click at [91, 312] on span "IP Intelligence" at bounding box center [71, 305] width 63 height 14
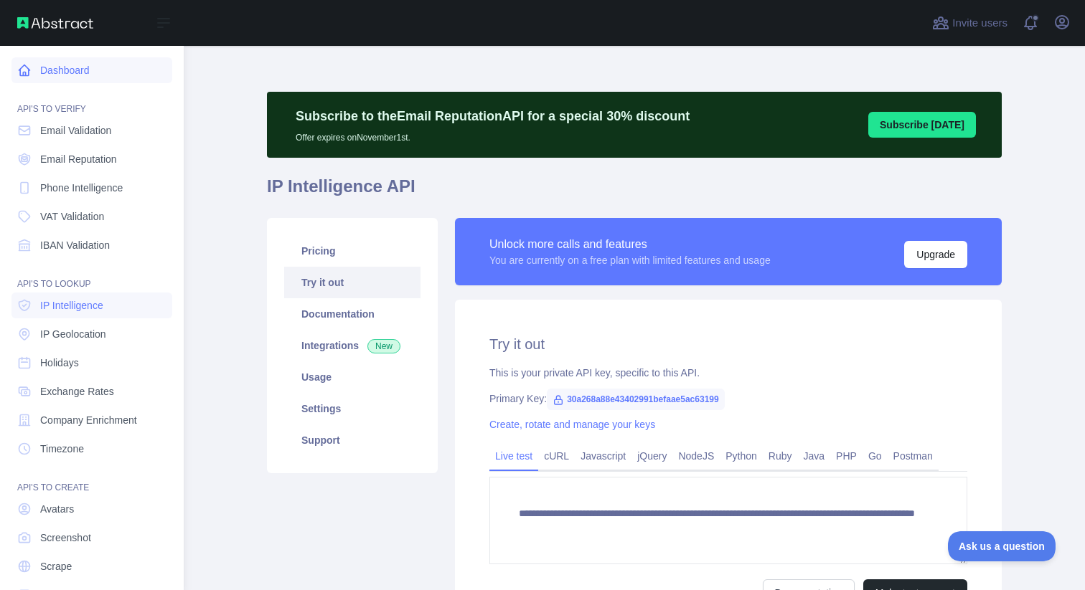
click at [79, 75] on link "Dashboard" at bounding box center [91, 70] width 161 height 26
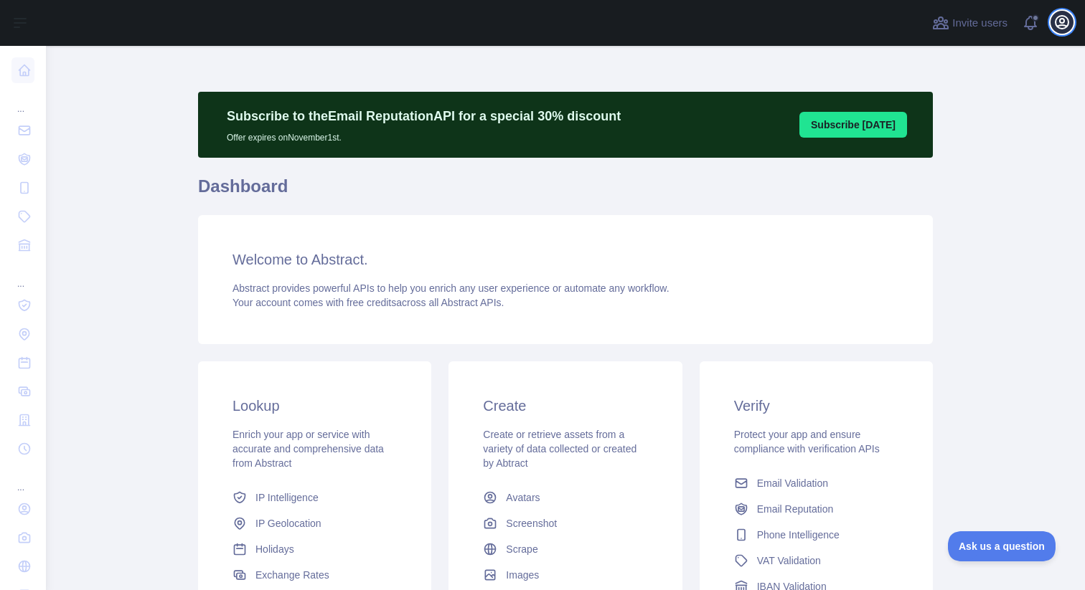
click at [1068, 26] on icon "button" at bounding box center [1061, 22] width 13 height 13
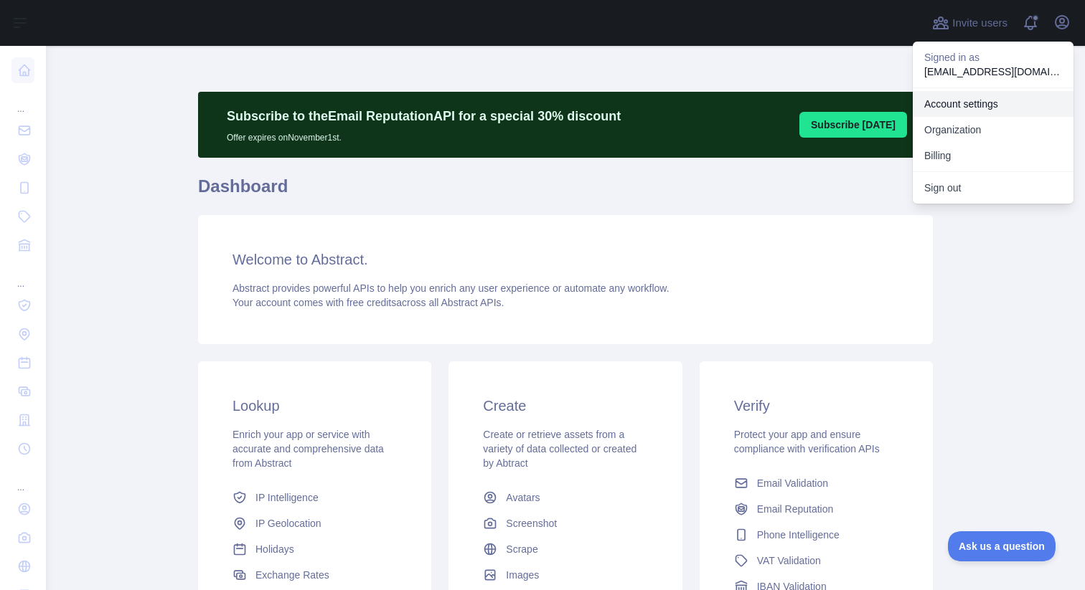
click at [959, 106] on link "Account settings" at bounding box center [993, 104] width 161 height 26
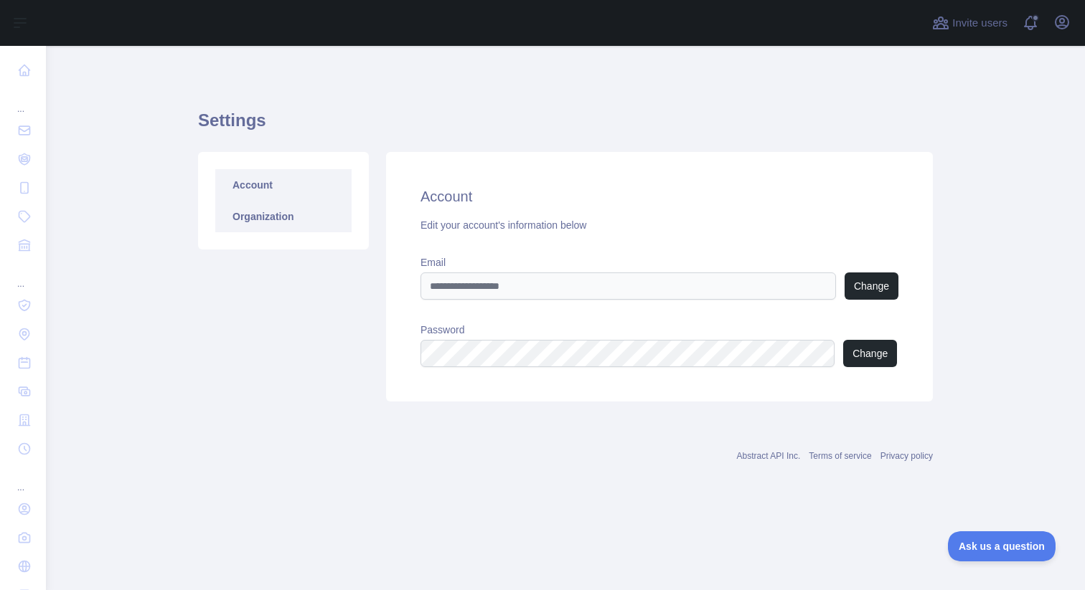
click at [309, 229] on link "Organization" at bounding box center [283, 217] width 136 height 32
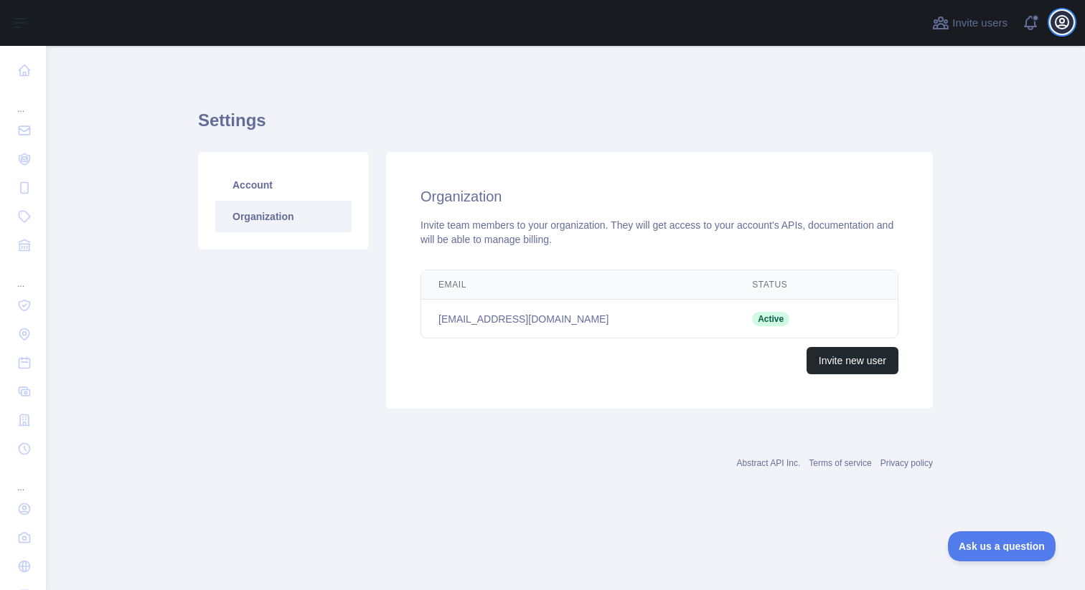
click at [1060, 29] on icon "button" at bounding box center [1061, 22] width 13 height 13
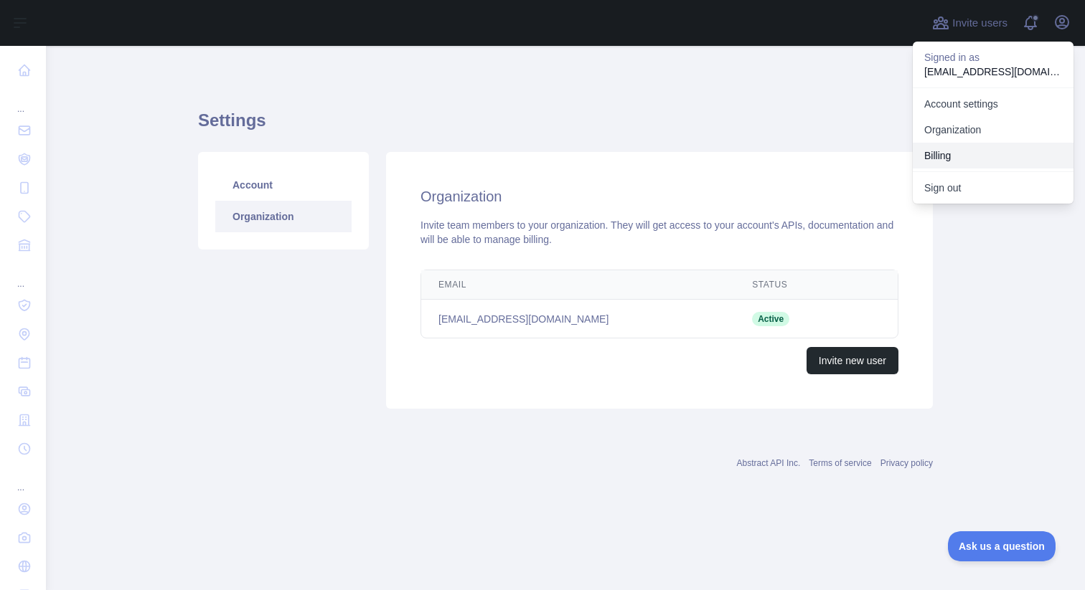
click at [951, 149] on button "Billing" at bounding box center [993, 156] width 161 height 26
